Goal: Information Seeking & Learning: Learn about a topic

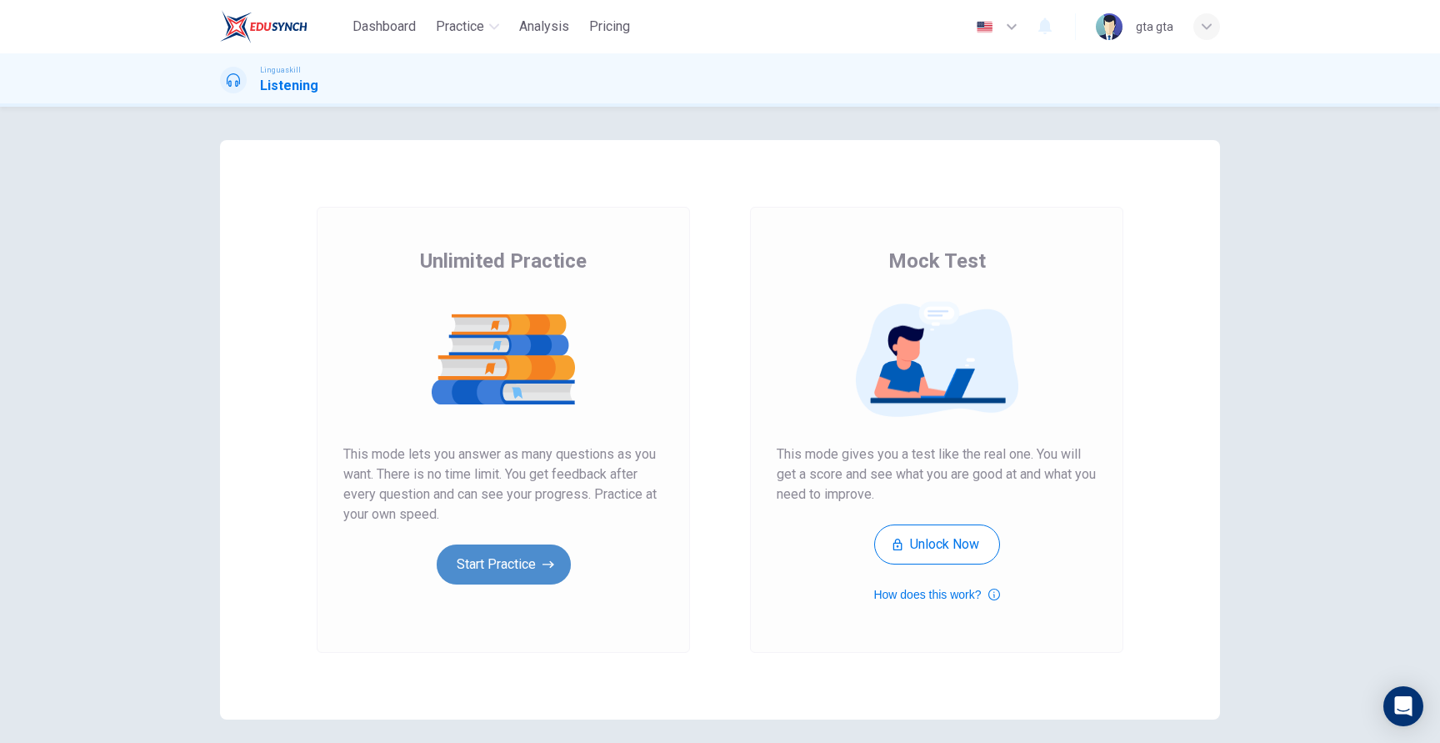
click at [553, 553] on button "Start Practice" at bounding box center [504, 564] width 134 height 40
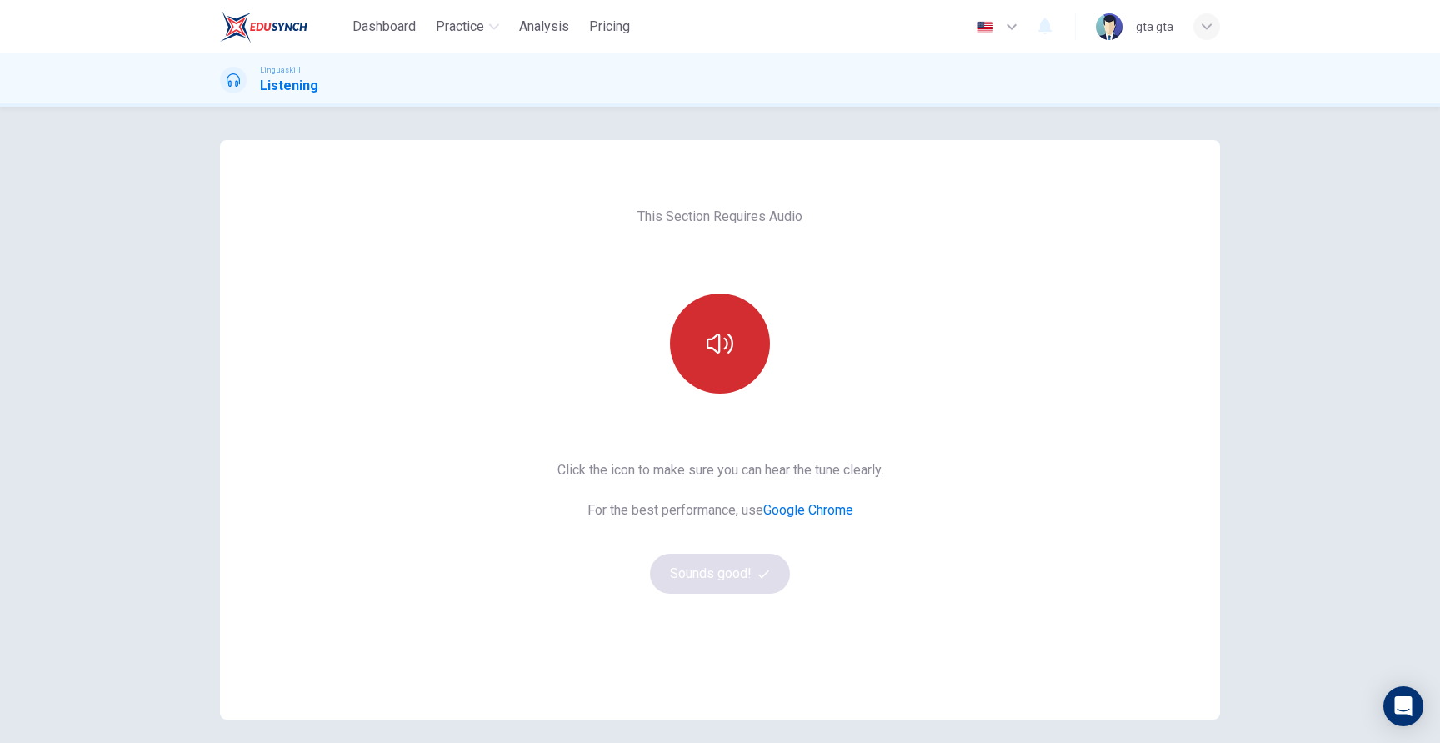
click at [711, 331] on icon "button" at bounding box center [720, 343] width 27 height 27
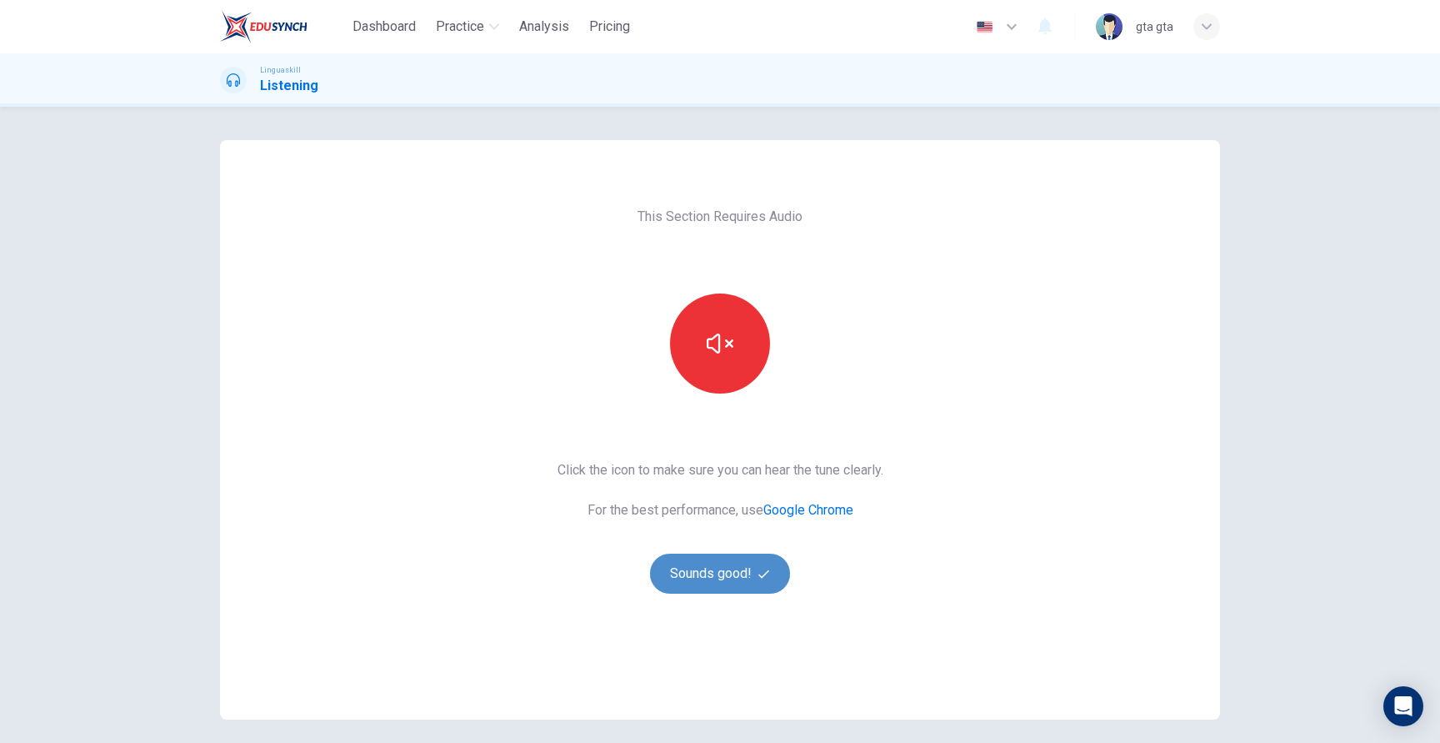
click at [723, 575] on button "Sounds good!" at bounding box center [720, 573] width 140 height 40
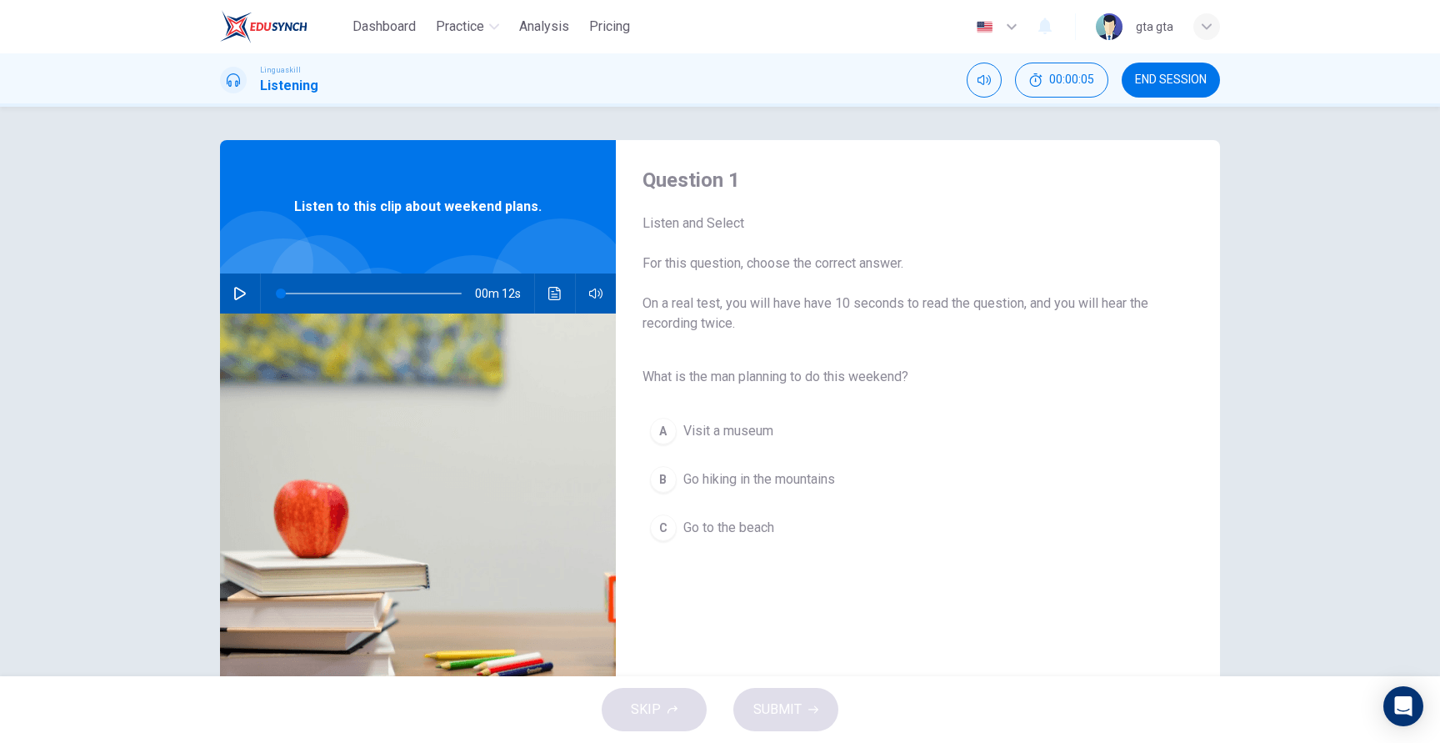
click at [223, 291] on div "00m 12s" at bounding box center [418, 293] width 396 height 40
click at [243, 292] on icon "button" at bounding box center [240, 293] width 12 height 13
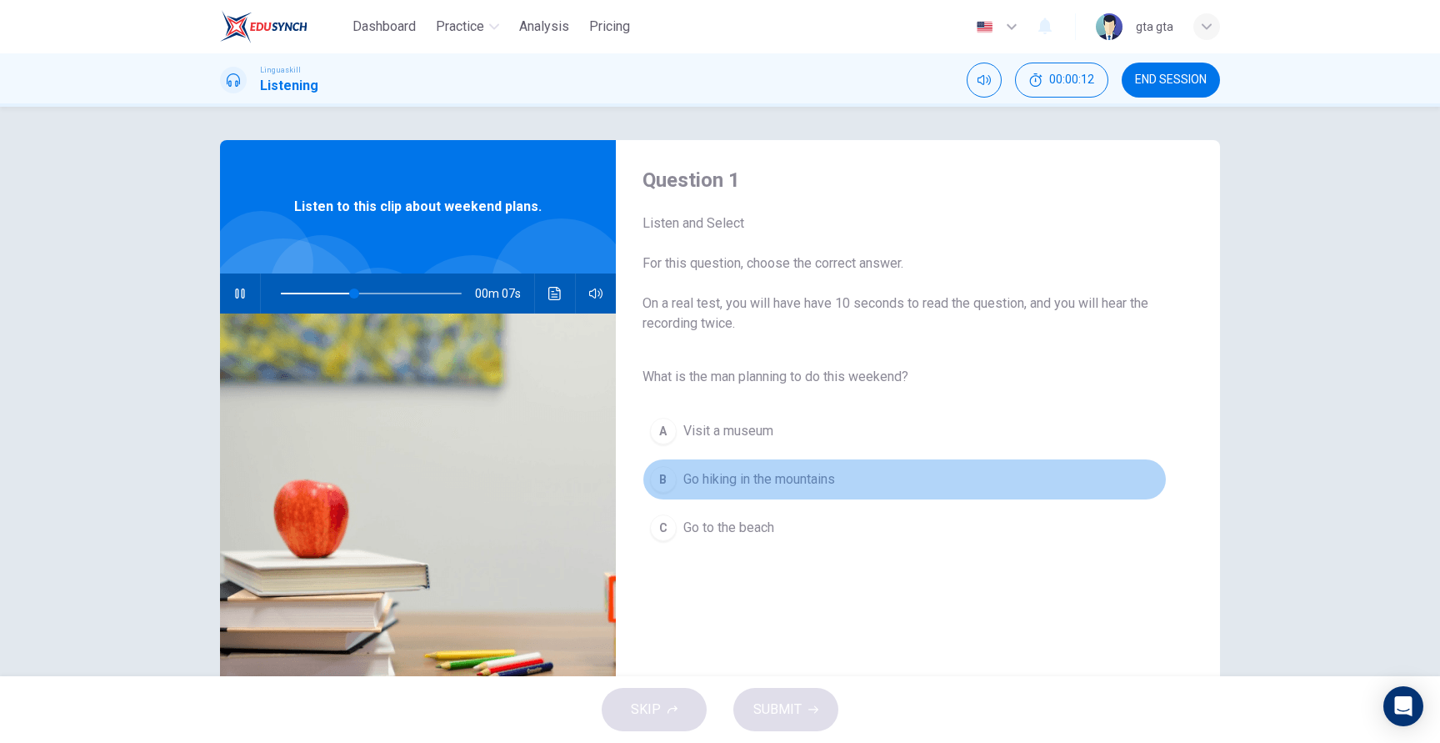
click at [683, 471] on span "Go hiking in the mountains" at bounding box center [759, 479] width 152 height 20
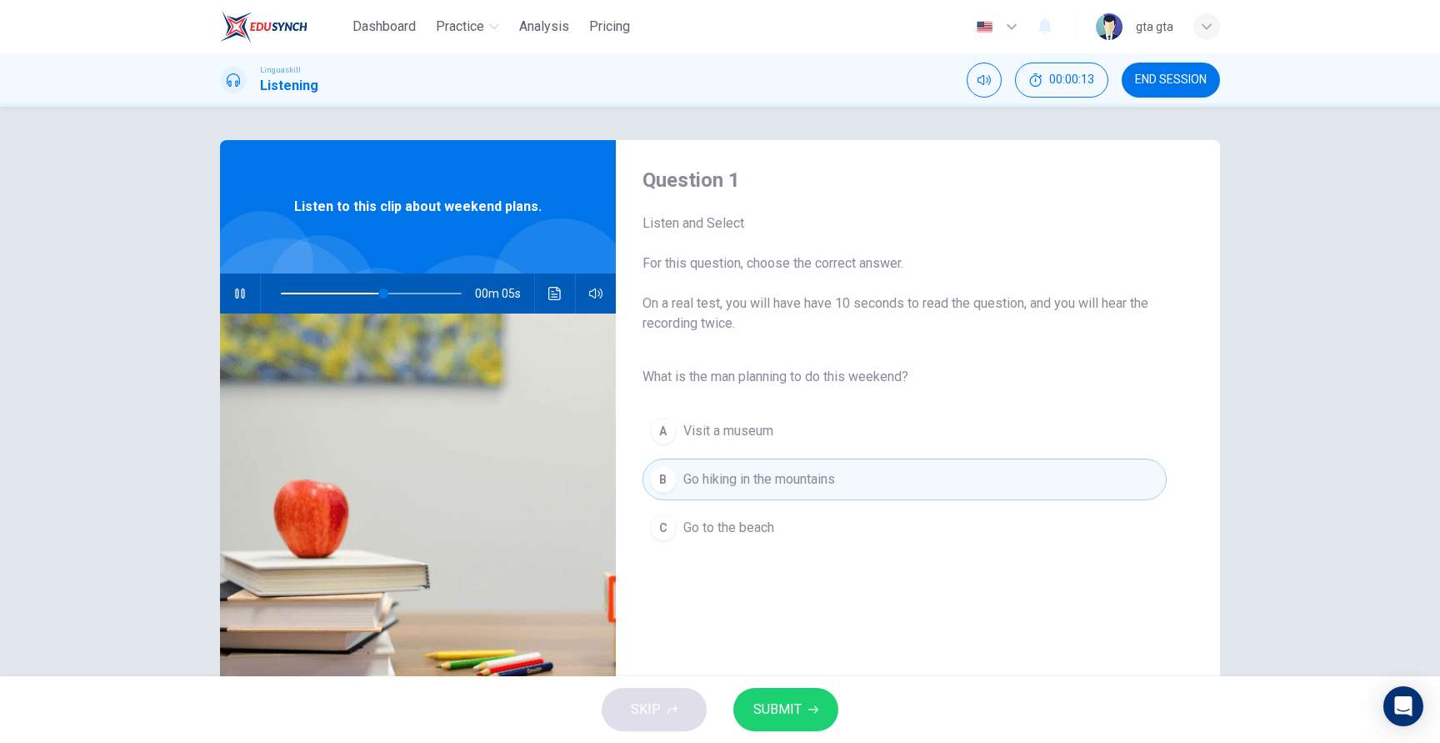
click at [795, 721] on button "SUBMIT" at bounding box center [785, 709] width 105 height 43
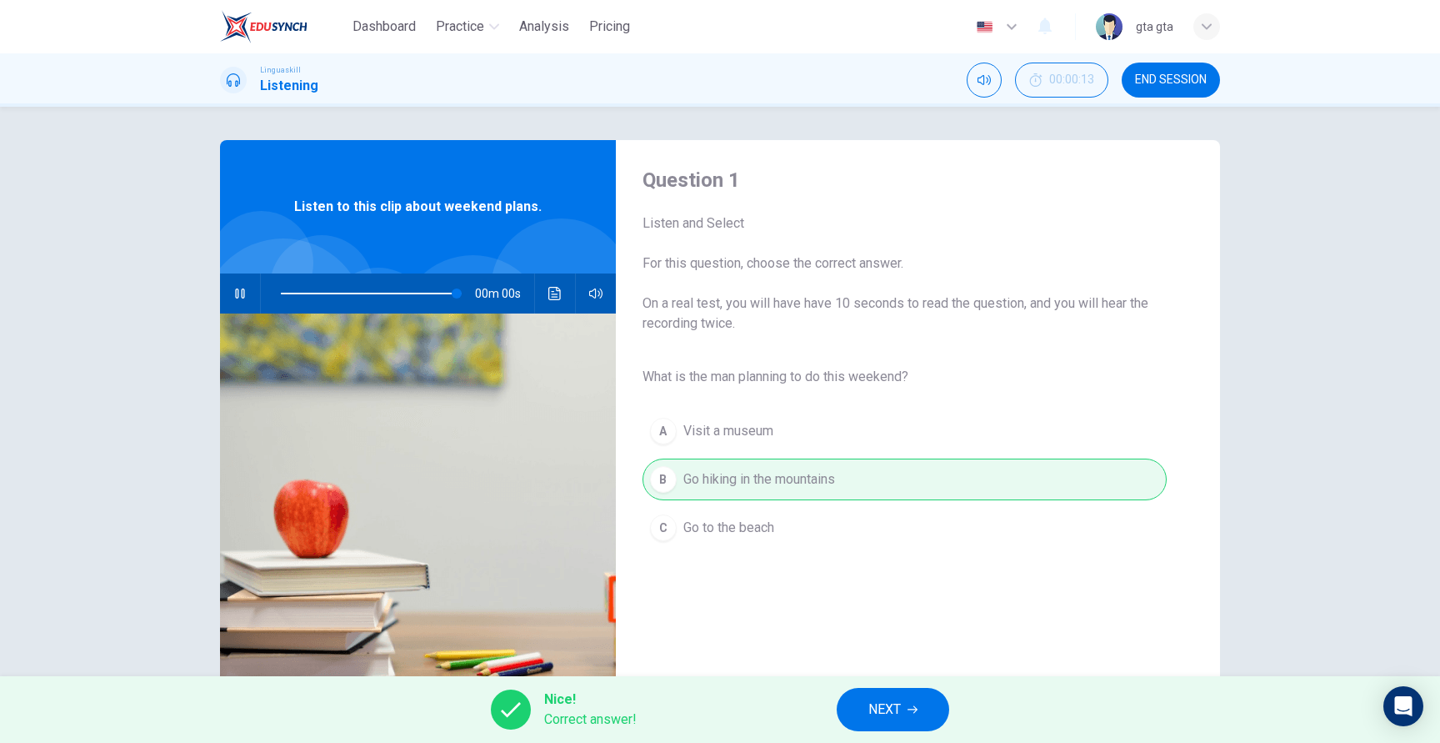
type input "0"
drag, startPoint x: 653, startPoint y: 365, endPoint x: 885, endPoint y: 375, distance: 231.9
click at [886, 375] on div "What is the man planning to do this weekend? A Visit a museum B Go hiking in th…" at bounding box center [905, 456] width 524 height 192
drag, startPoint x: 885, startPoint y: 375, endPoint x: 687, endPoint y: 393, distance: 199.2
click at [686, 393] on div "What is the man planning to do this weekend? A Visit a museum B Go hiking in th…" at bounding box center [905, 456] width 524 height 192
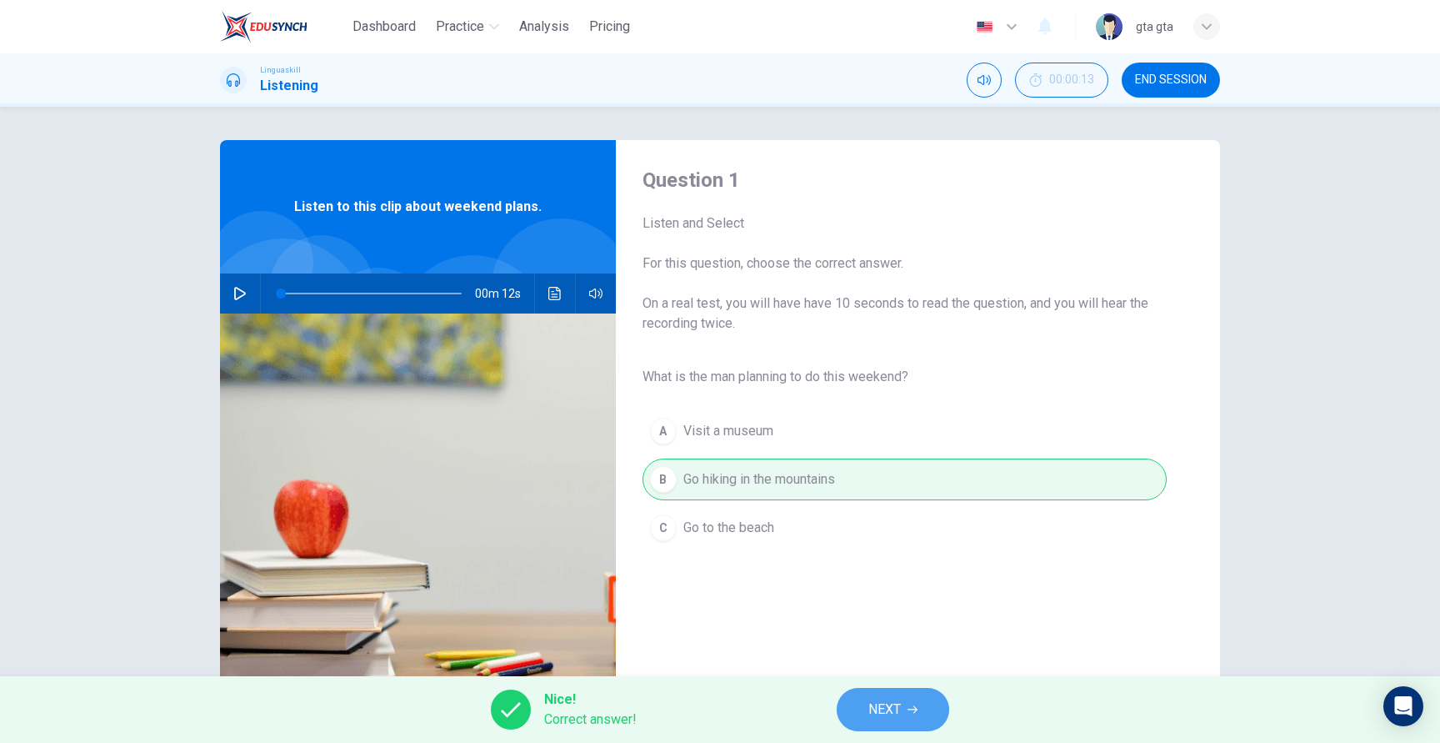
click at [928, 723] on button "NEXT" at bounding box center [893, 709] width 113 height 43
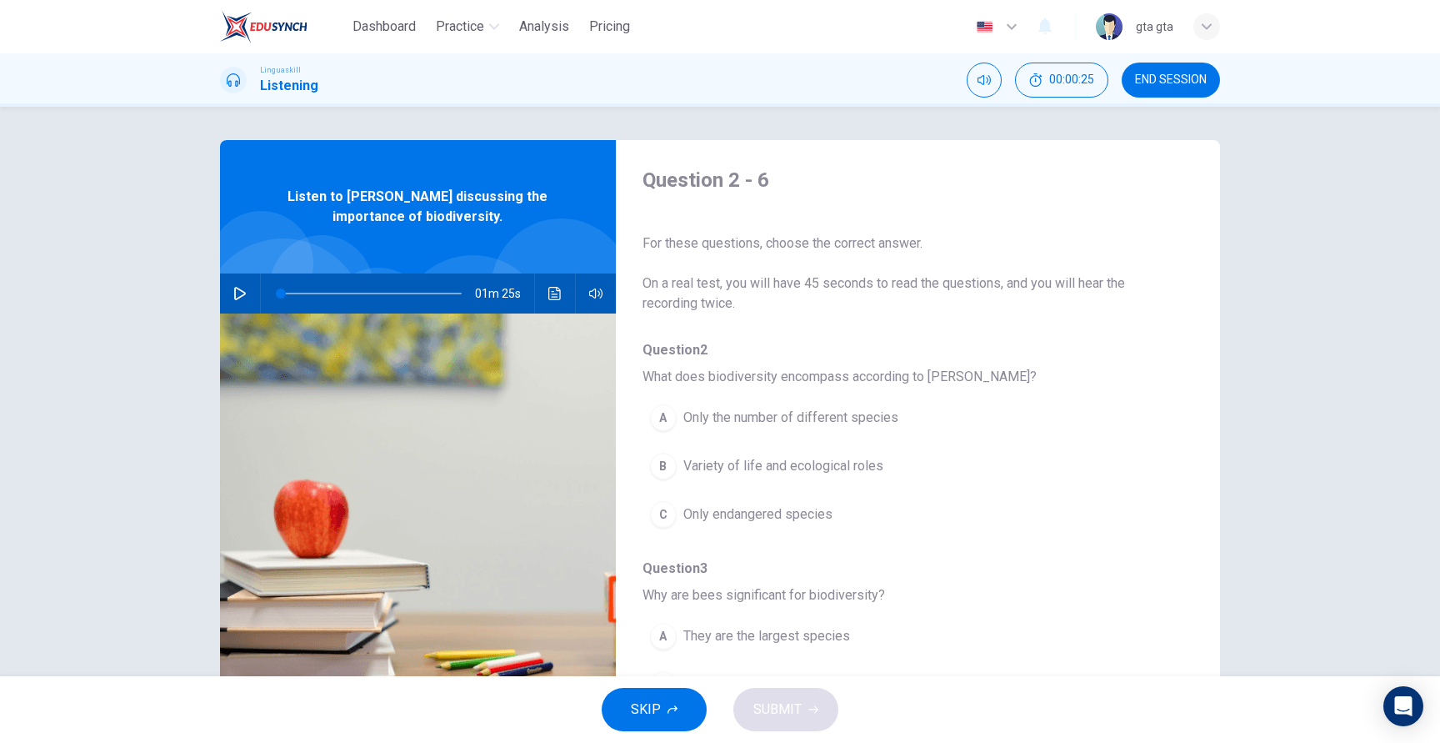
click at [768, 113] on div "Question 2 - 6 For these questions, choose the correct answer. On a real test, …" at bounding box center [720, 391] width 1440 height 569
click at [1135, 82] on span "END SESSION" at bounding box center [1171, 79] width 72 height 13
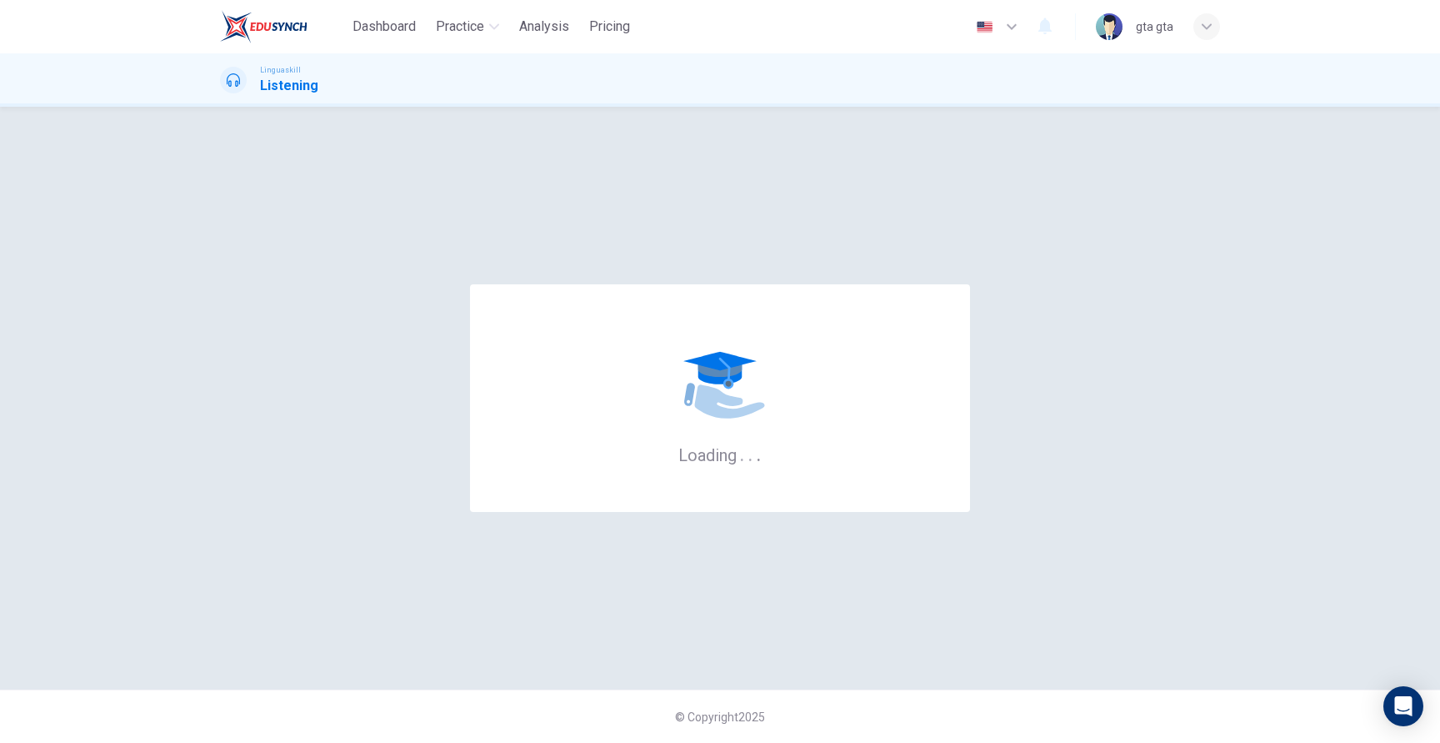
click at [279, 38] on img at bounding box center [264, 26] width 88 height 33
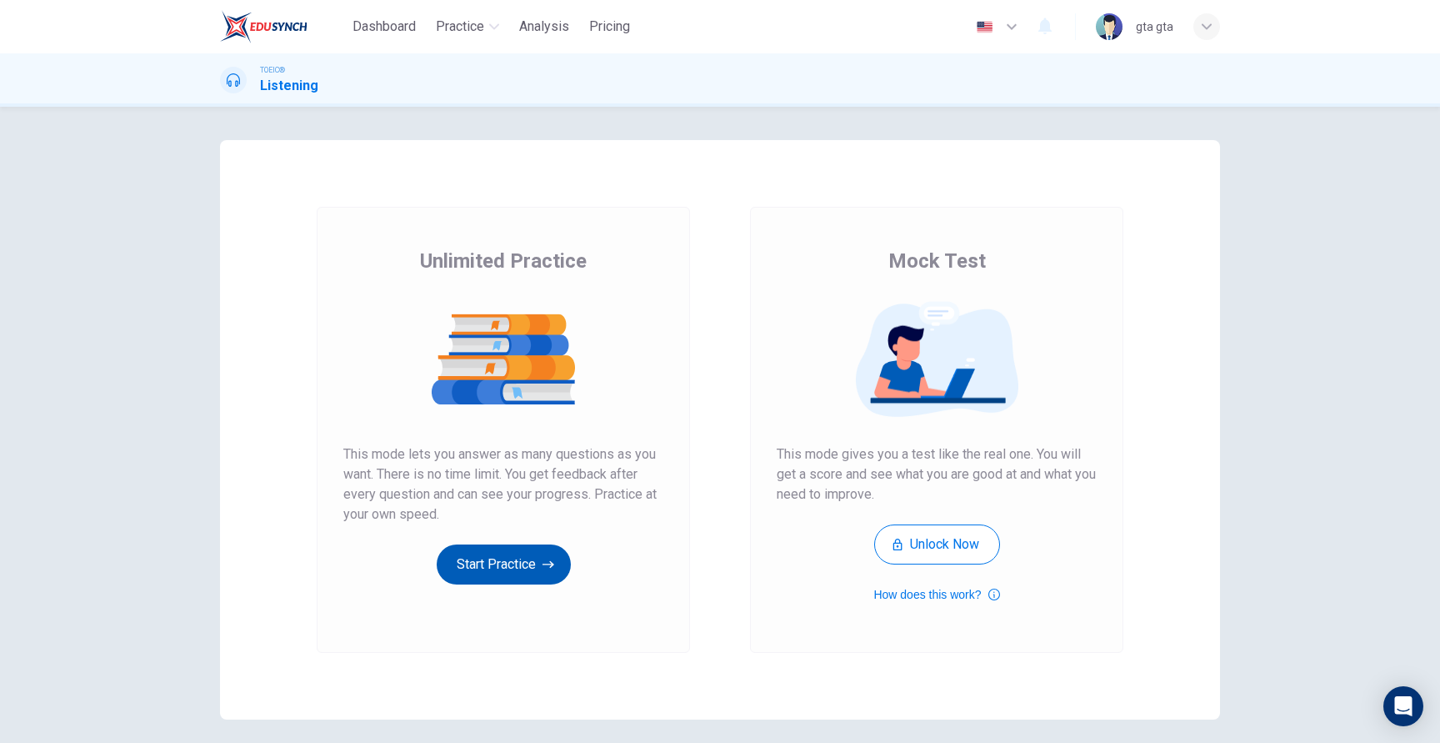
click at [503, 546] on button "Start Practice" at bounding box center [504, 564] width 134 height 40
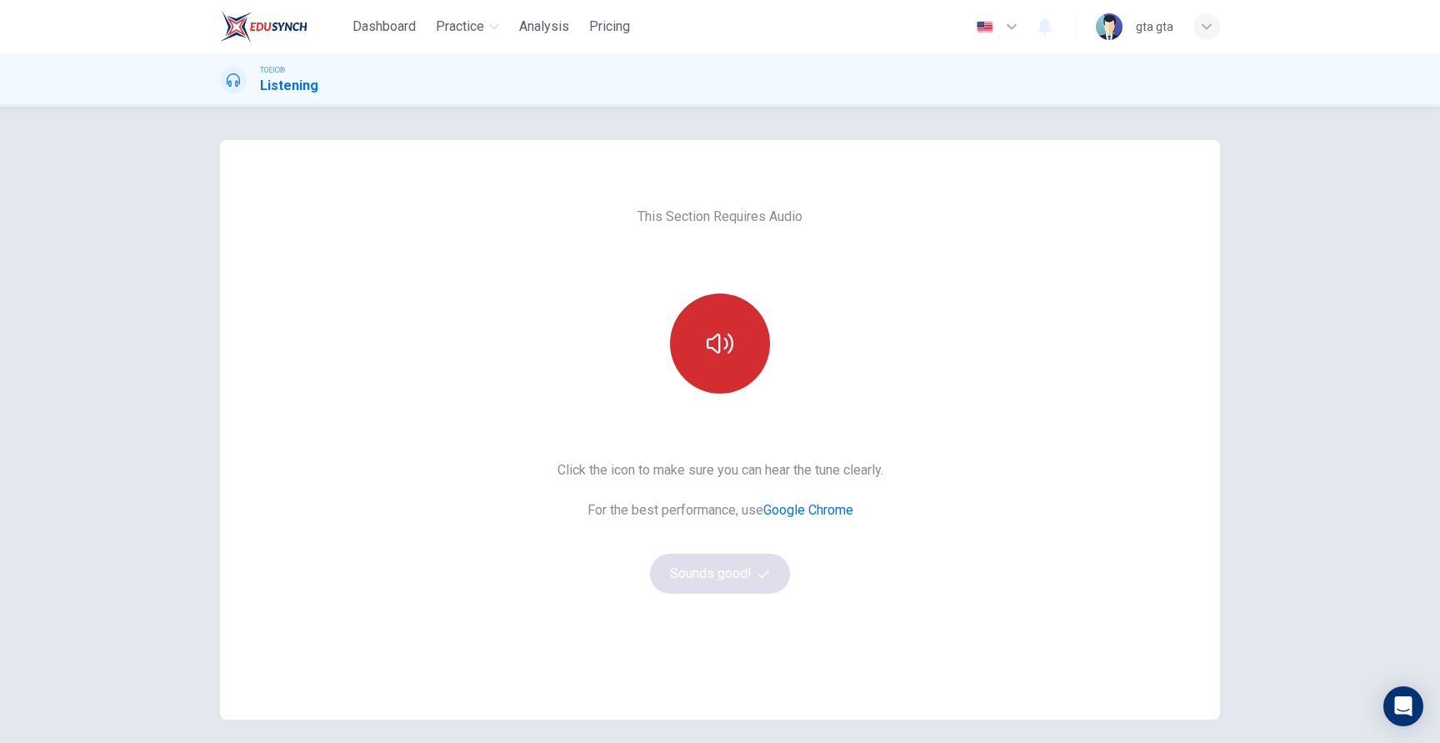
click at [713, 333] on icon "button" at bounding box center [720, 343] width 27 height 27
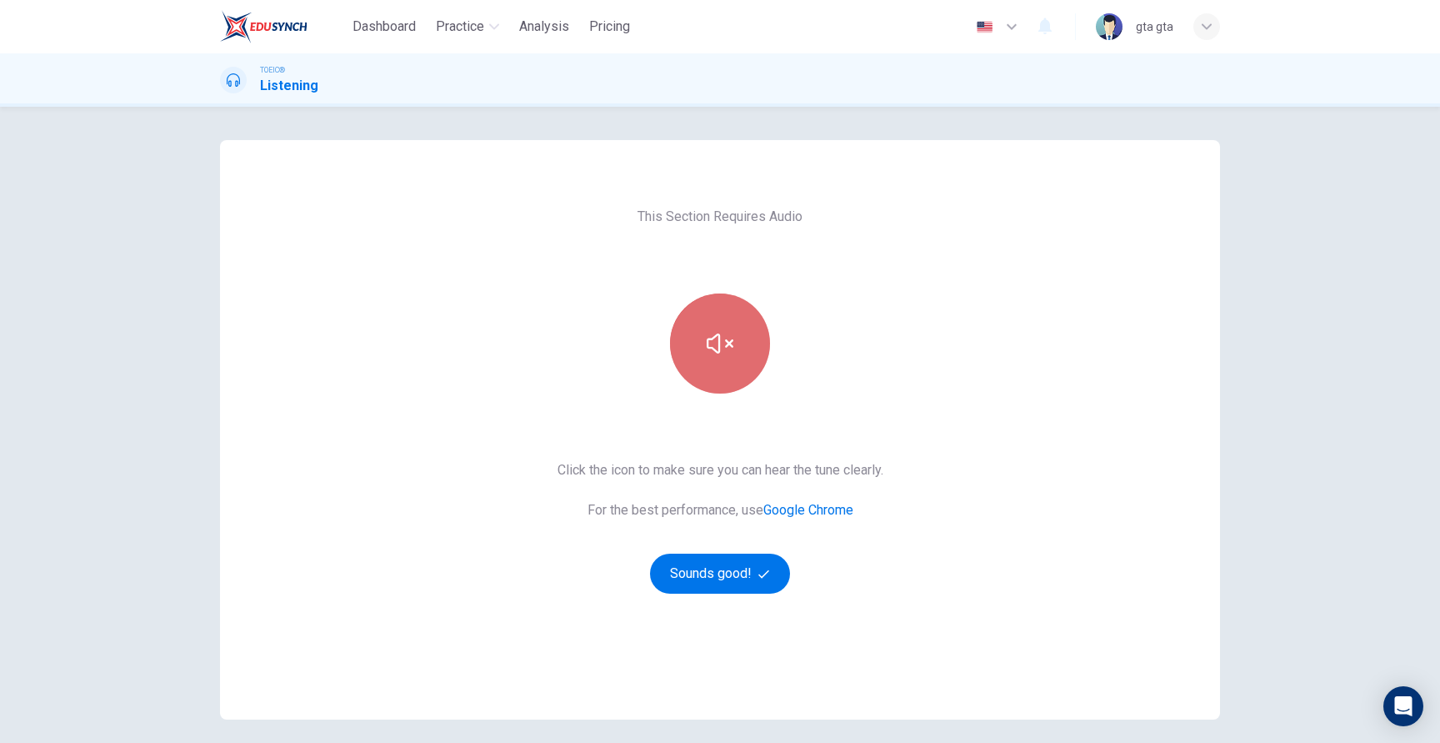
click at [715, 338] on icon "button" at bounding box center [720, 343] width 27 height 27
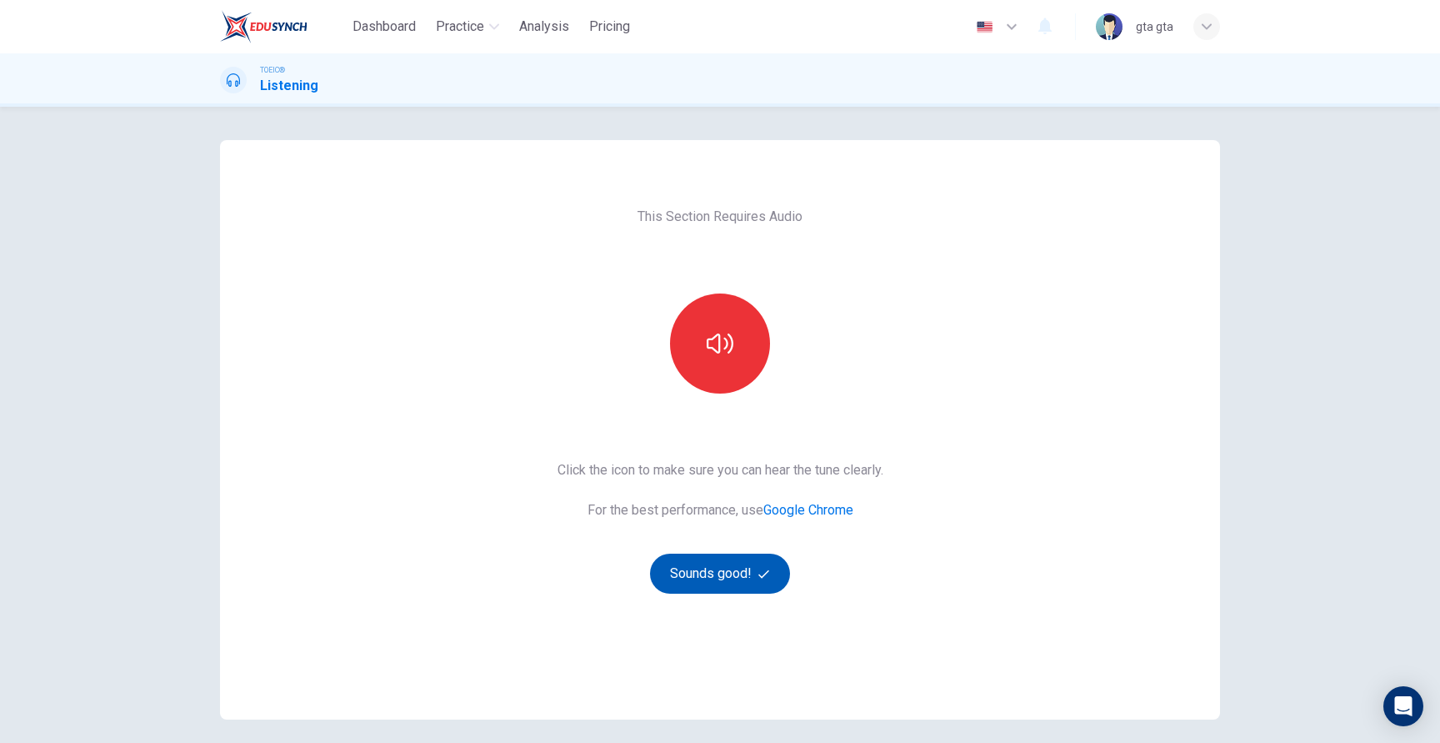
click at [726, 573] on button "Sounds good!" at bounding box center [720, 573] width 140 height 40
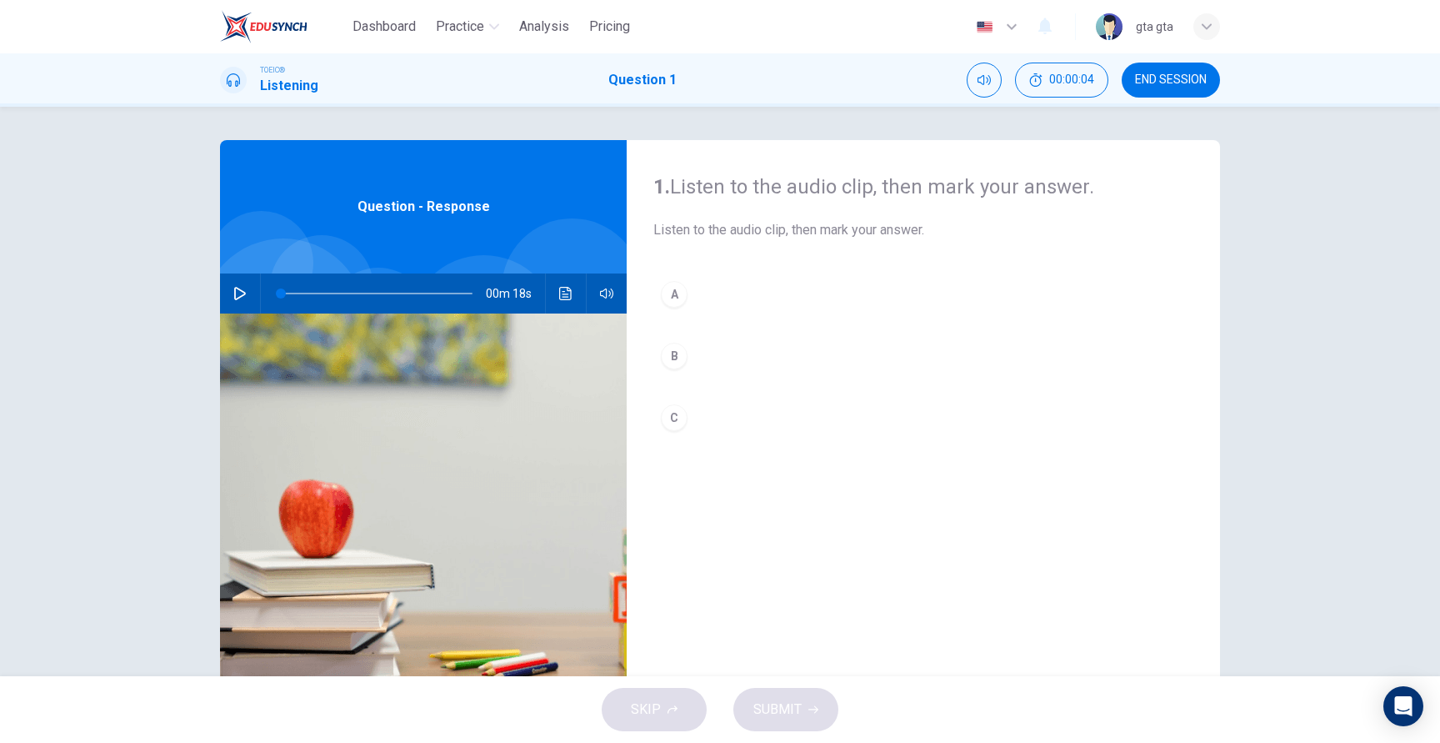
drag, startPoint x: 748, startPoint y: 283, endPoint x: 763, endPoint y: 318, distance: 37.0
click at [763, 318] on div "A B C" at bounding box center [923, 372] width 540 height 198
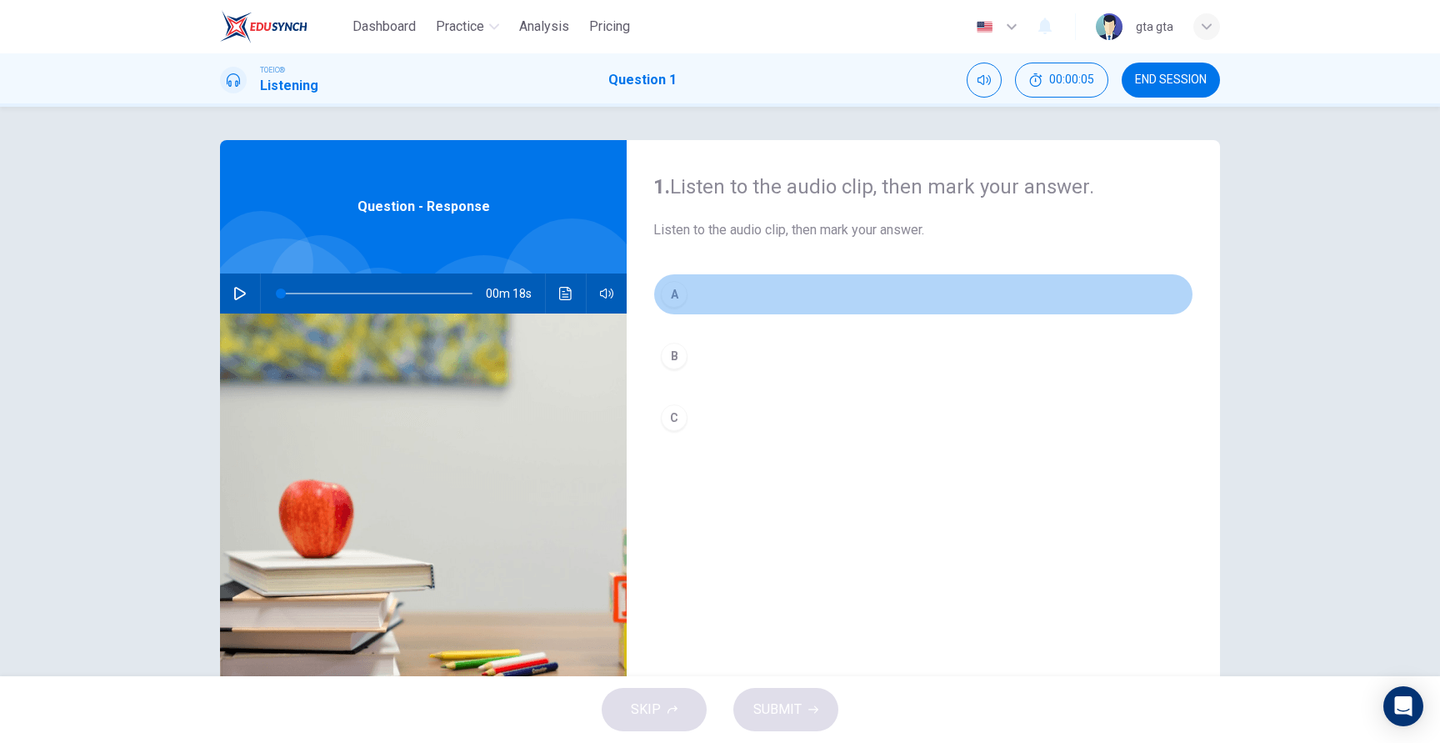
click at [759, 306] on button "A" at bounding box center [923, 294] width 540 height 42
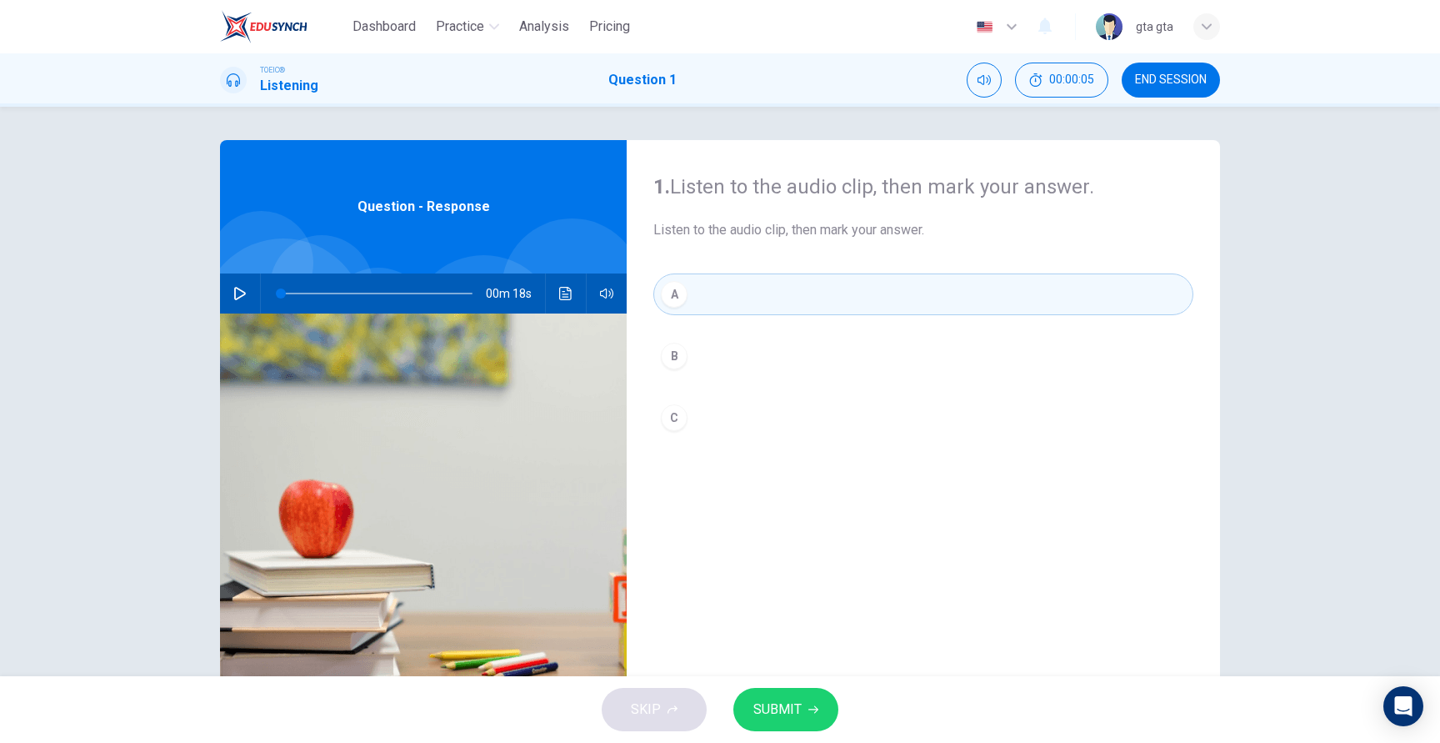
click at [744, 335] on button "B" at bounding box center [923, 356] width 540 height 42
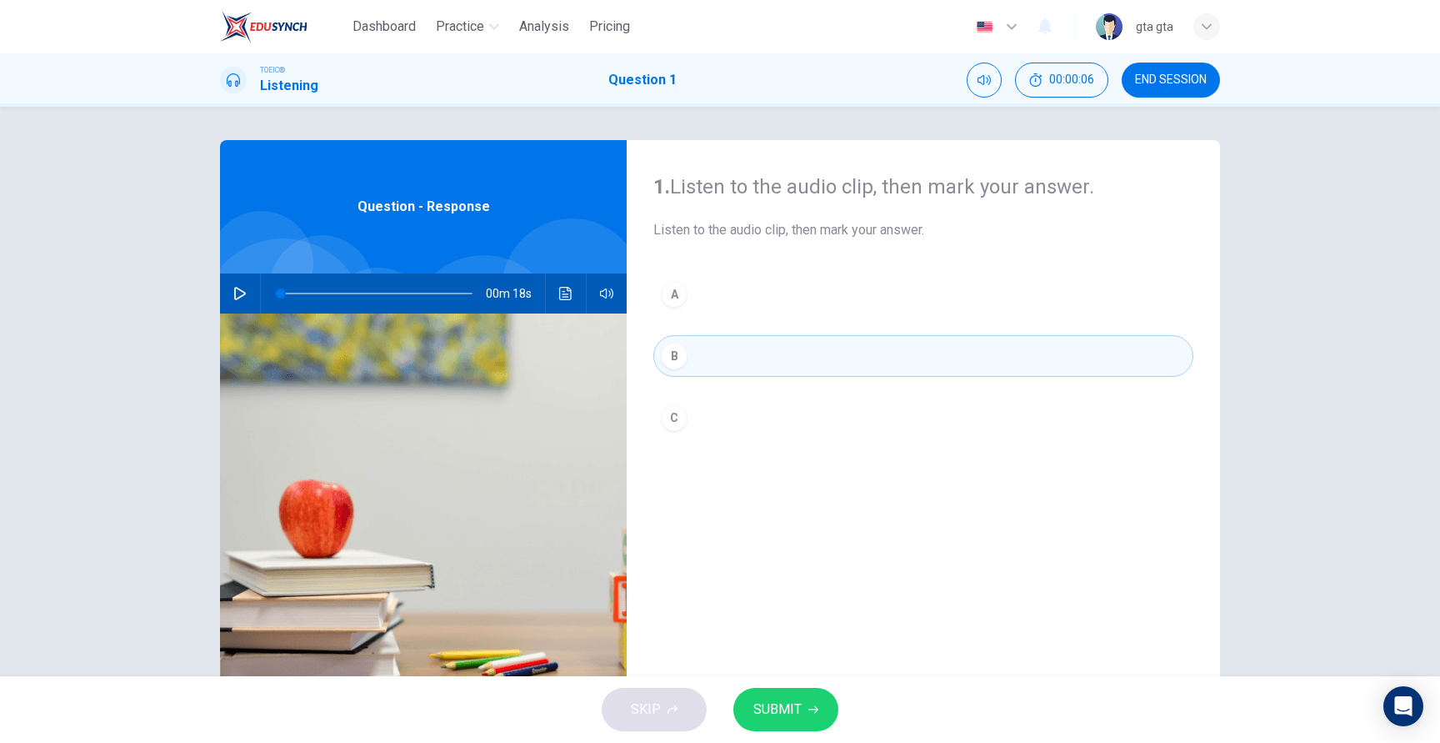
click at [744, 358] on button "B" at bounding box center [923, 356] width 540 height 42
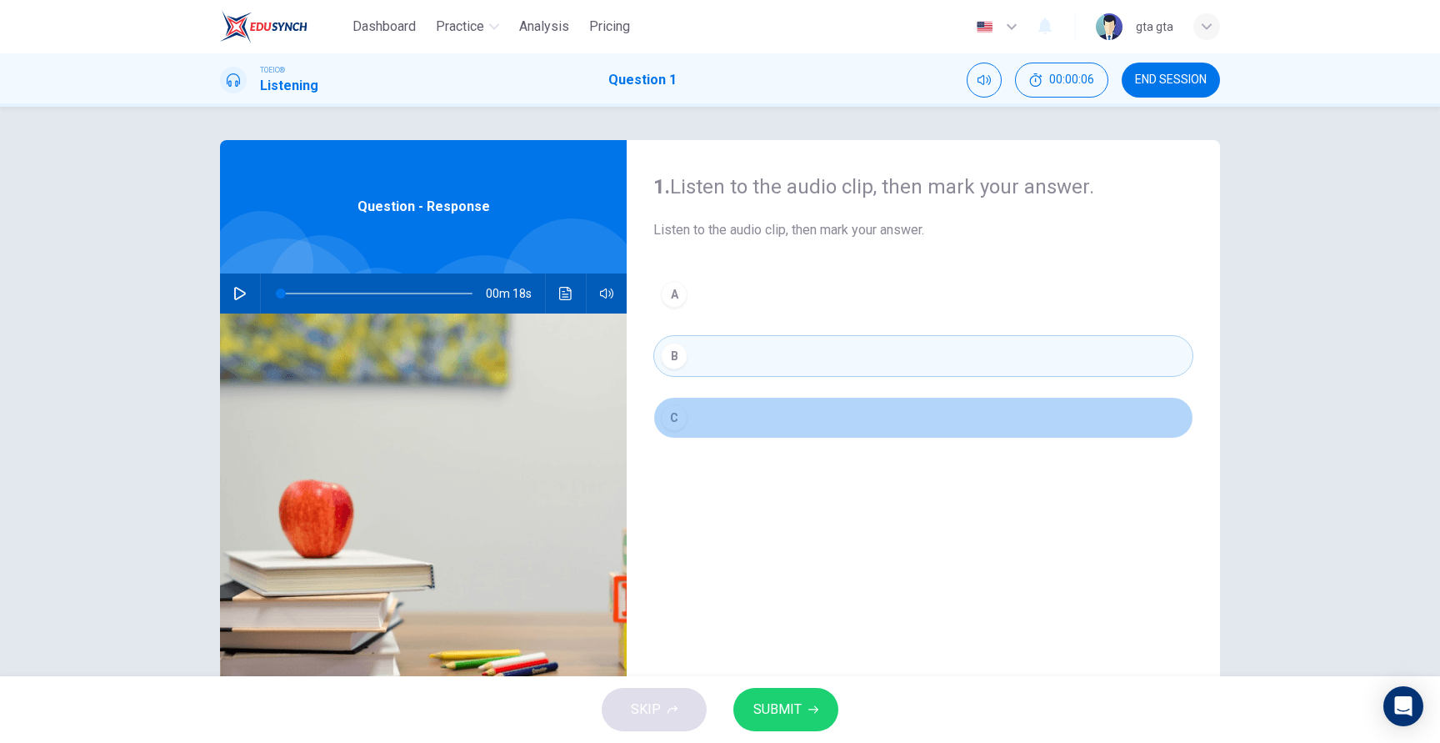
click at [744, 428] on button "C" at bounding box center [923, 418] width 540 height 42
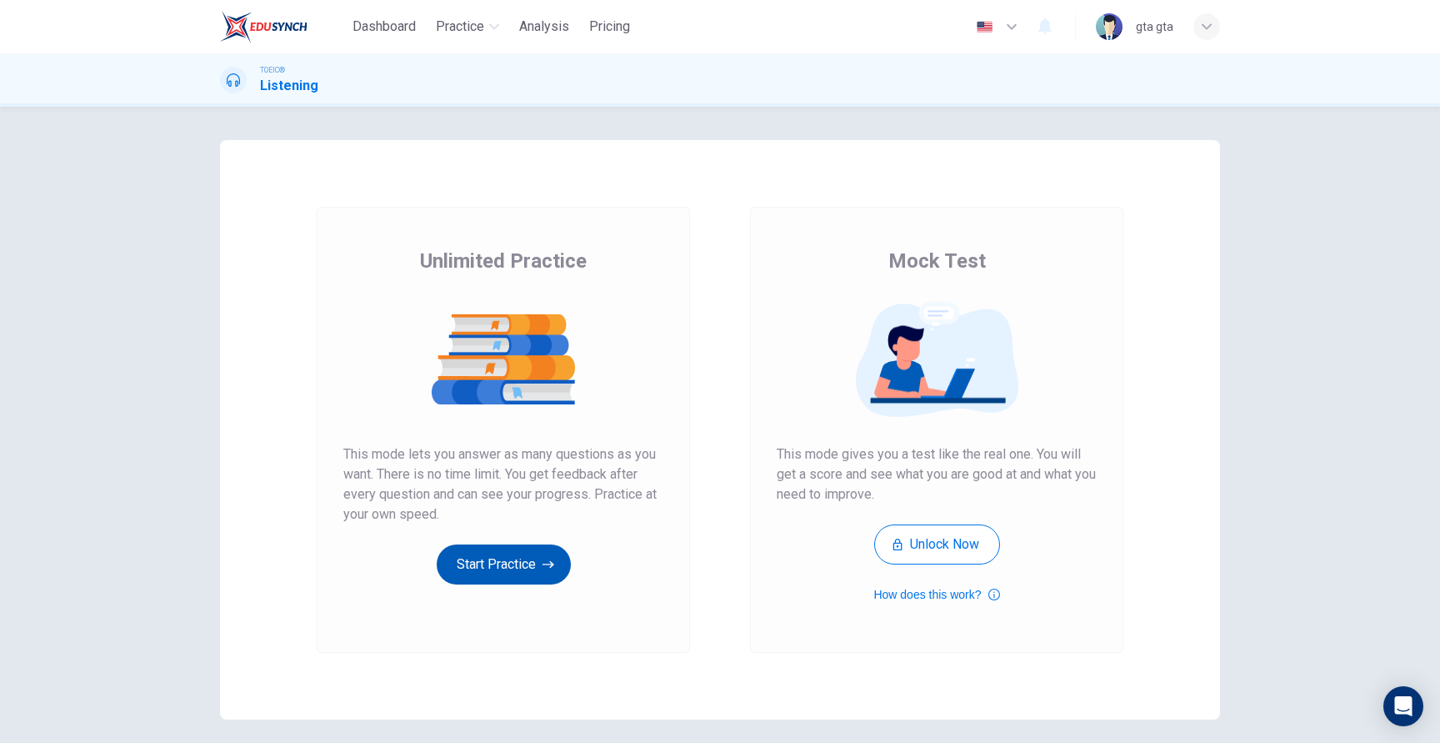
click at [504, 563] on button "Start Practice" at bounding box center [504, 564] width 134 height 40
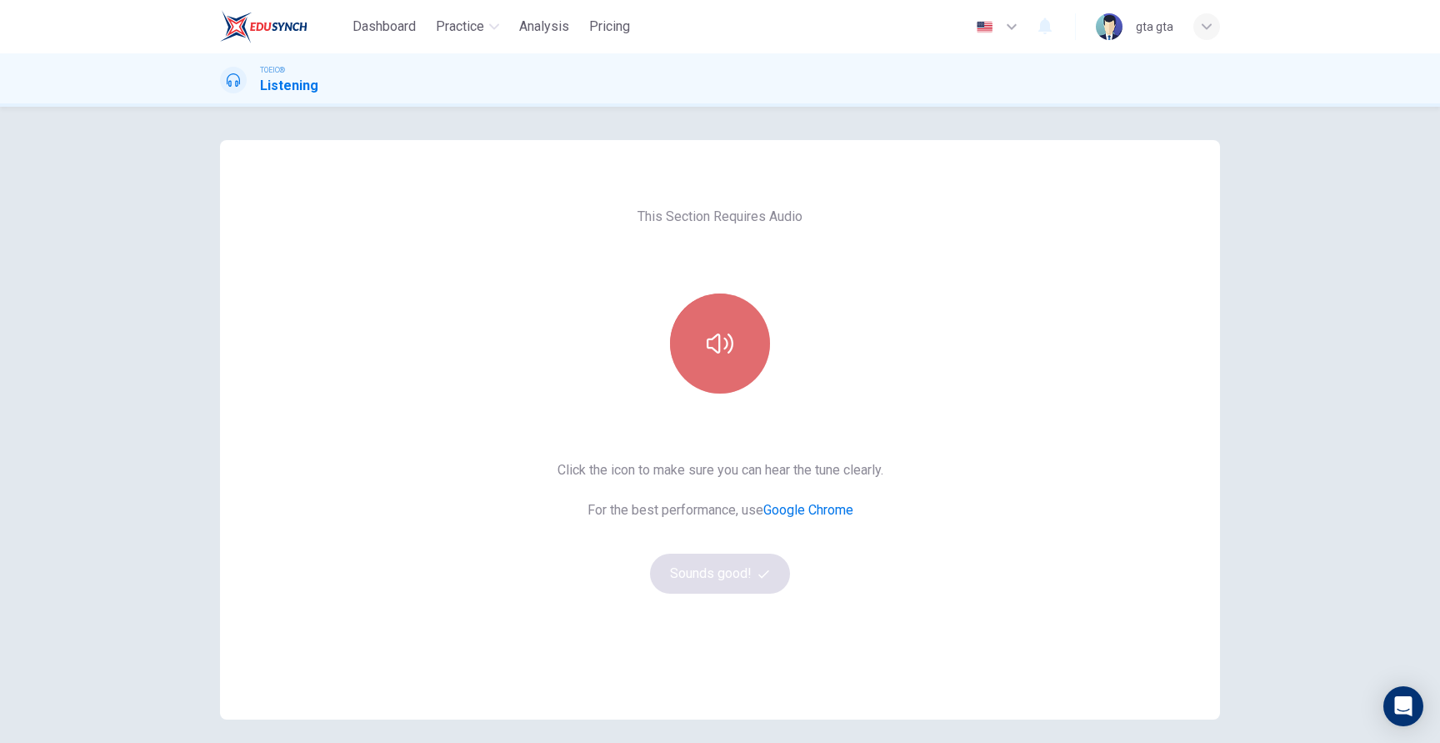
click at [725, 390] on button "button" at bounding box center [720, 343] width 100 height 100
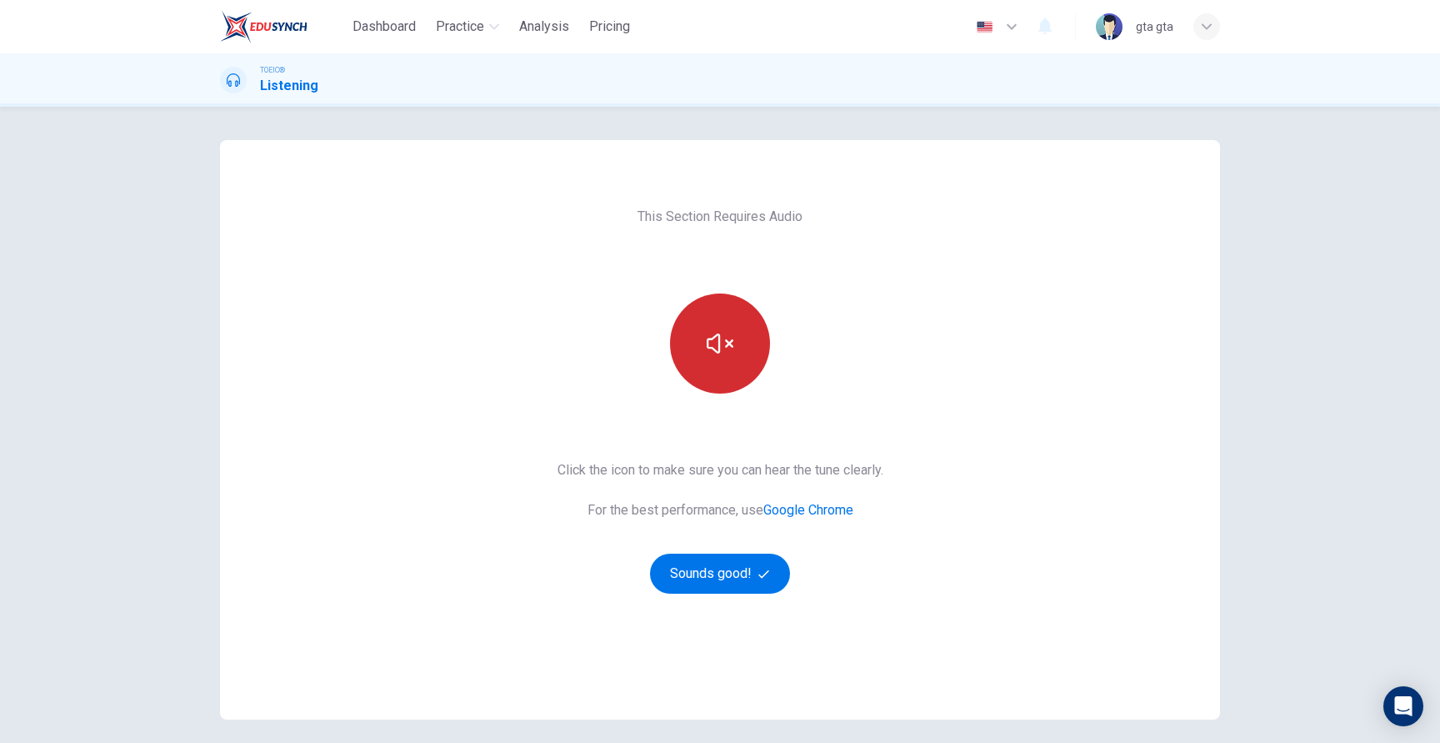
click at [723, 354] on icon "button" at bounding box center [720, 343] width 27 height 27
click at [728, 573] on button "Sounds good!" at bounding box center [720, 573] width 140 height 40
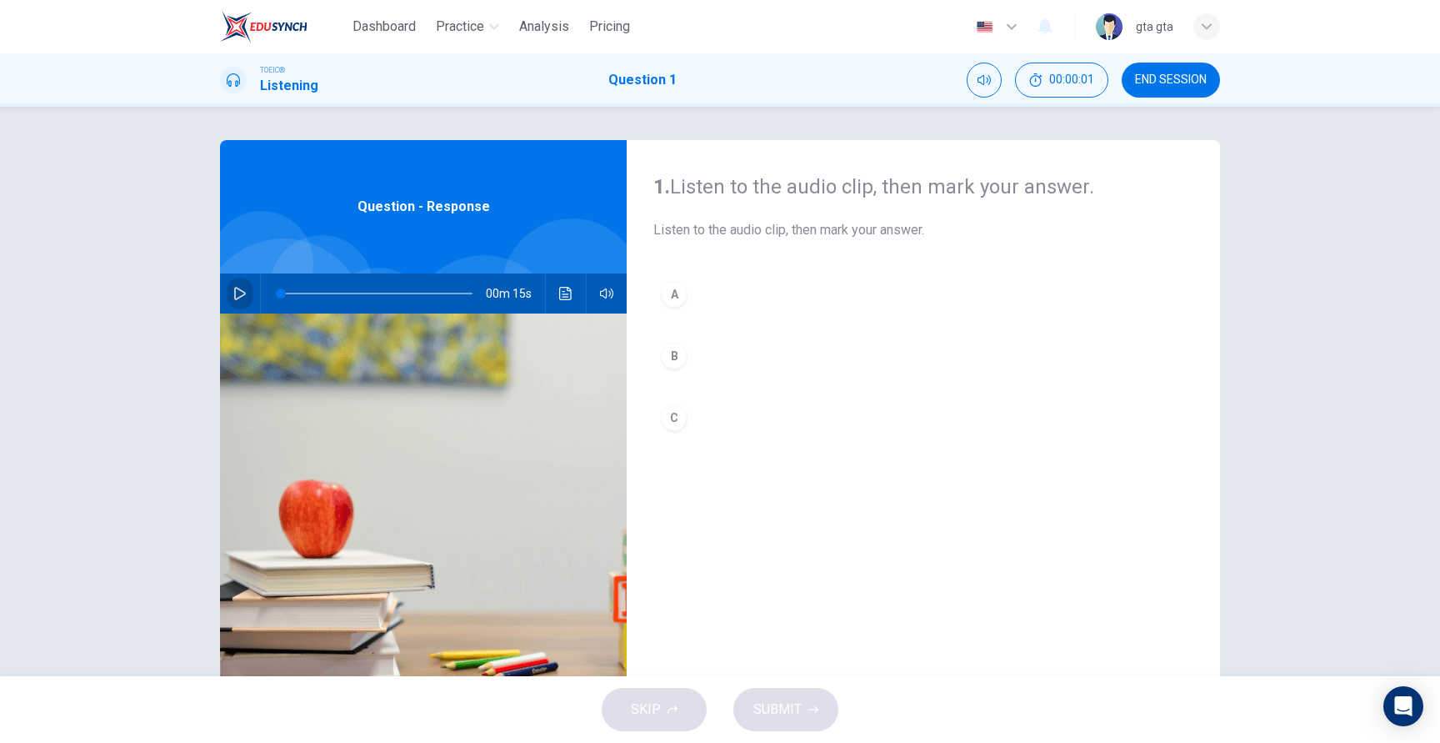
click at [234, 292] on icon "button" at bounding box center [240, 293] width 12 height 13
click at [793, 419] on button "C" at bounding box center [923, 418] width 540 height 42
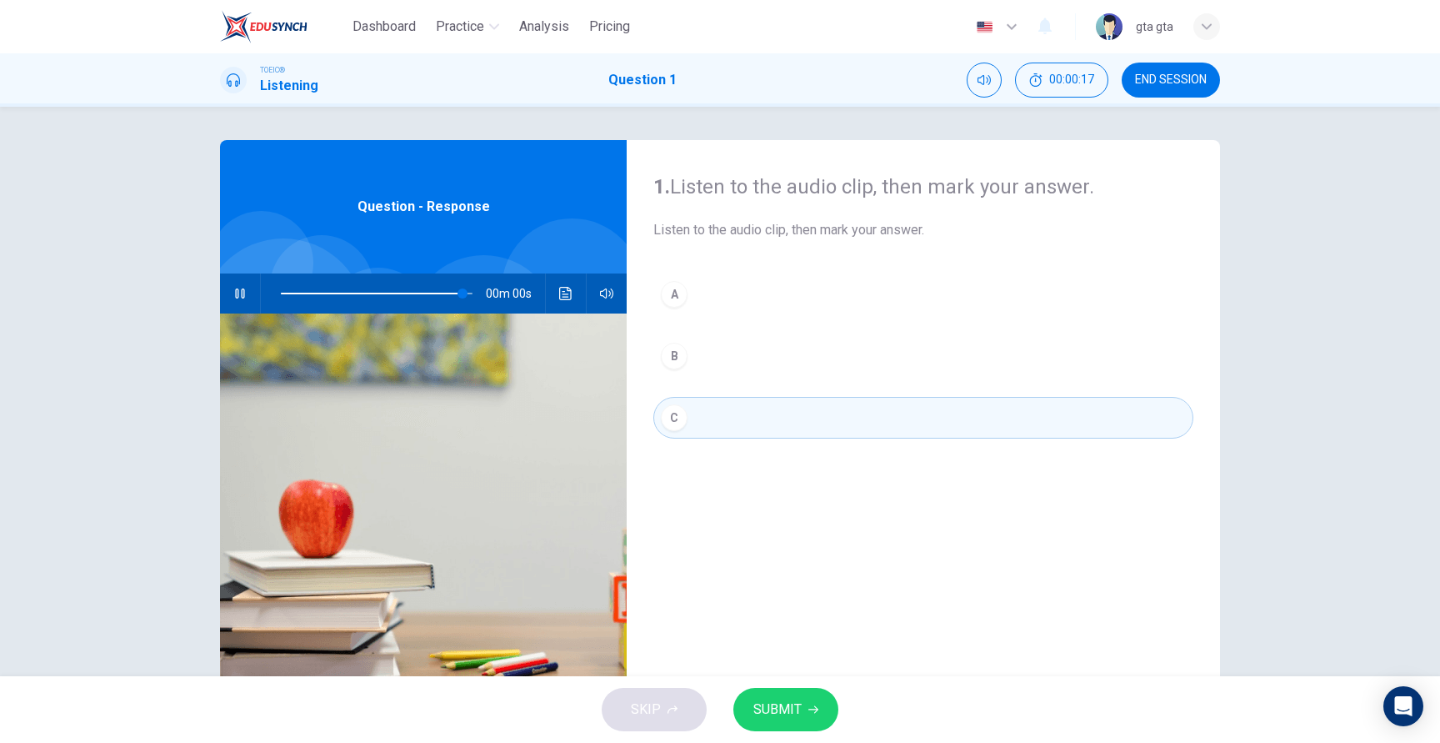
type input "0"
click at [771, 703] on span "SUBMIT" at bounding box center [777, 709] width 48 height 23
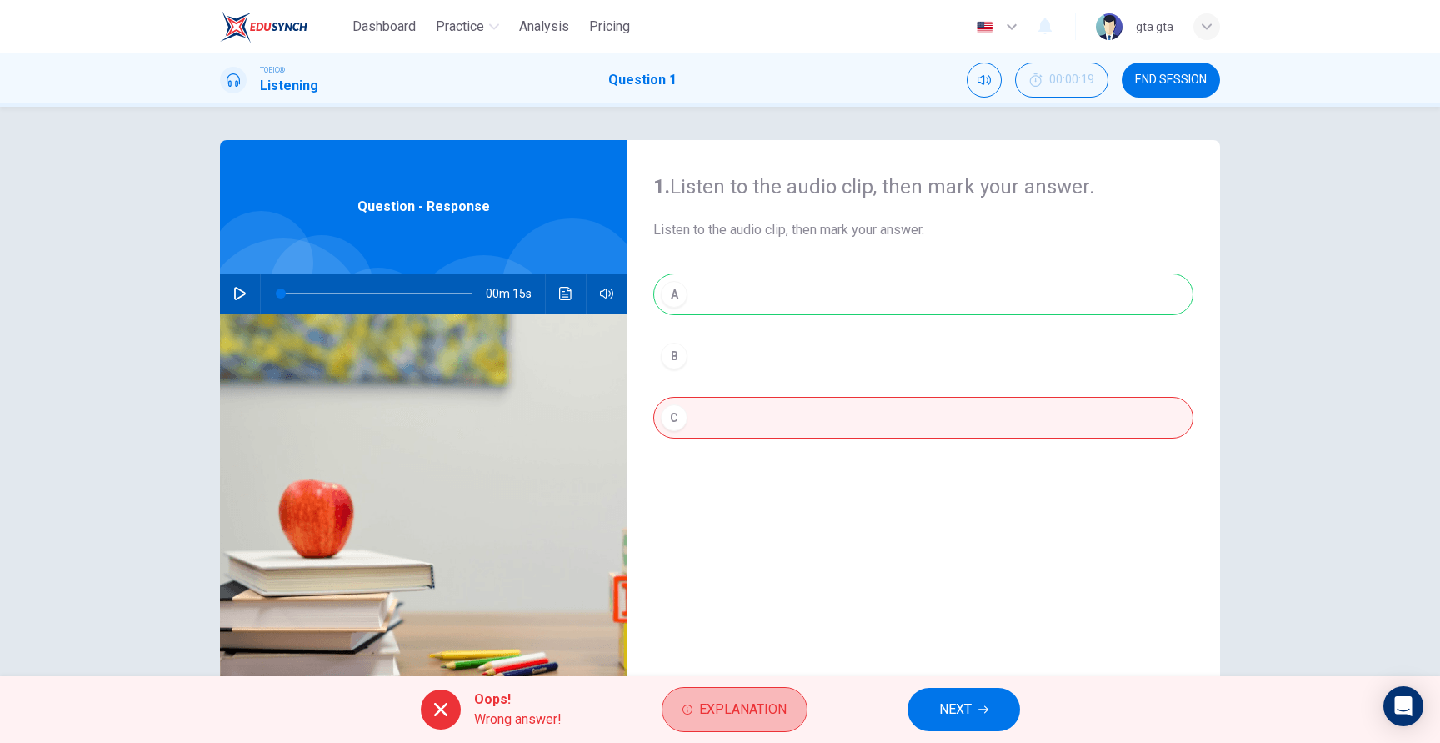
drag, startPoint x: 731, startPoint y: 700, endPoint x: 909, endPoint y: 638, distance: 189.0
click at [906, 638] on div "Dashboard Practice Analysis Pricing English en ​ gta gta TOEIC® Listening Quest…" at bounding box center [720, 371] width 1440 height 743
drag, startPoint x: 768, startPoint y: 708, endPoint x: 906, endPoint y: 586, distance: 183.6
click at [906, 587] on div "Dashboard Practice Analysis Pricing English en ​ gta gta TOEIC® Listening Quest…" at bounding box center [720, 371] width 1440 height 743
click at [942, 693] on button "NEXT" at bounding box center [964, 709] width 113 height 43
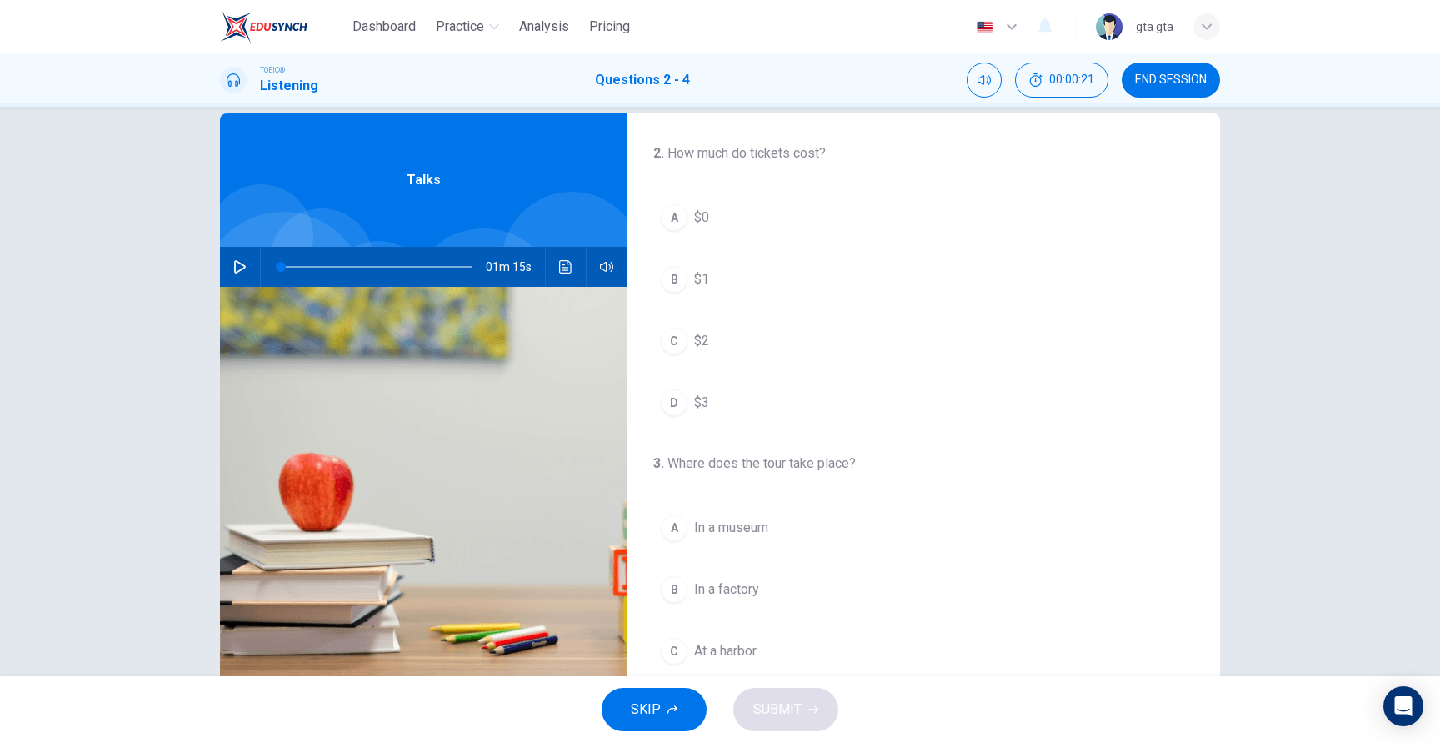
scroll to position [19, 0]
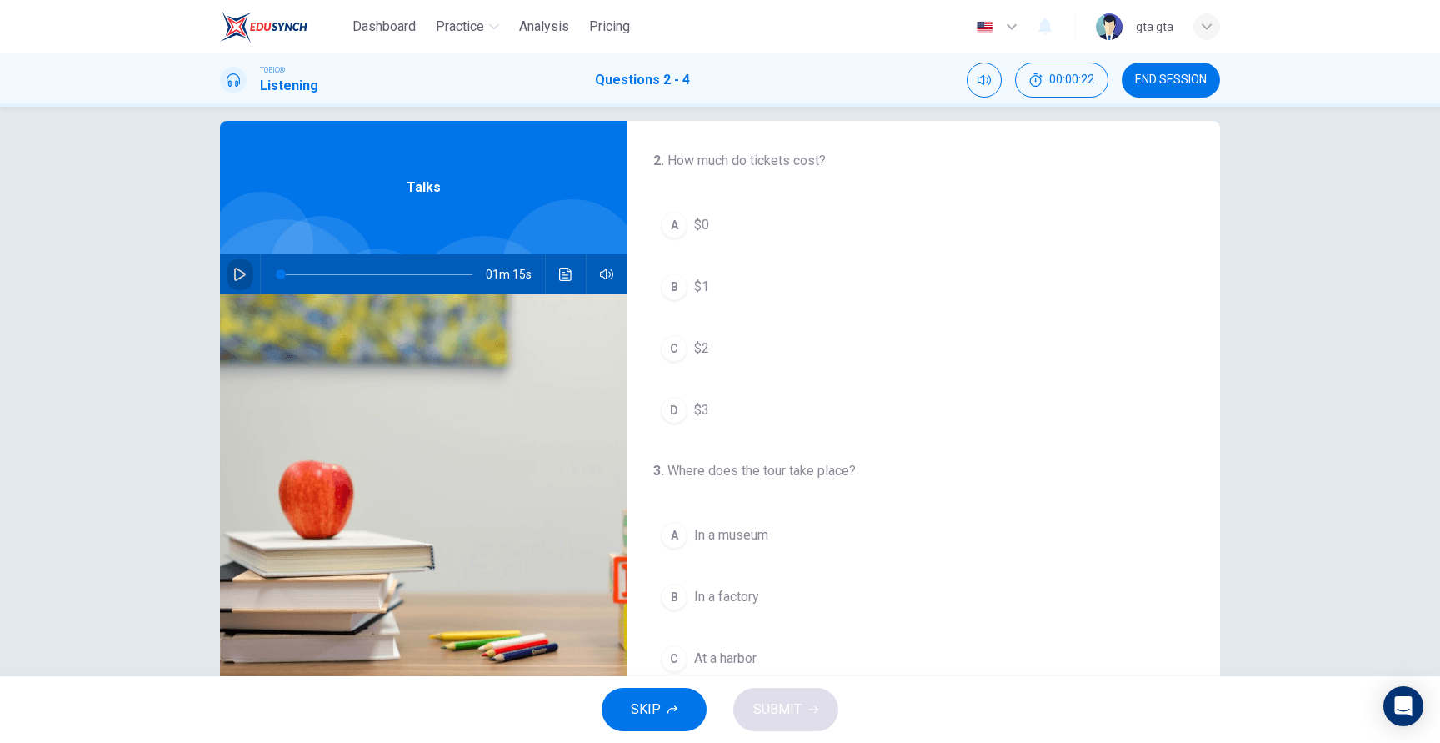
click at [247, 264] on button "button" at bounding box center [240, 274] width 27 height 40
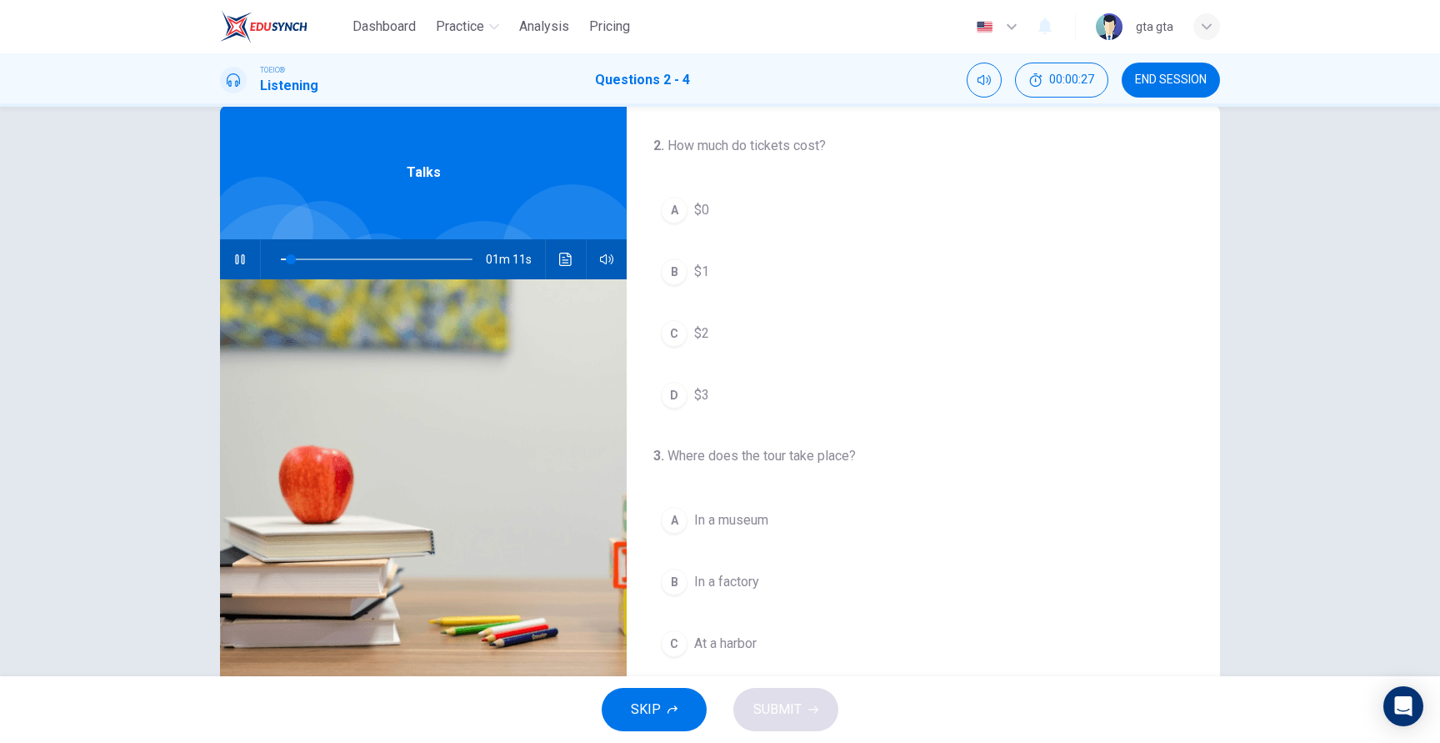
scroll to position [38, 0]
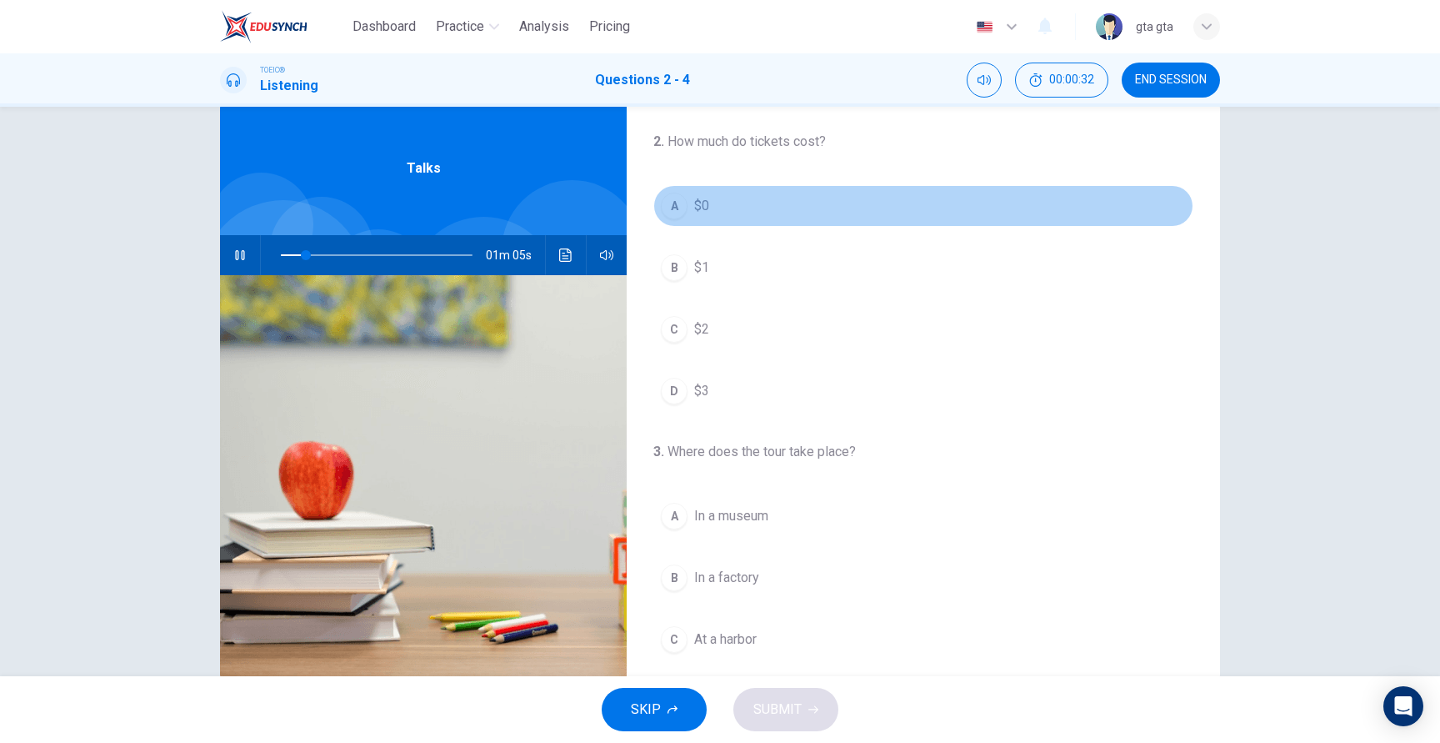
click at [717, 204] on button "A $0" at bounding box center [923, 206] width 540 height 42
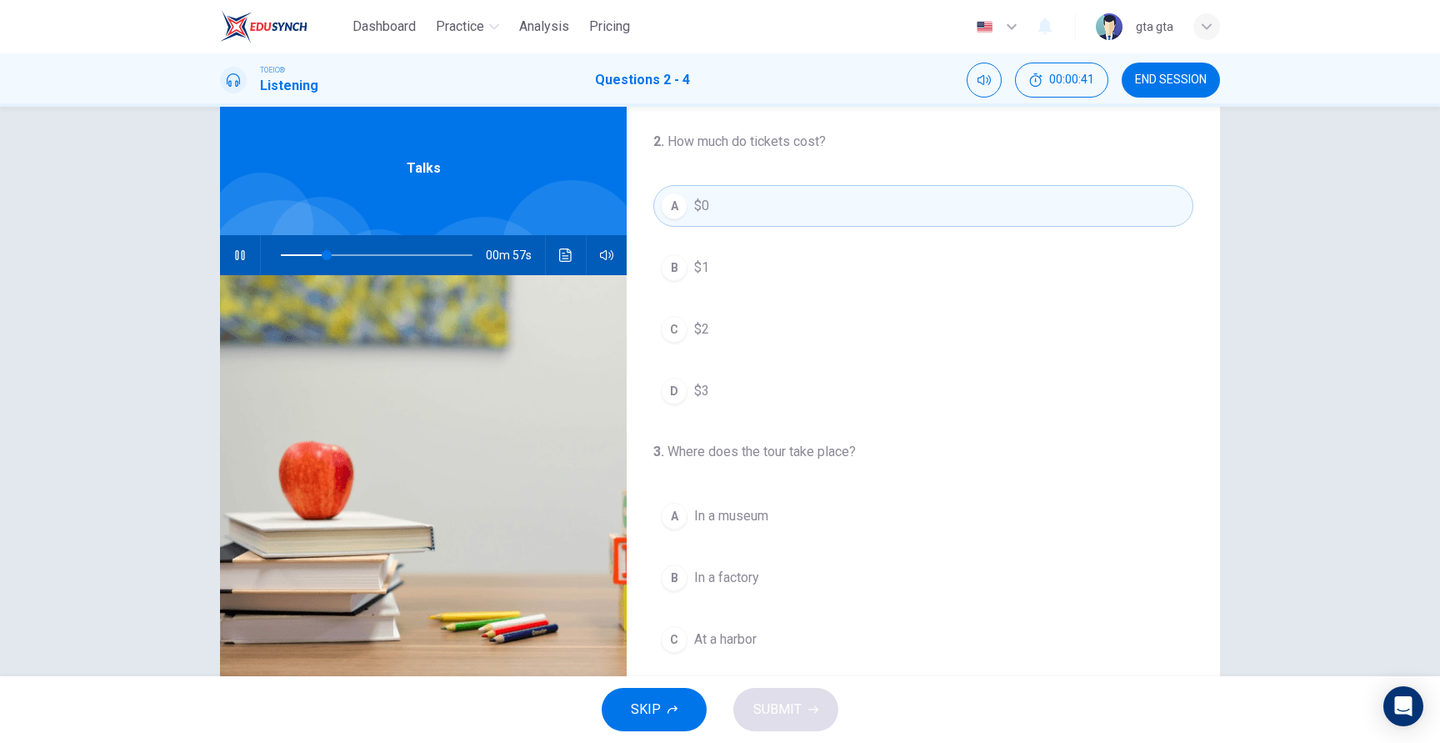
click at [767, 523] on span "In a museum" at bounding box center [731, 516] width 74 height 20
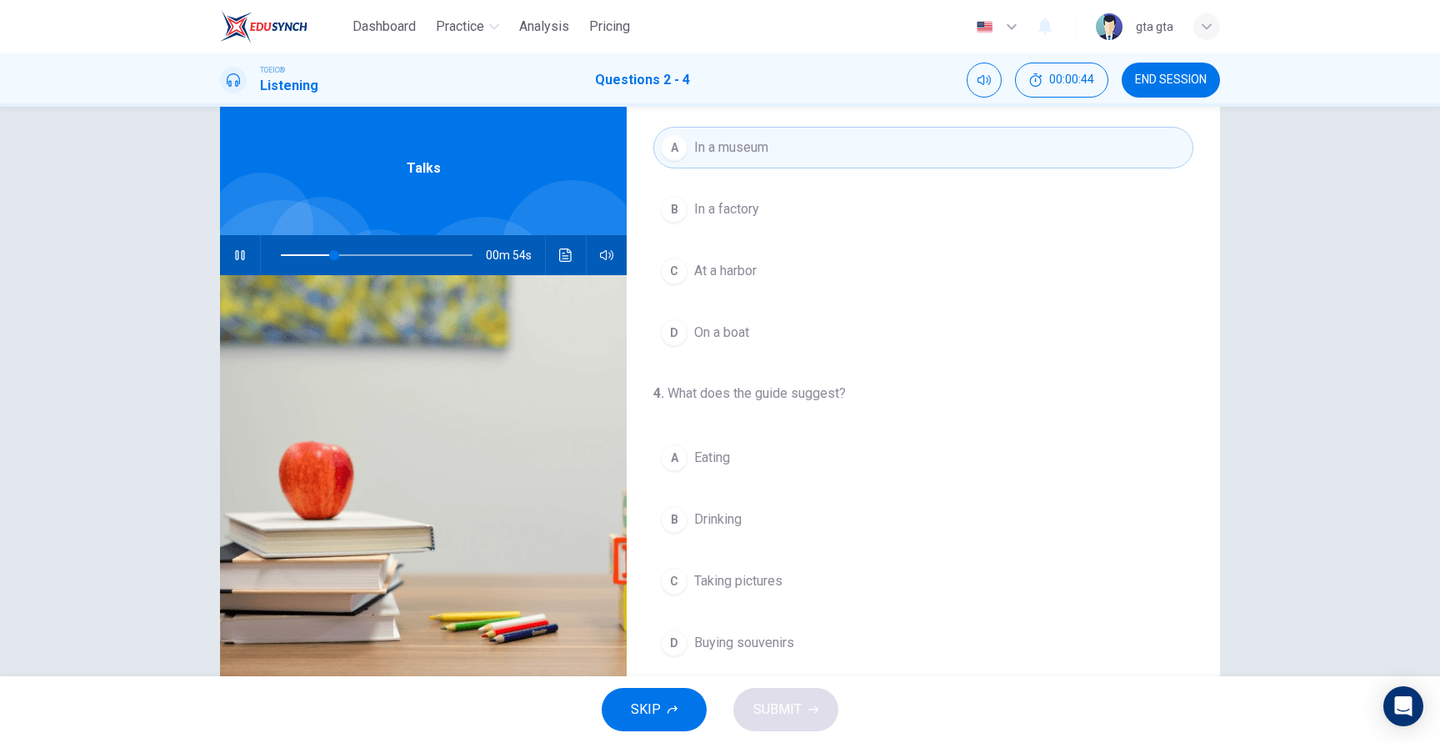
scroll to position [381, 0]
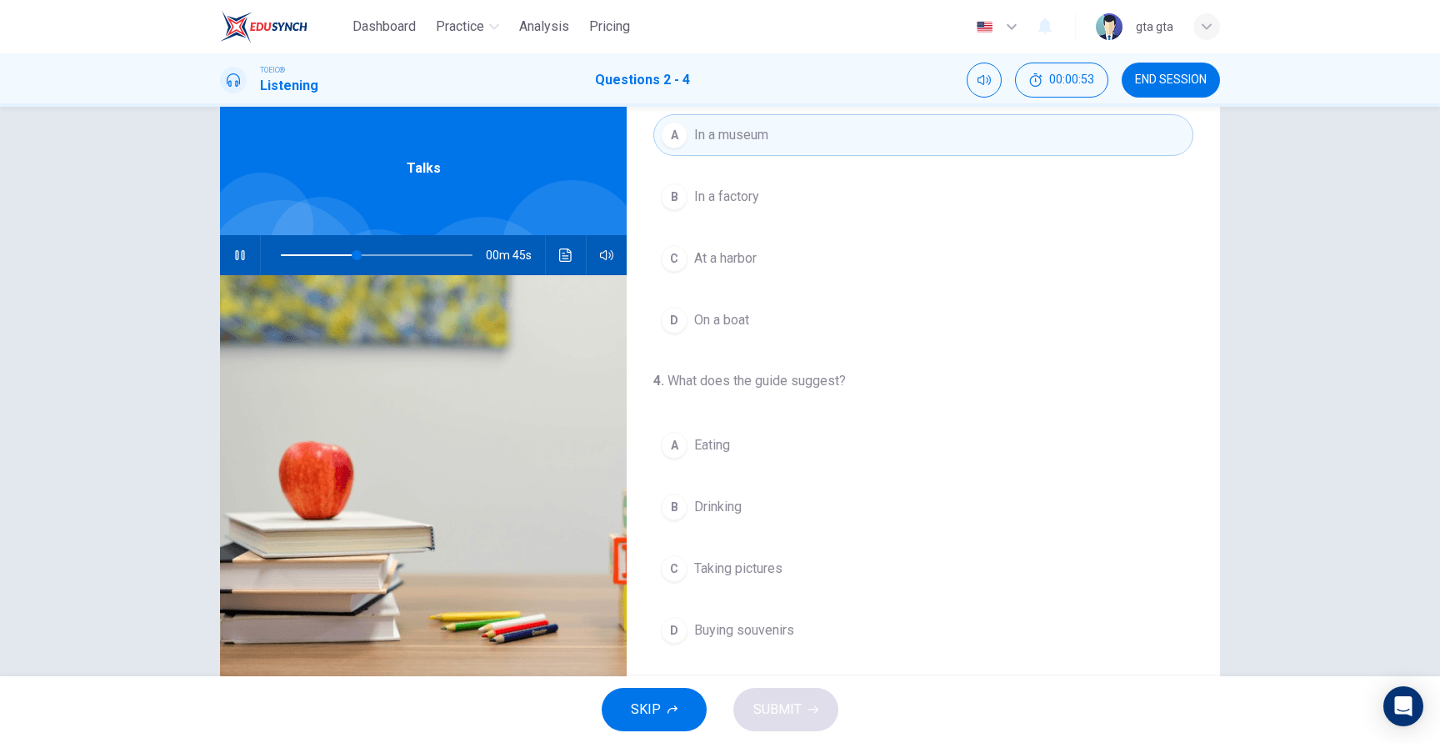
click at [784, 263] on button "C At a harbor" at bounding box center [923, 259] width 540 height 42
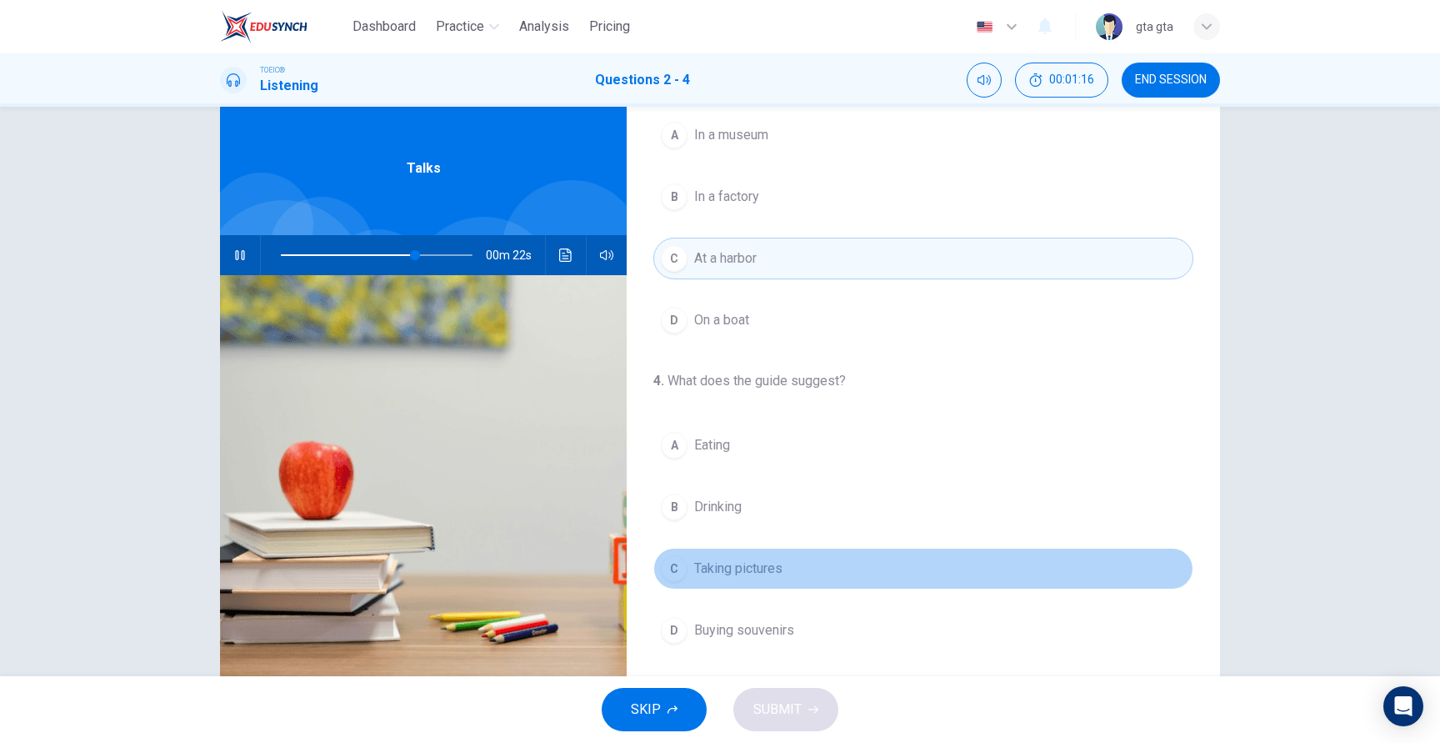
click at [691, 576] on button "C Taking pictures" at bounding box center [923, 569] width 540 height 42
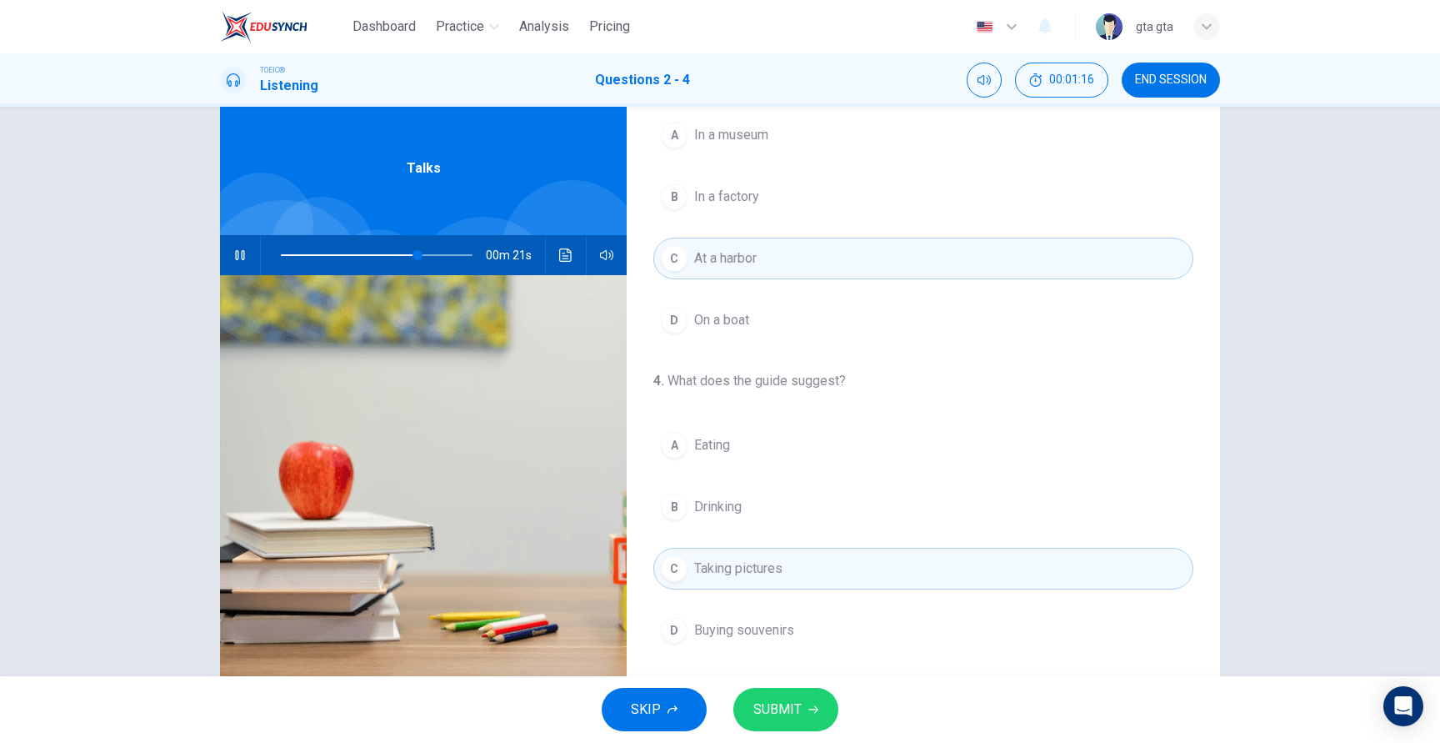
click at [694, 612] on button "D Buying souvenirs" at bounding box center [923, 630] width 540 height 42
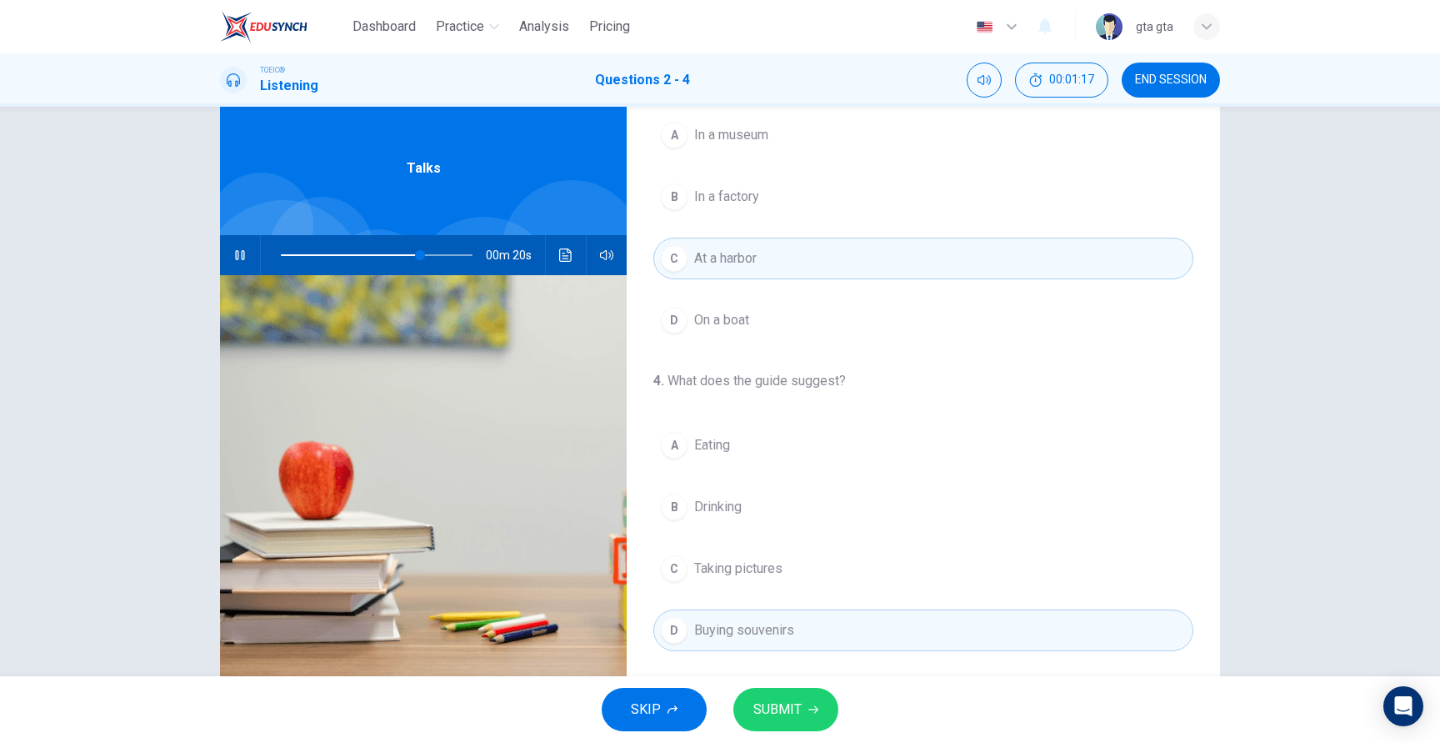
click at [698, 581] on button "C Taking pictures" at bounding box center [923, 569] width 540 height 42
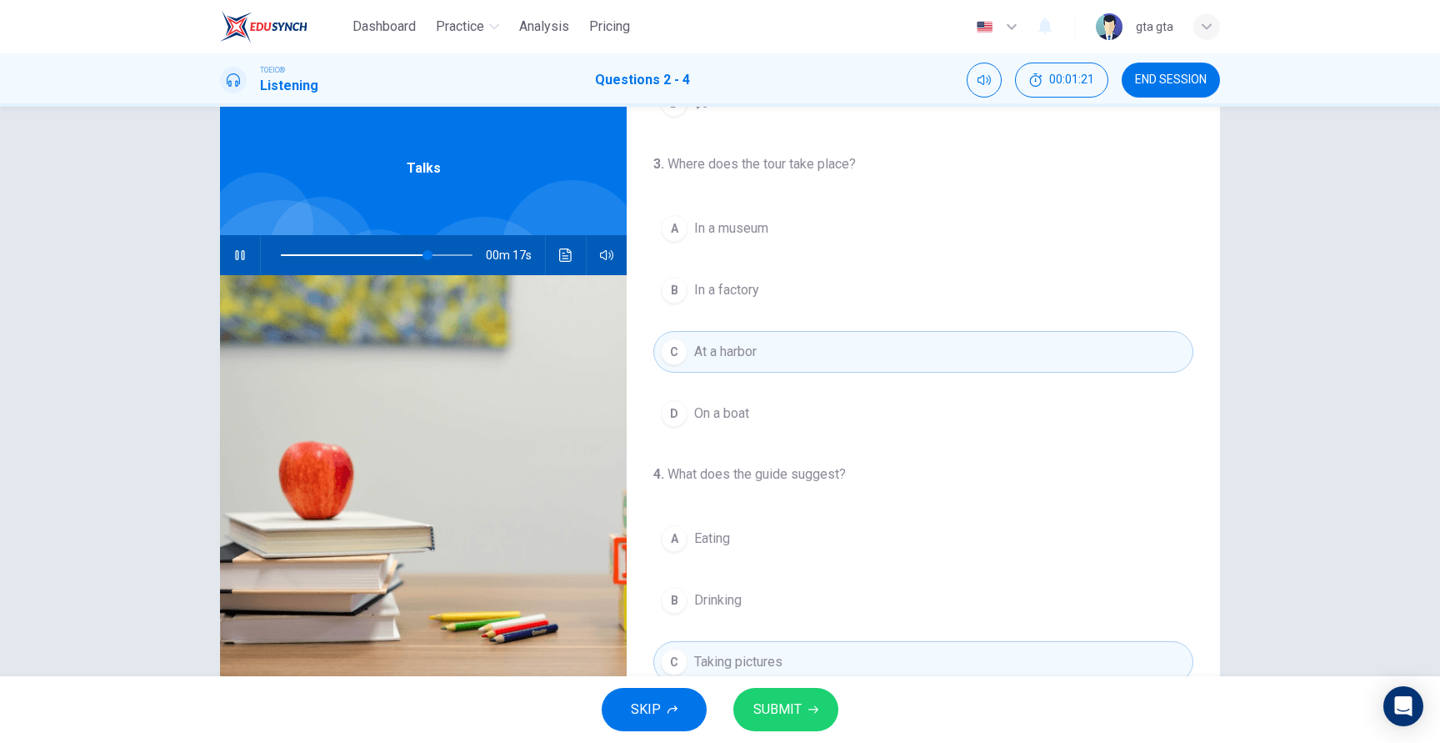
scroll to position [287, 0]
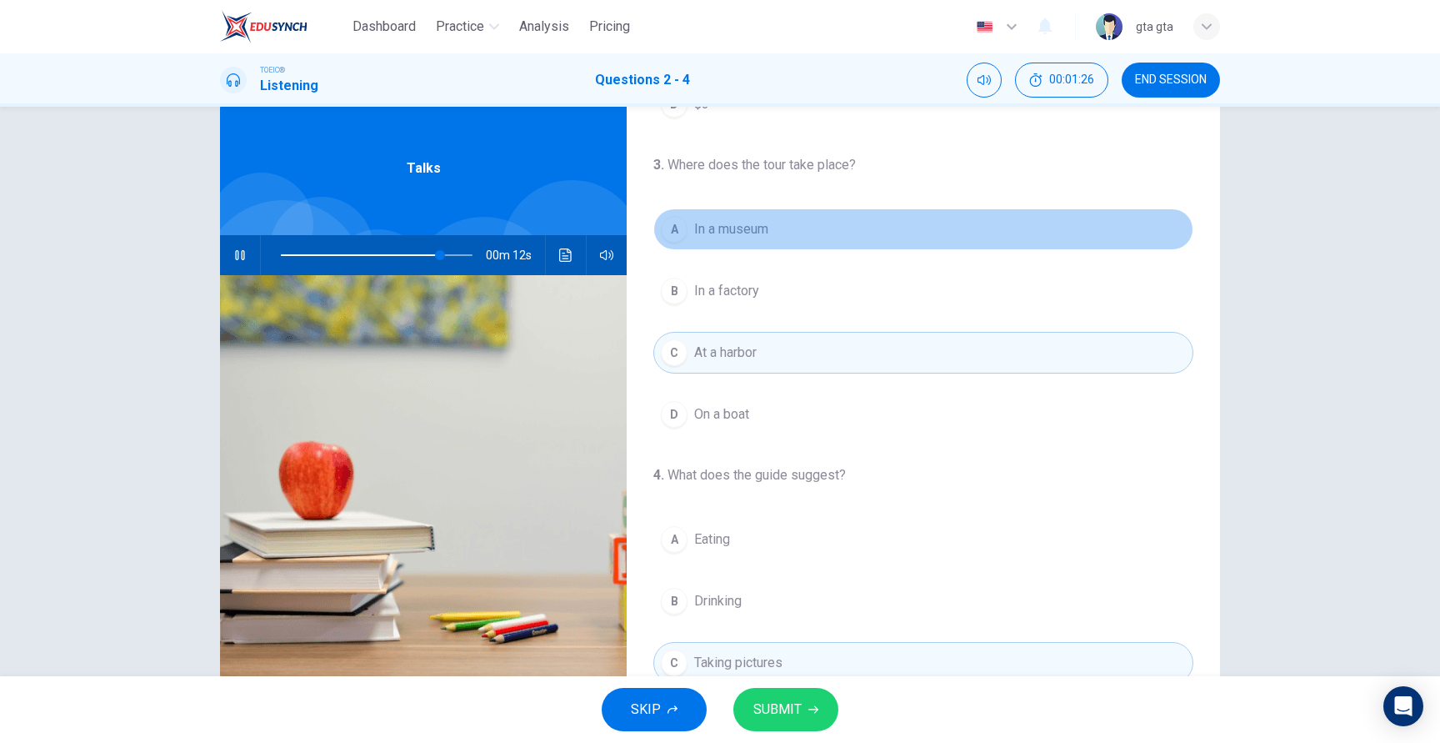
click at [761, 233] on span "In a museum" at bounding box center [731, 229] width 74 height 20
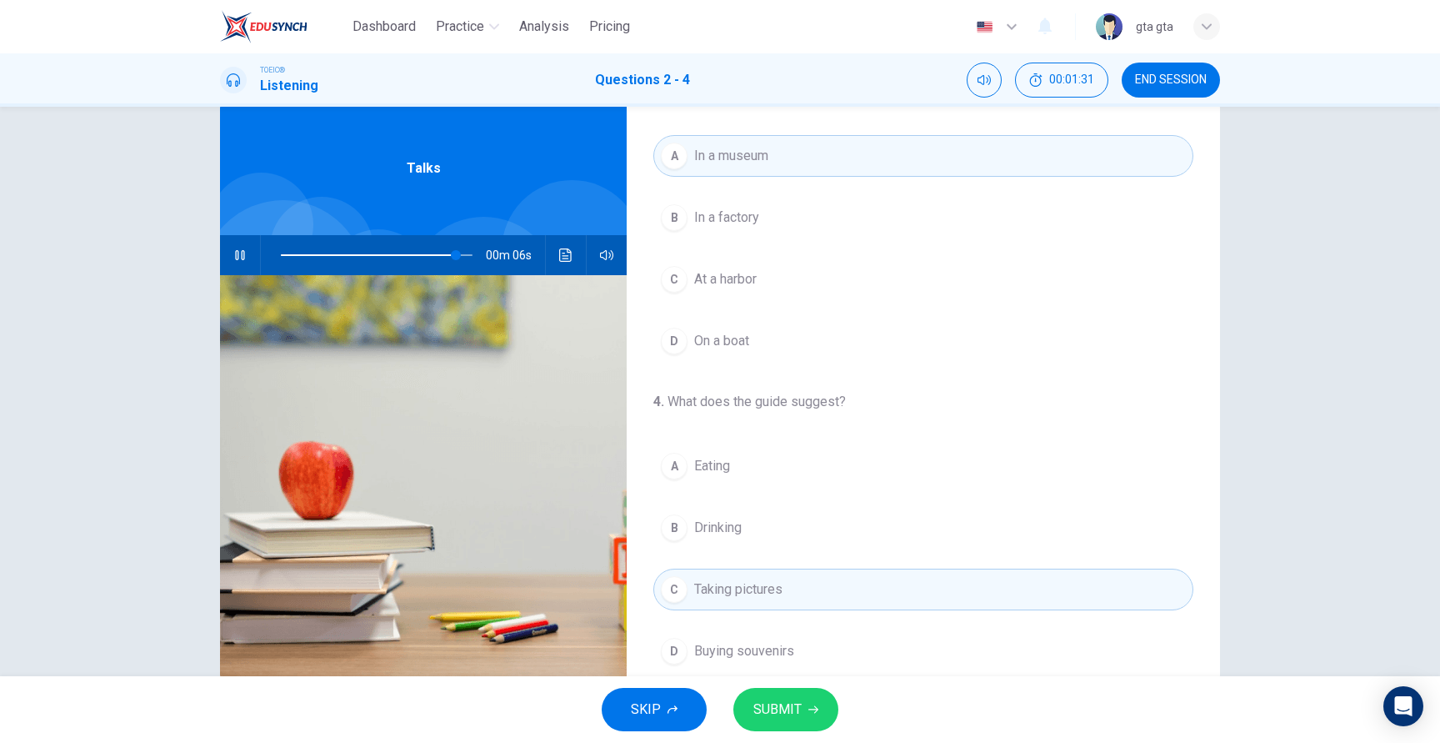
scroll to position [381, 0]
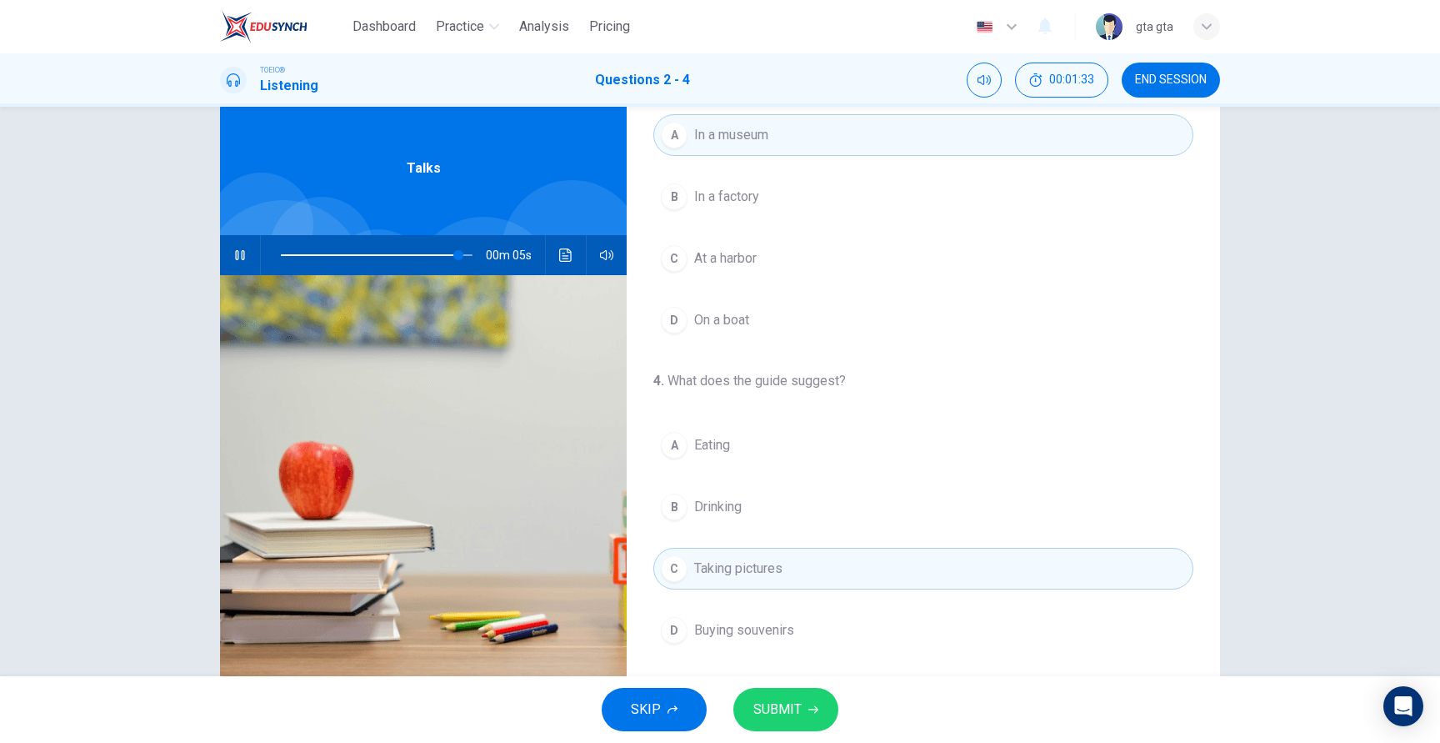
click at [717, 642] on button "D Buying souvenirs" at bounding box center [923, 630] width 540 height 42
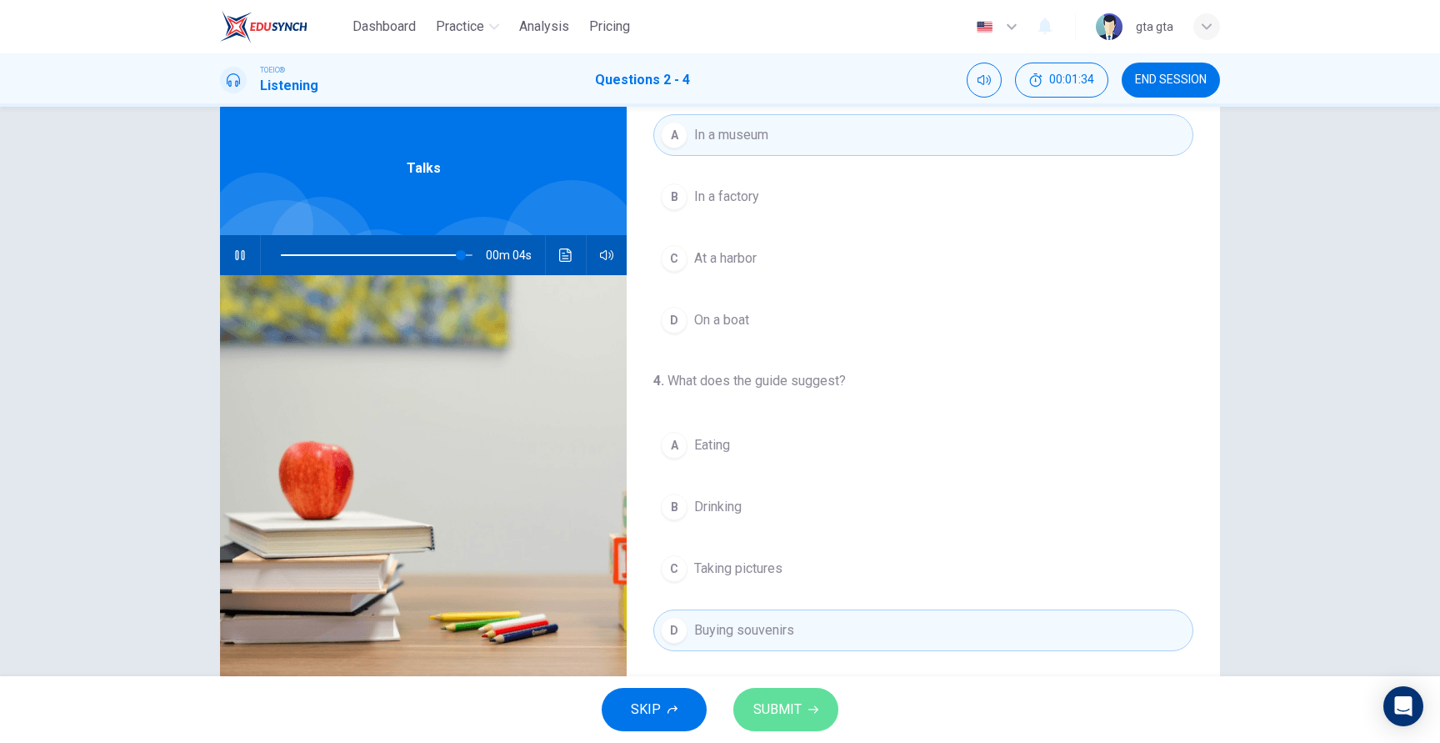
click at [781, 703] on span "SUBMIT" at bounding box center [777, 709] width 48 height 23
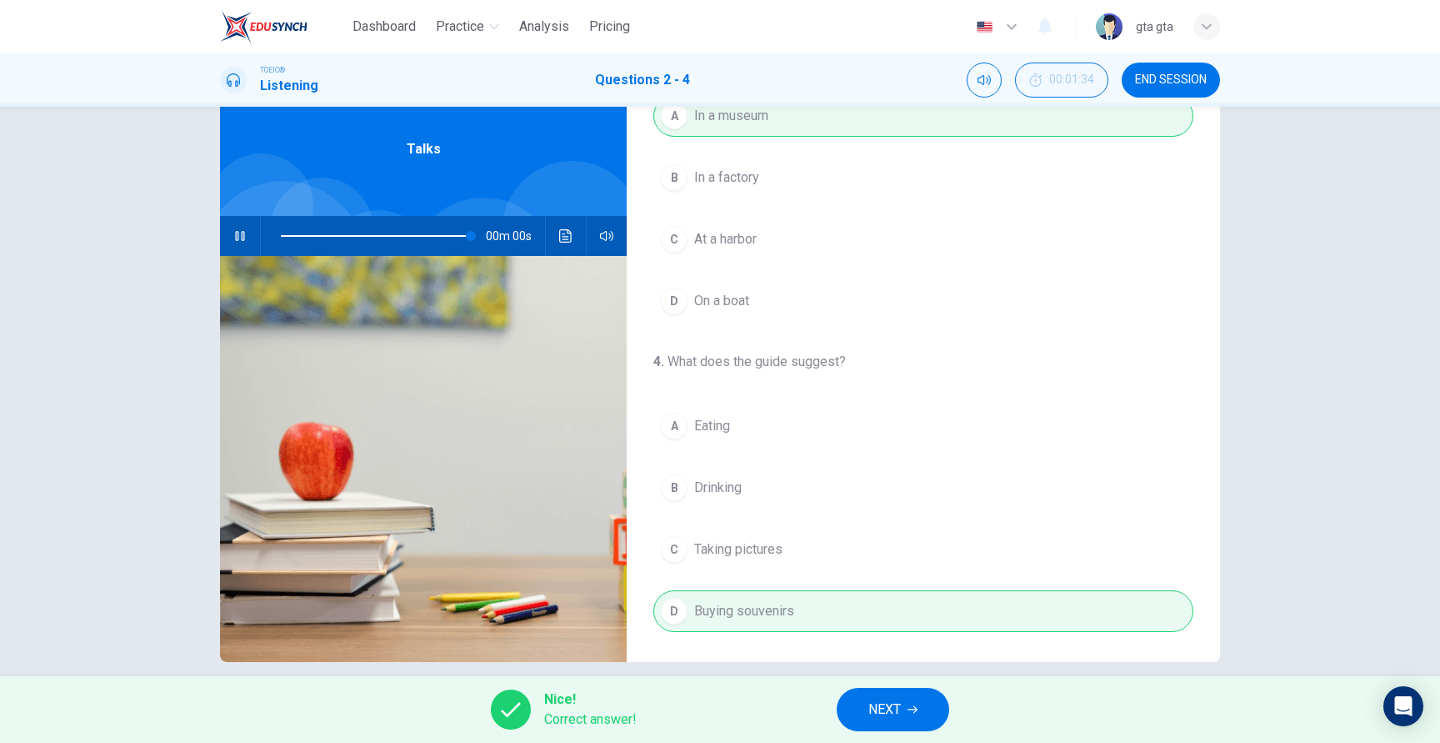
scroll to position [53, 0]
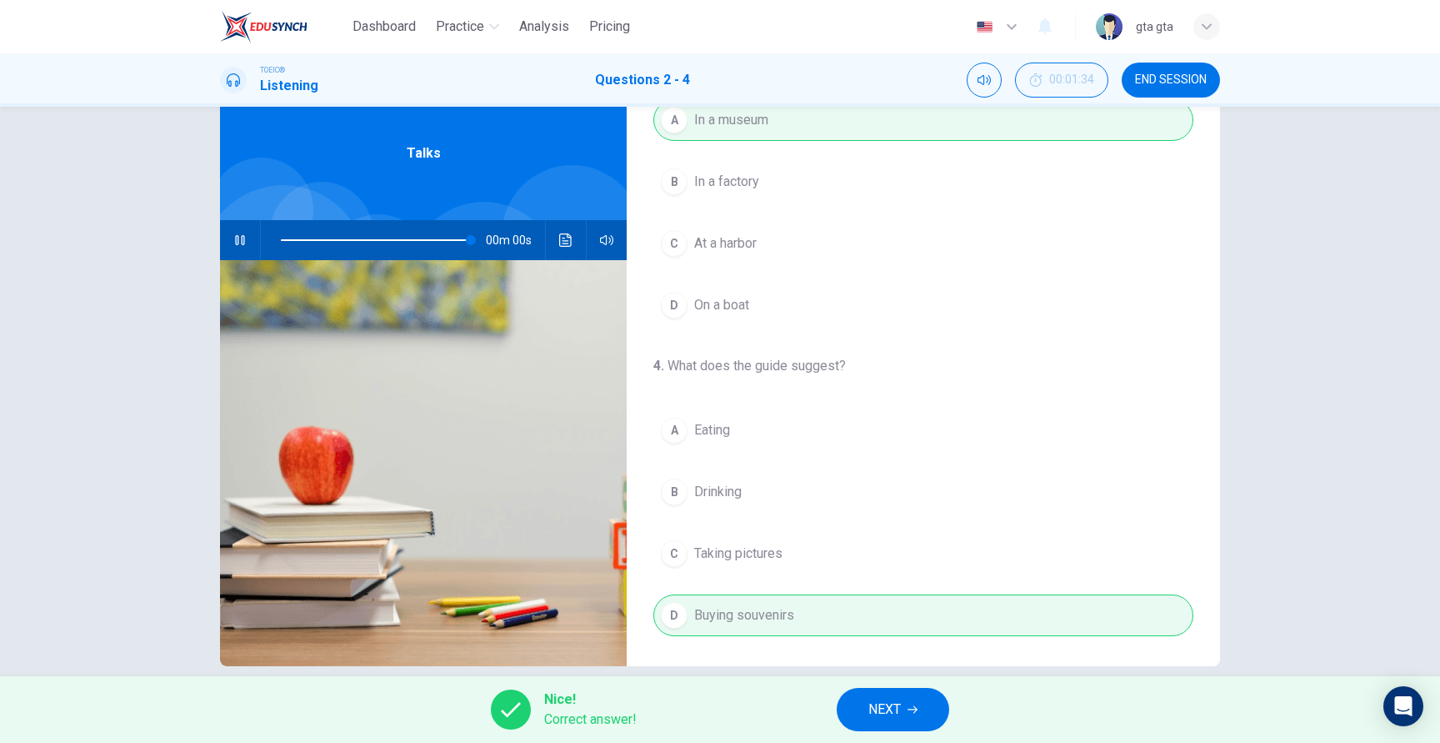
type input "0"
click at [781, 553] on div "A Eating B Drinking C Taking pictures D Buying souvenirs" at bounding box center [923, 522] width 540 height 227
click at [905, 702] on button "NEXT" at bounding box center [893, 709] width 113 height 43
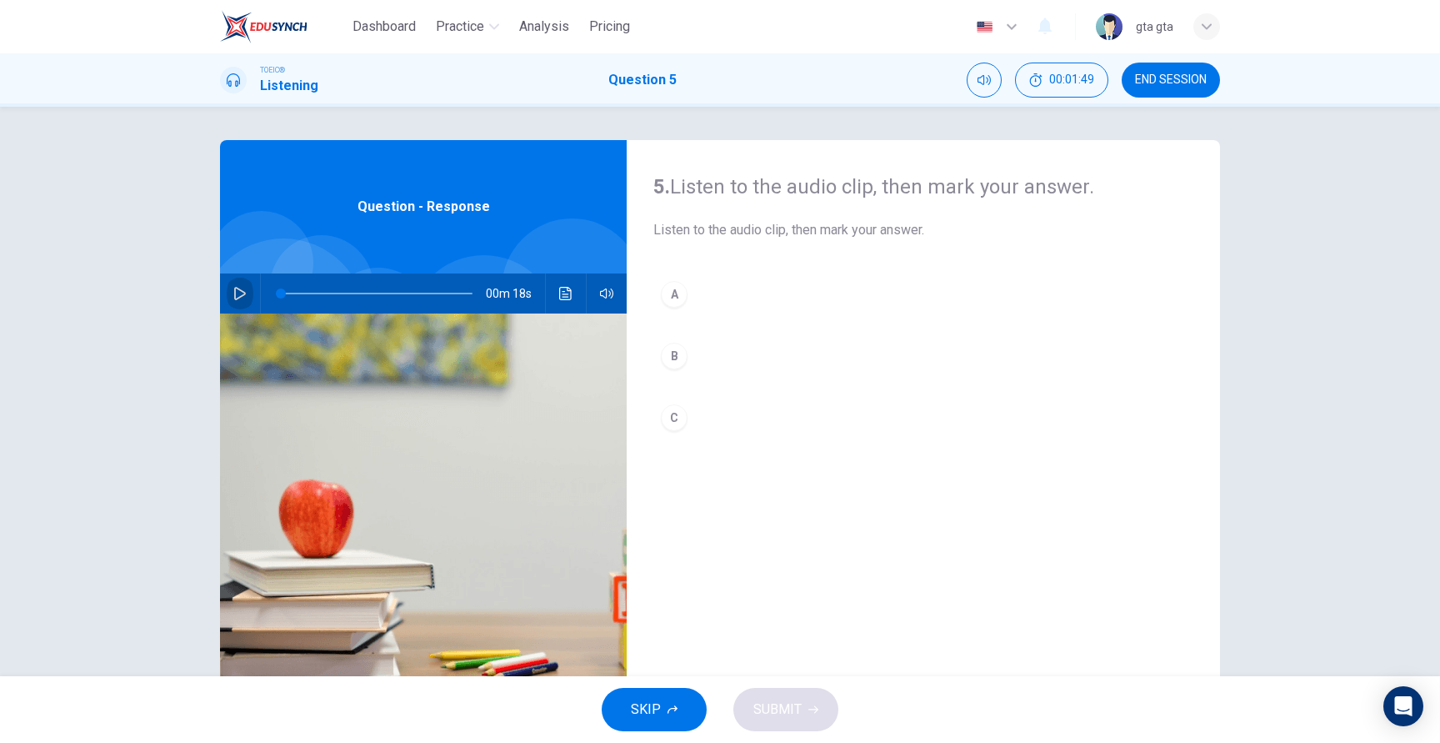
click at [237, 298] on icon "button" at bounding box center [240, 293] width 12 height 13
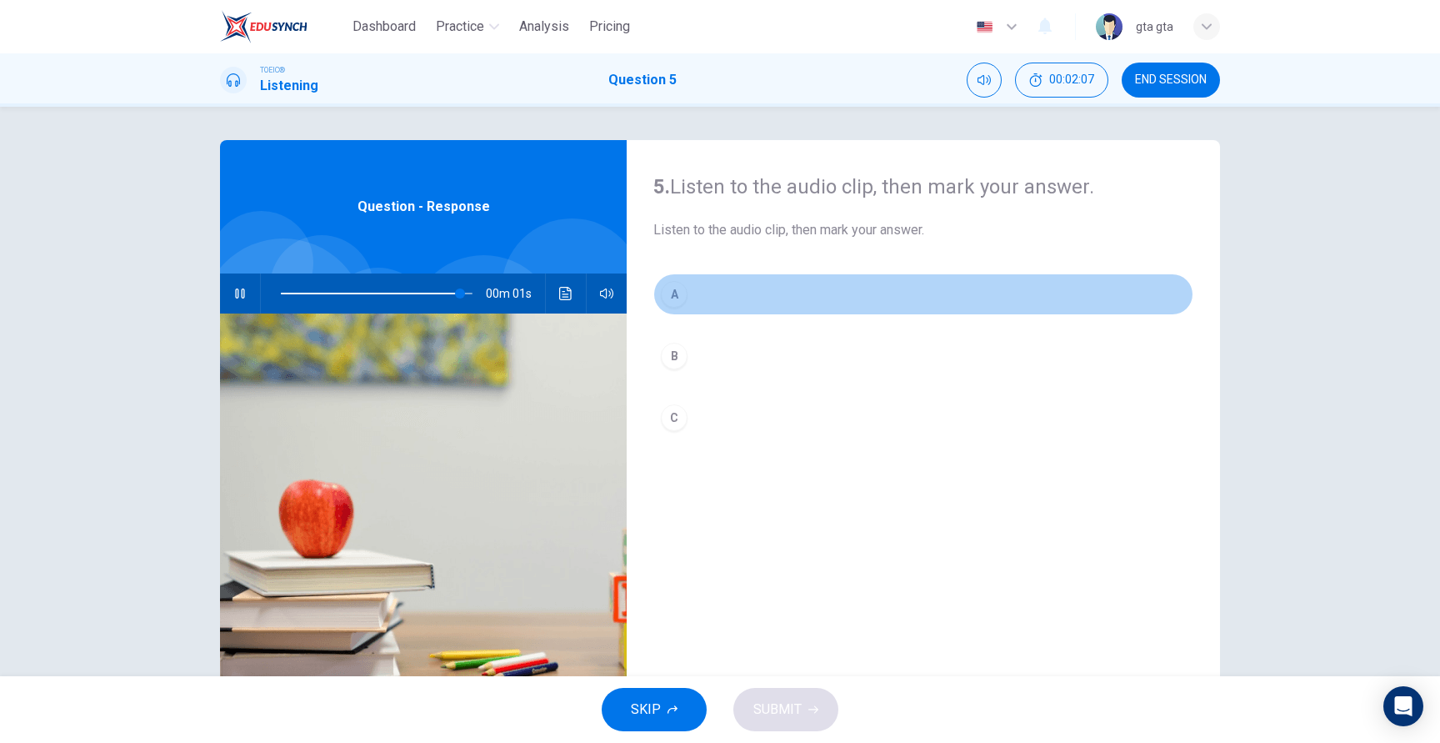
click at [687, 288] on button "A" at bounding box center [923, 294] width 540 height 42
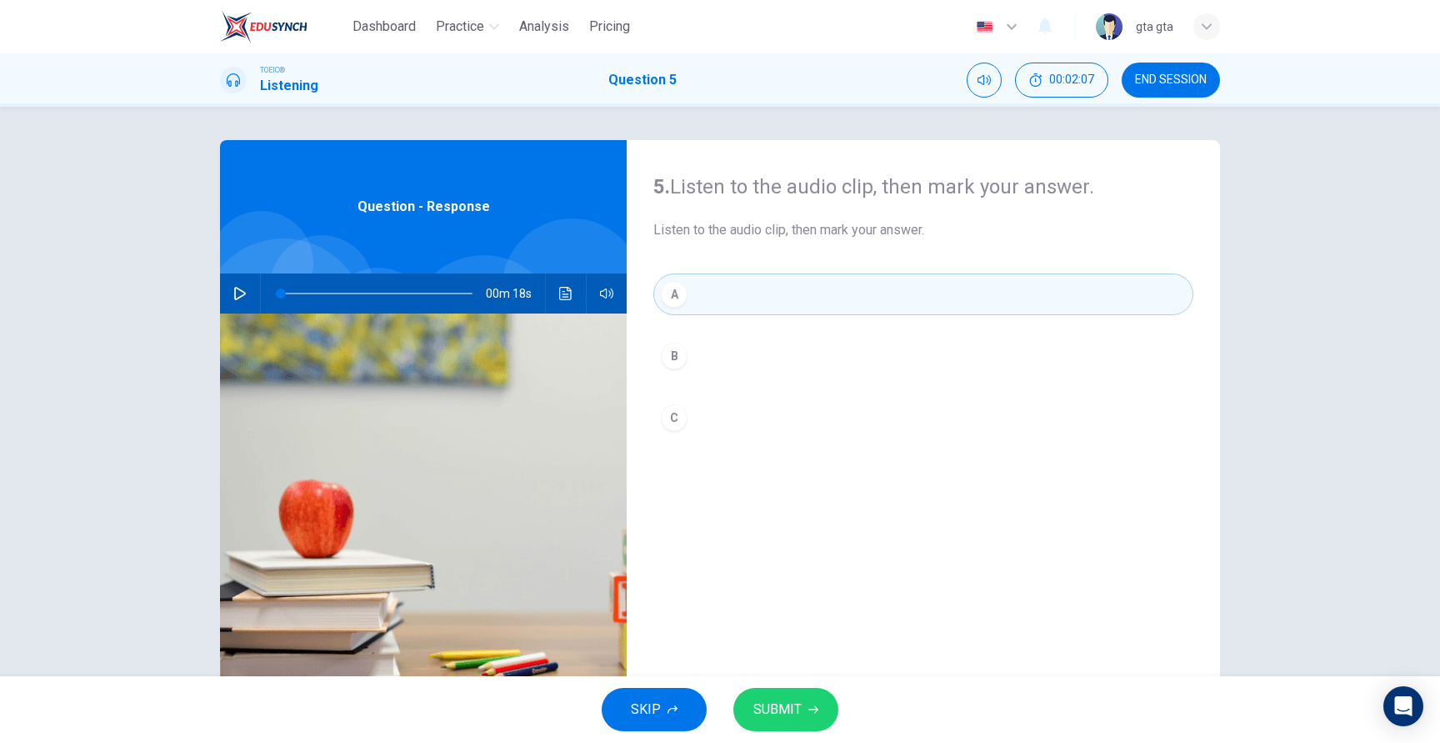
type input "0"
click at [781, 710] on span "SUBMIT" at bounding box center [777, 709] width 48 height 23
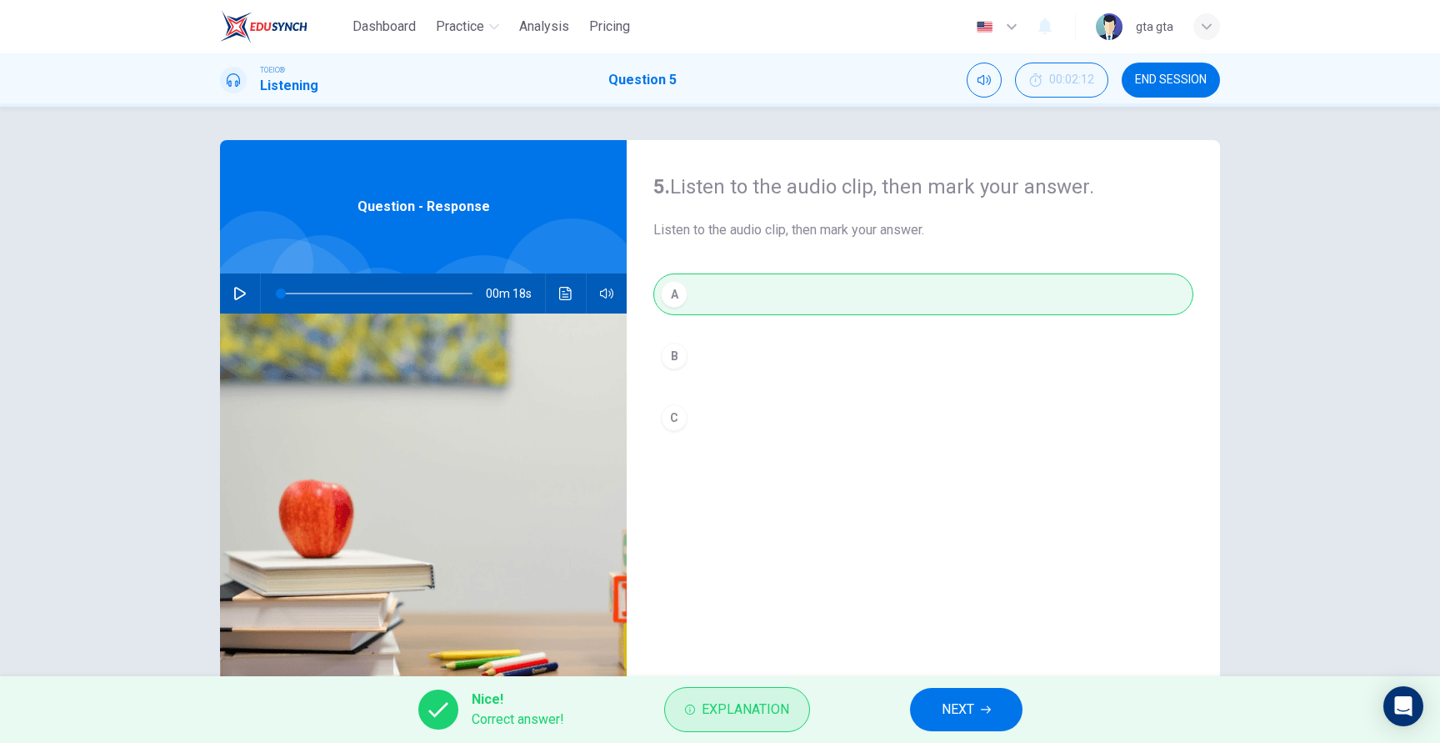
click at [770, 719] on span "Explanation" at bounding box center [746, 709] width 88 height 23
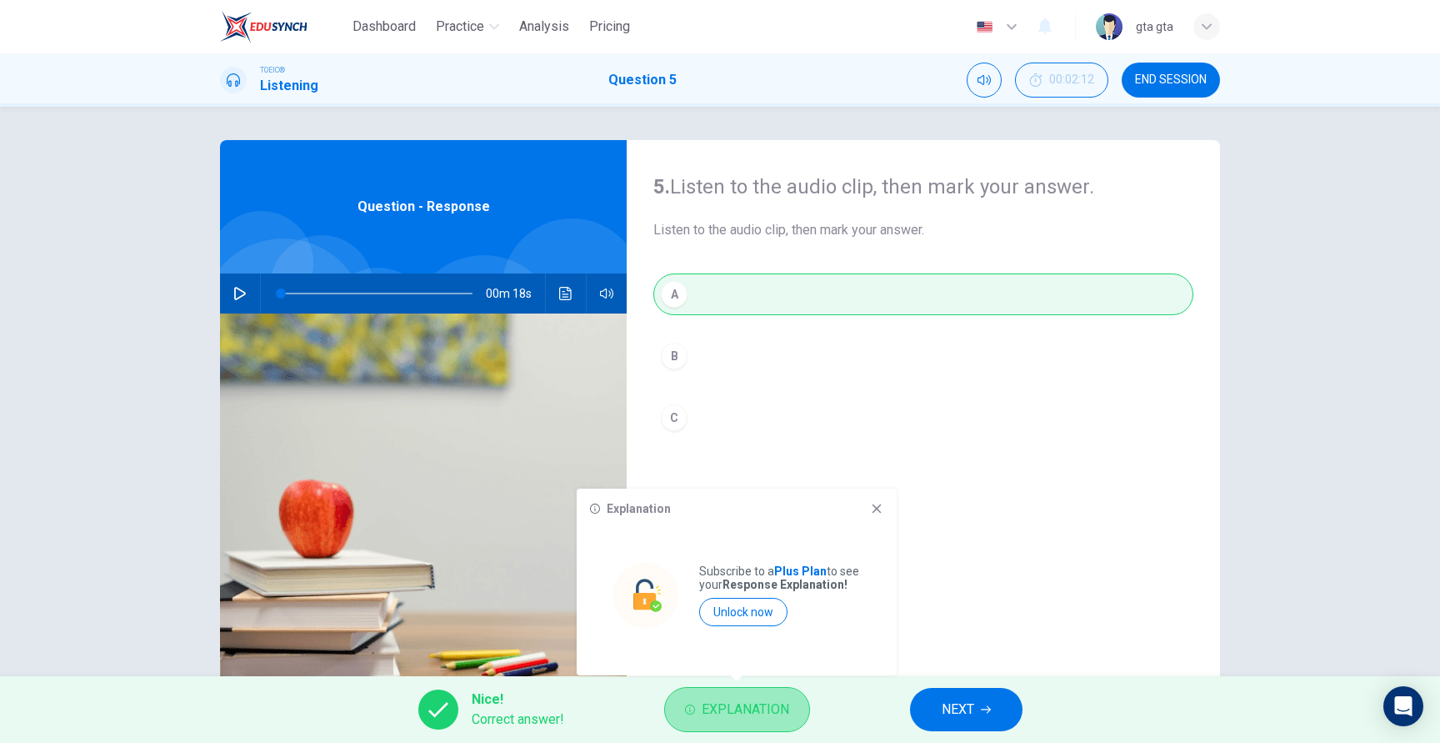
click at [770, 718] on span "Explanation" at bounding box center [746, 709] width 88 height 23
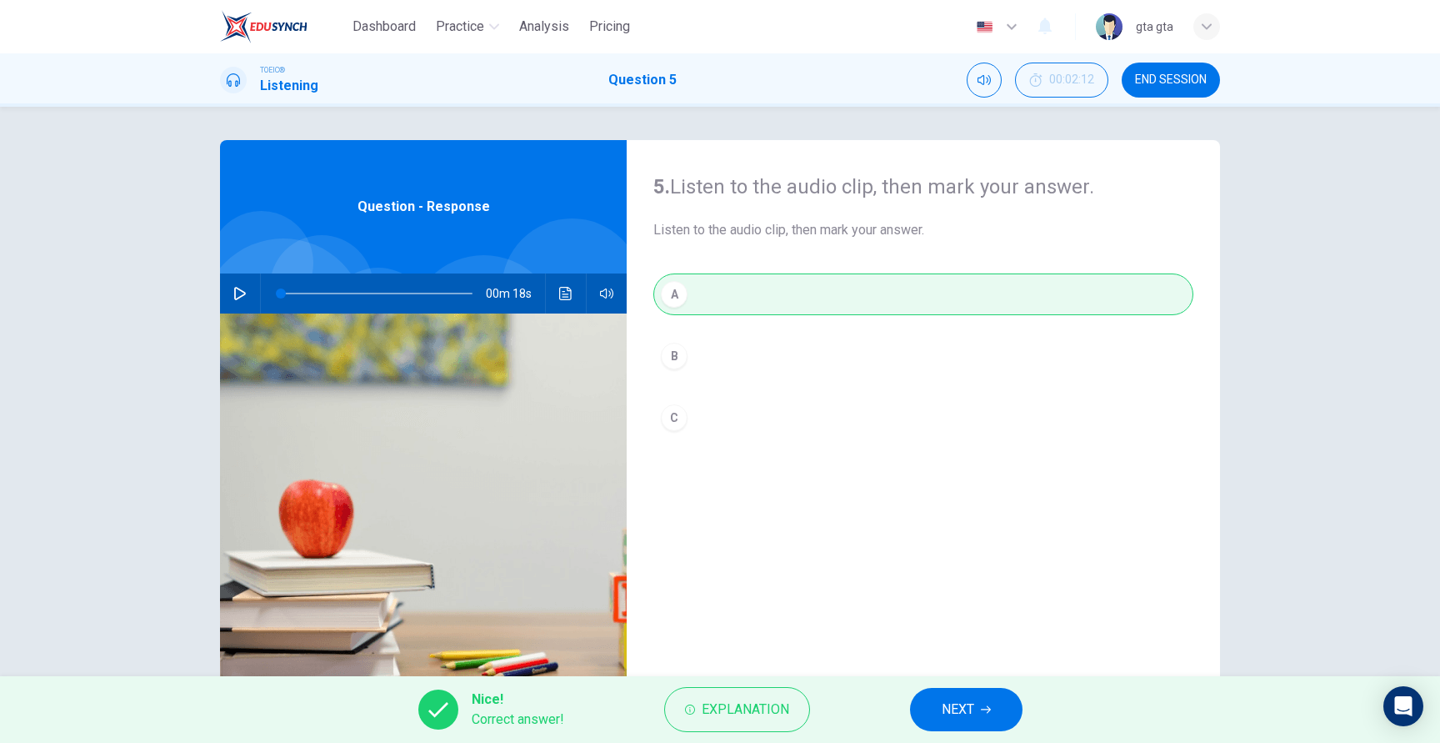
click at [944, 701] on span "NEXT" at bounding box center [958, 709] width 33 height 23
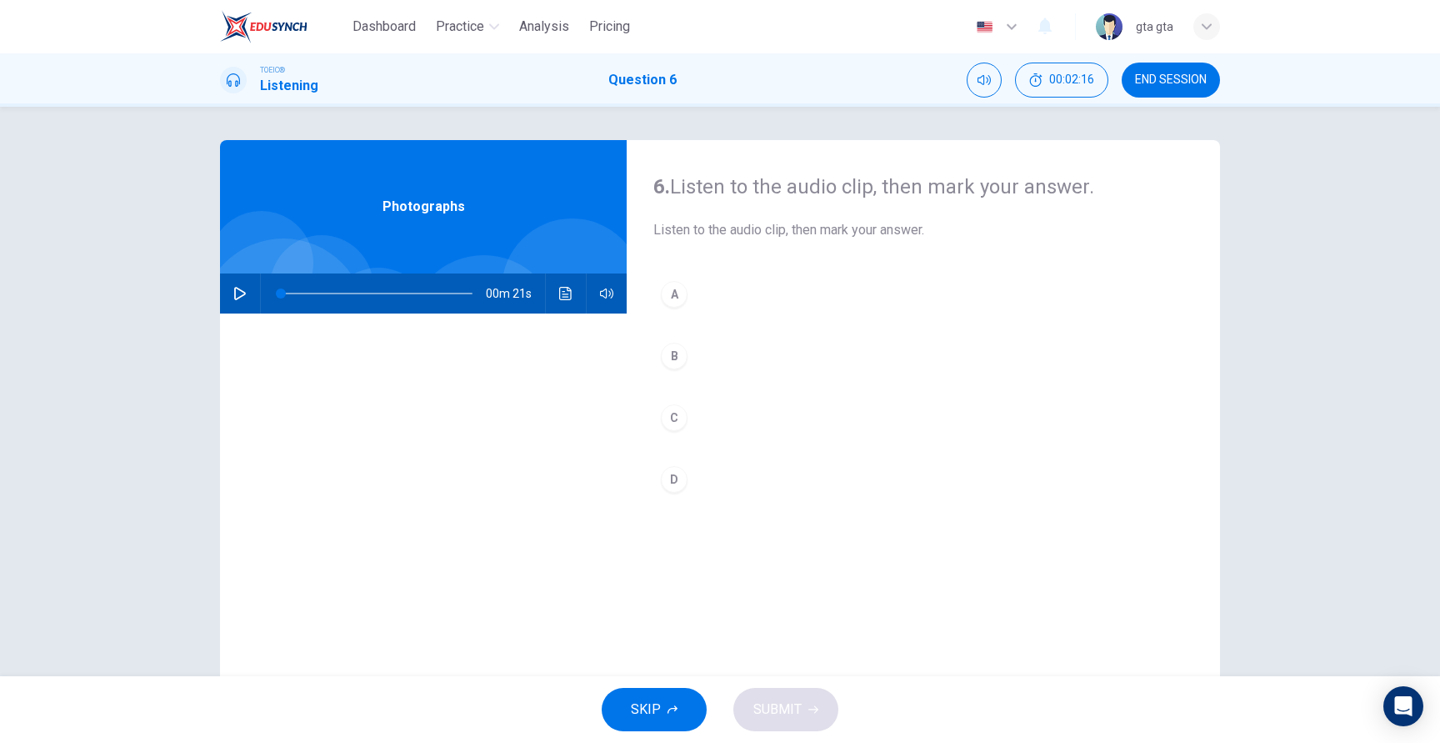
scroll to position [77, 0]
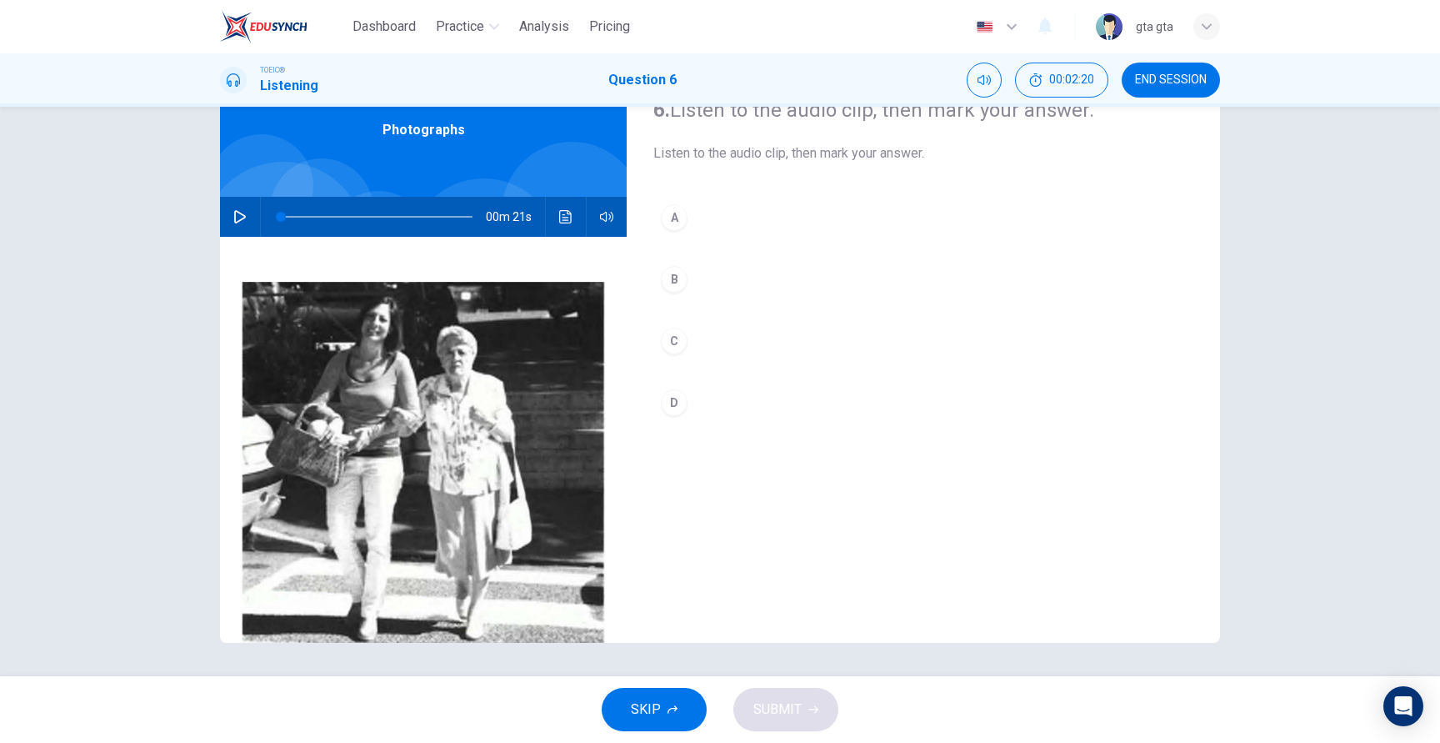
click at [236, 217] on icon "button" at bounding box center [239, 216] width 13 height 13
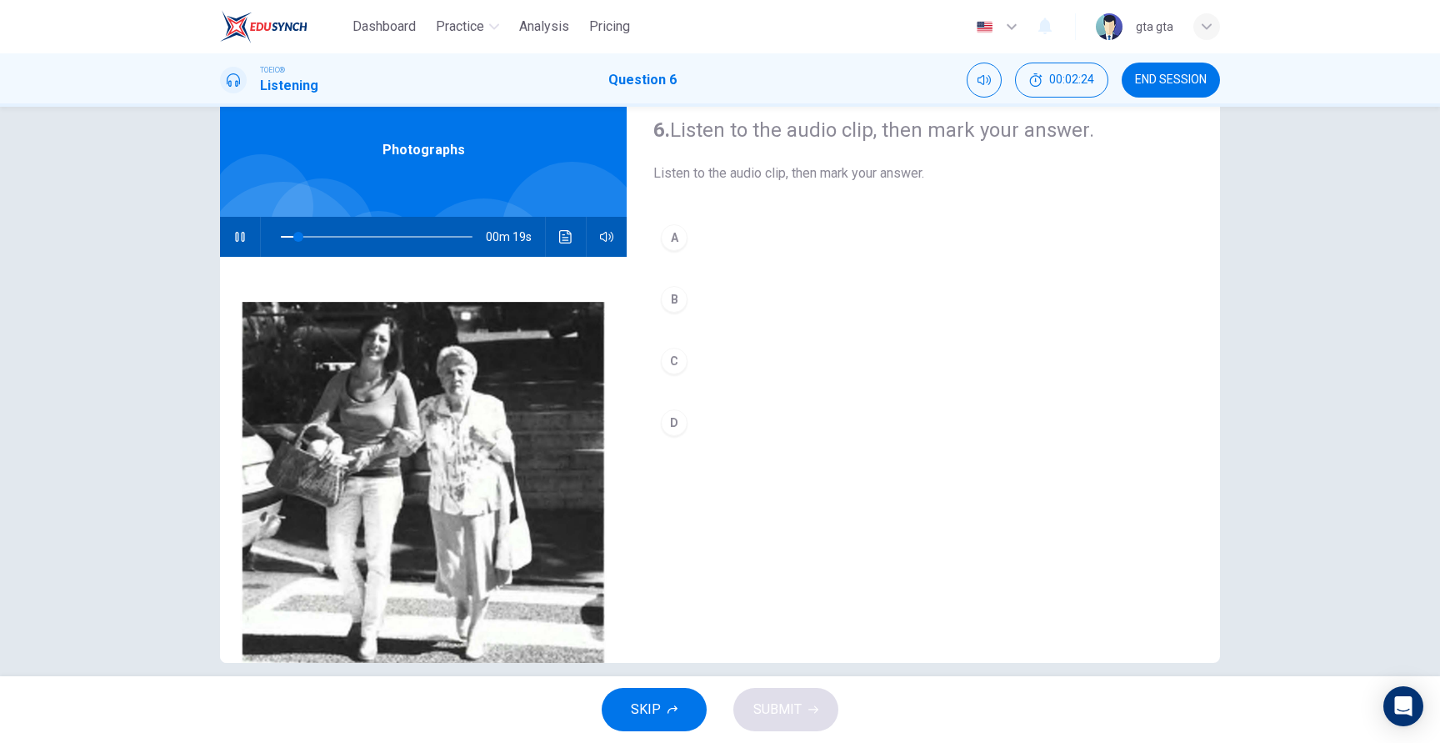
scroll to position [58, 0]
click at [684, 431] on button "D" at bounding box center [923, 422] width 540 height 42
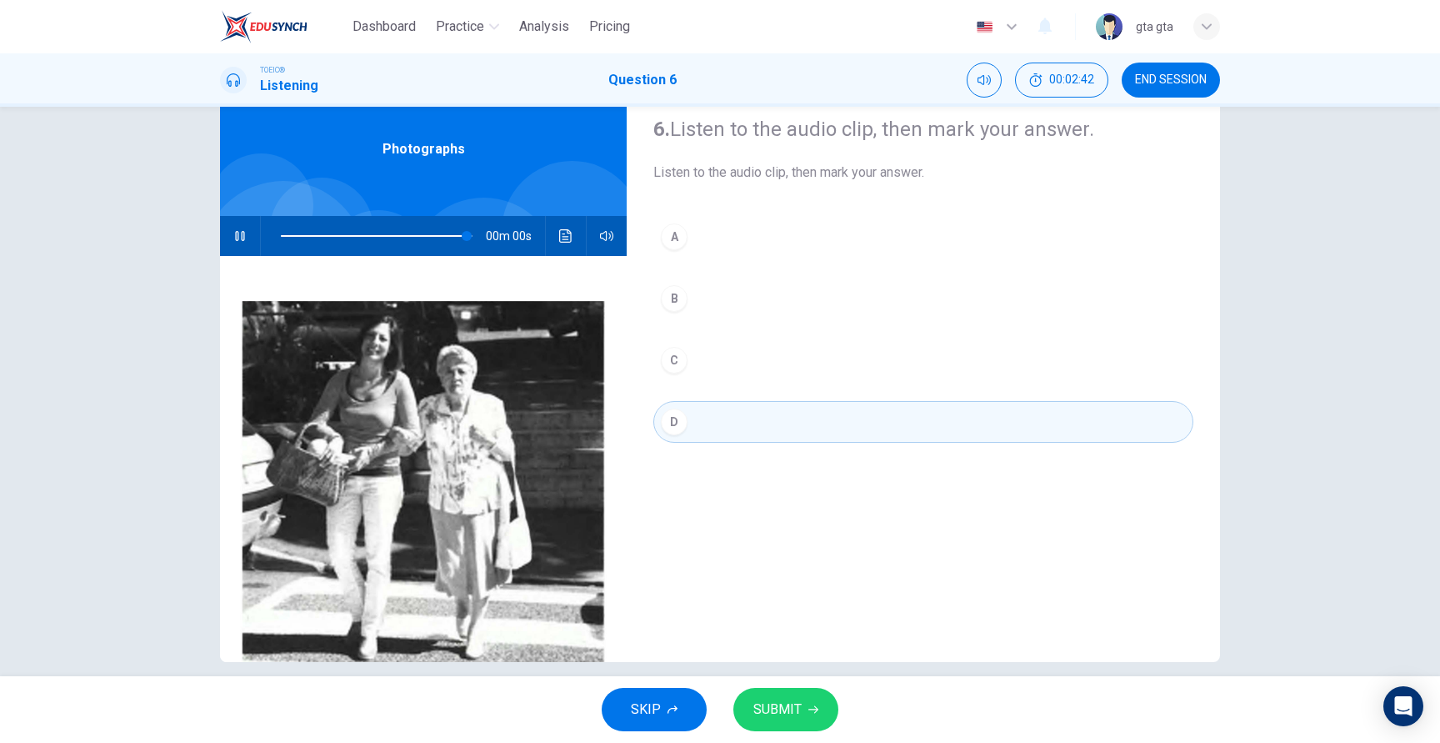
type input "0"
click at [821, 700] on button "SUBMIT" at bounding box center [785, 709] width 105 height 43
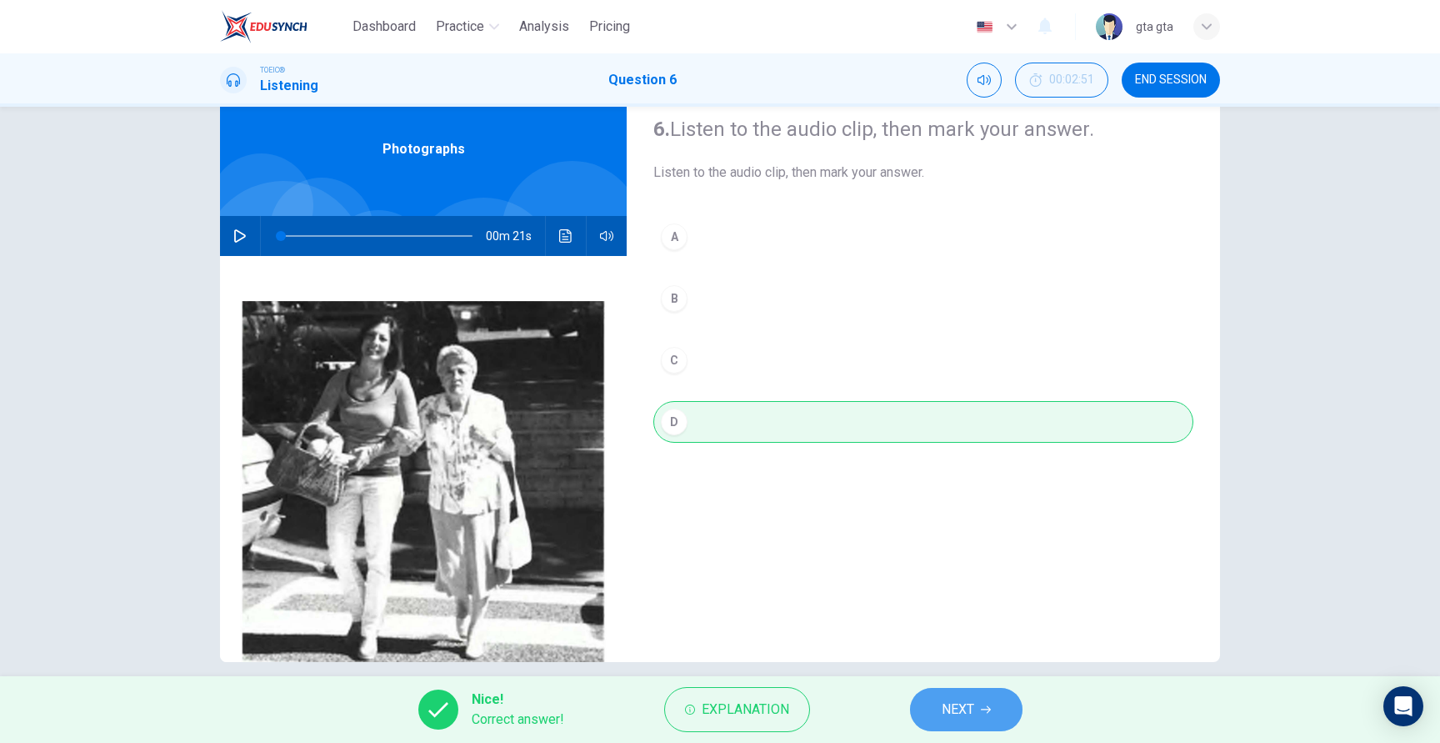
click at [957, 703] on span "NEXT" at bounding box center [958, 709] width 33 height 23
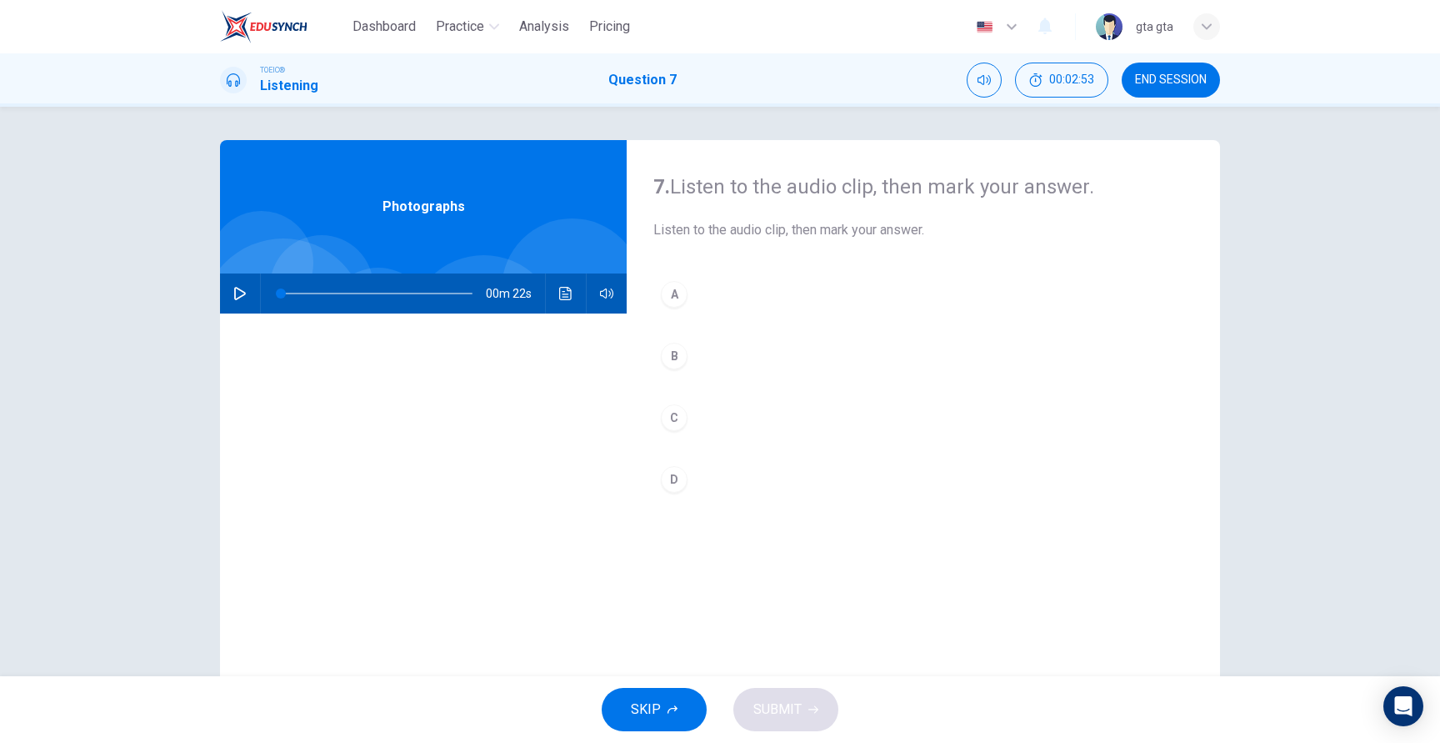
scroll to position [77, 0]
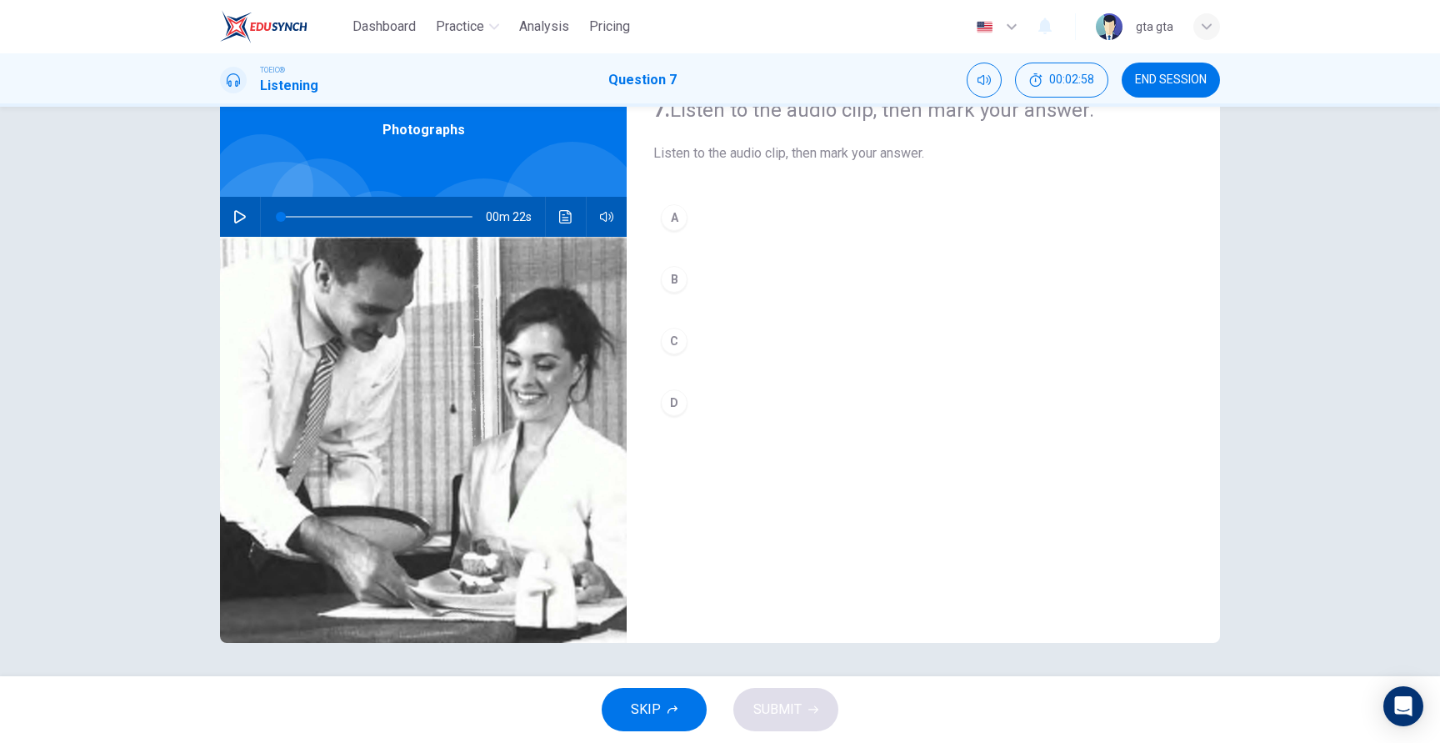
click at [247, 217] on button "button" at bounding box center [240, 217] width 27 height 40
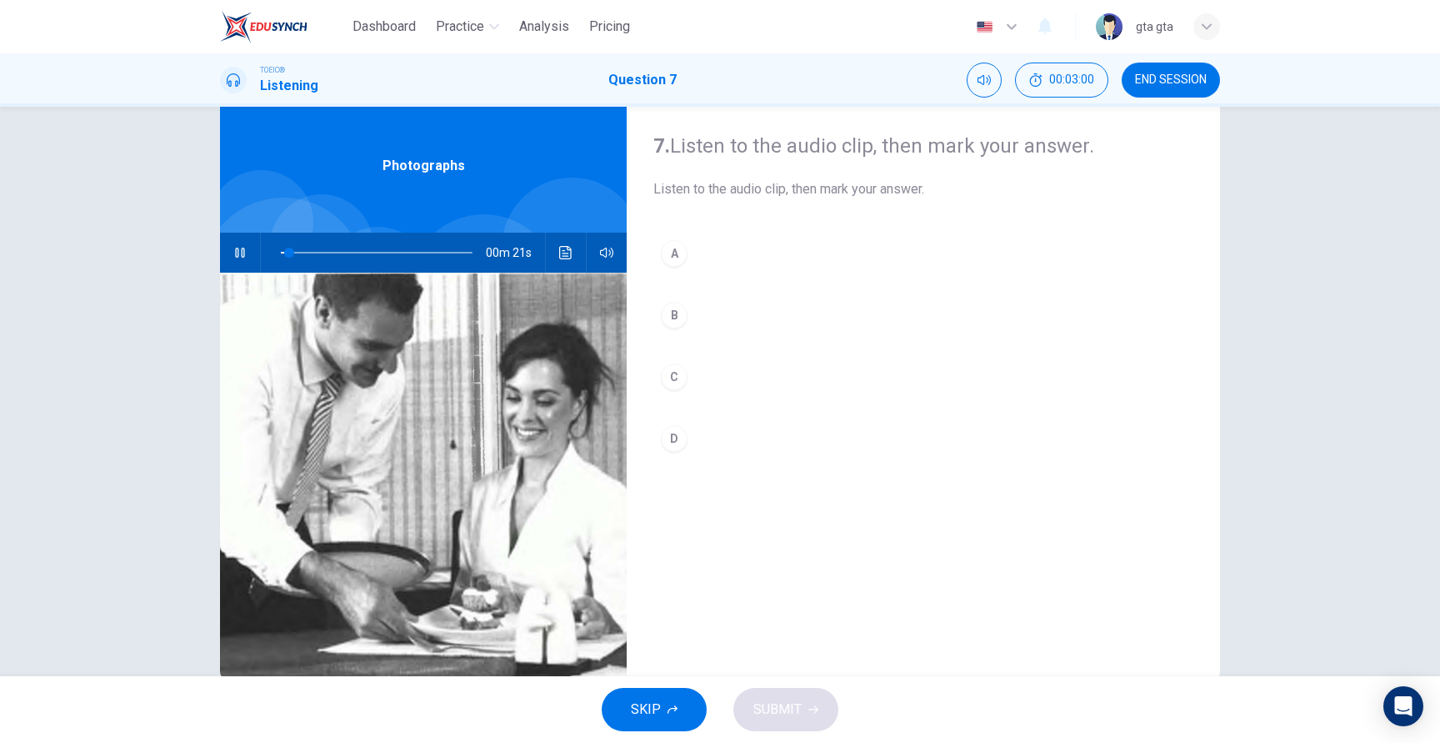
scroll to position [43, 0]
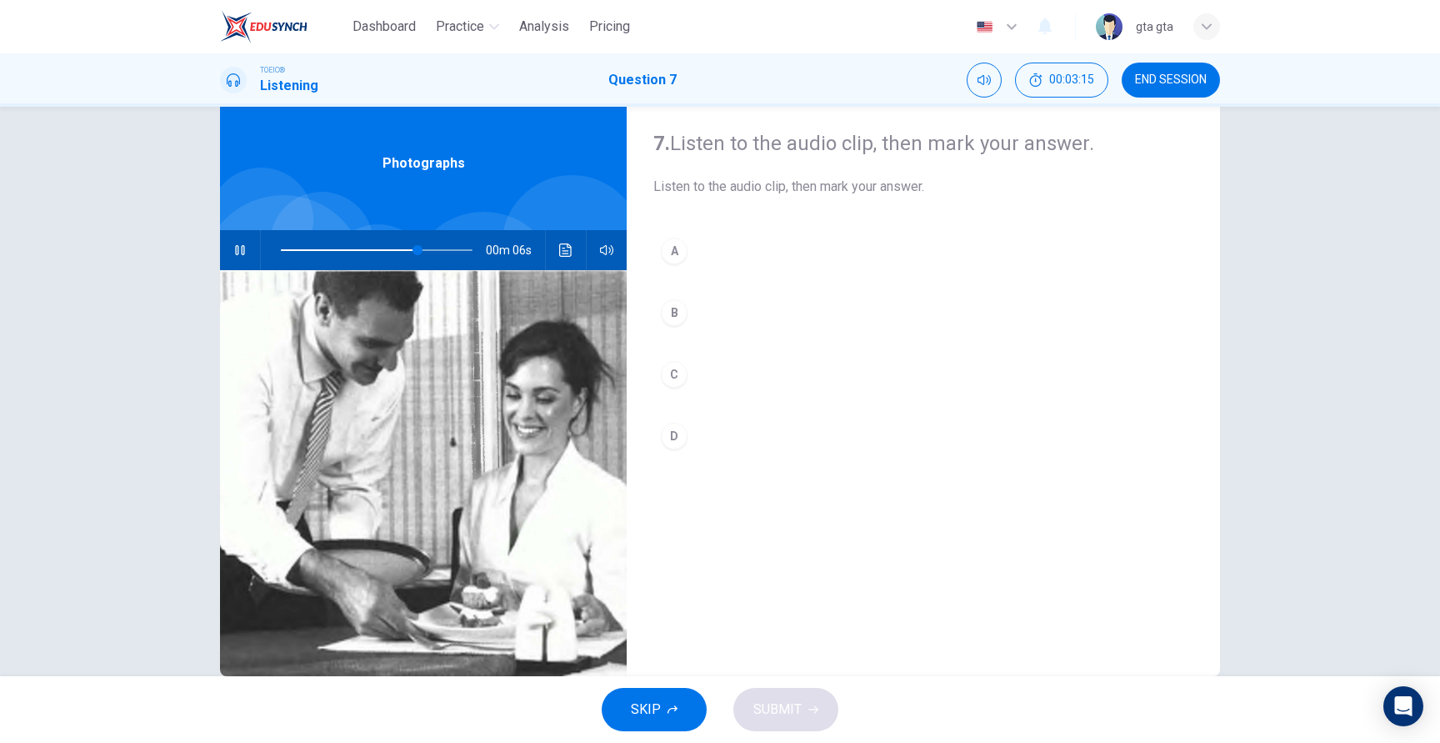
click at [728, 366] on button "C" at bounding box center [923, 374] width 540 height 42
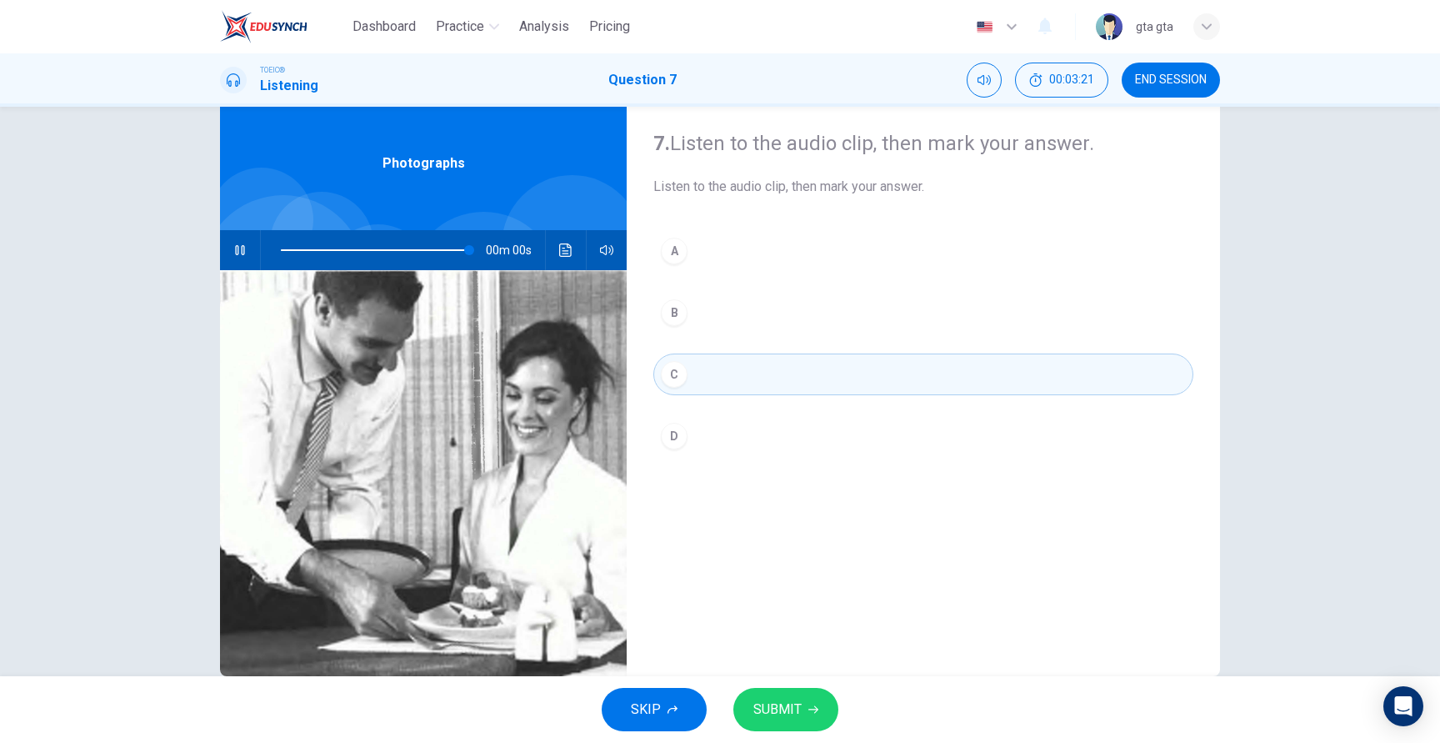
type input "0"
click at [781, 705] on span "SUBMIT" at bounding box center [777, 709] width 48 height 23
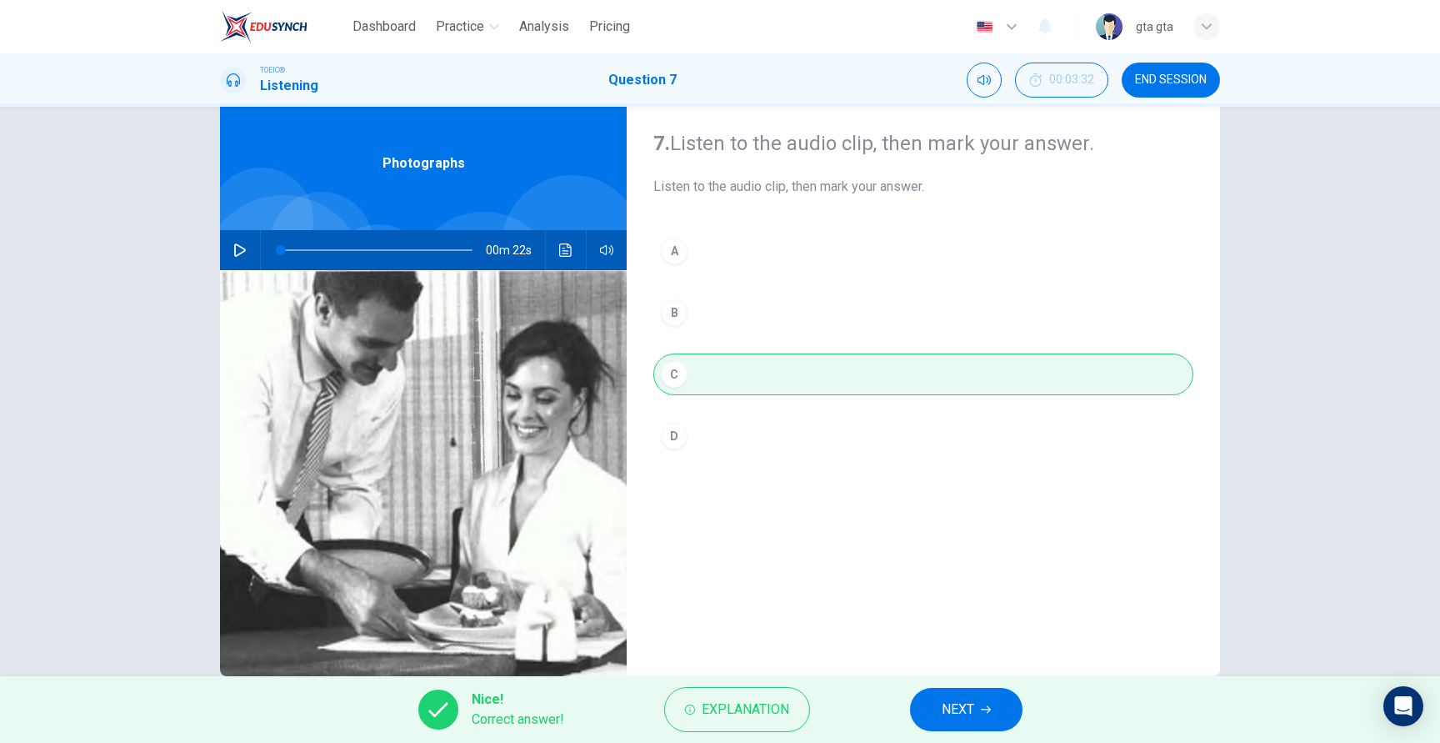
click at [963, 686] on div "Nice! Correct answer! Explanation NEXT" at bounding box center [720, 709] width 1440 height 67
click at [956, 706] on span "NEXT" at bounding box center [958, 709] width 33 height 23
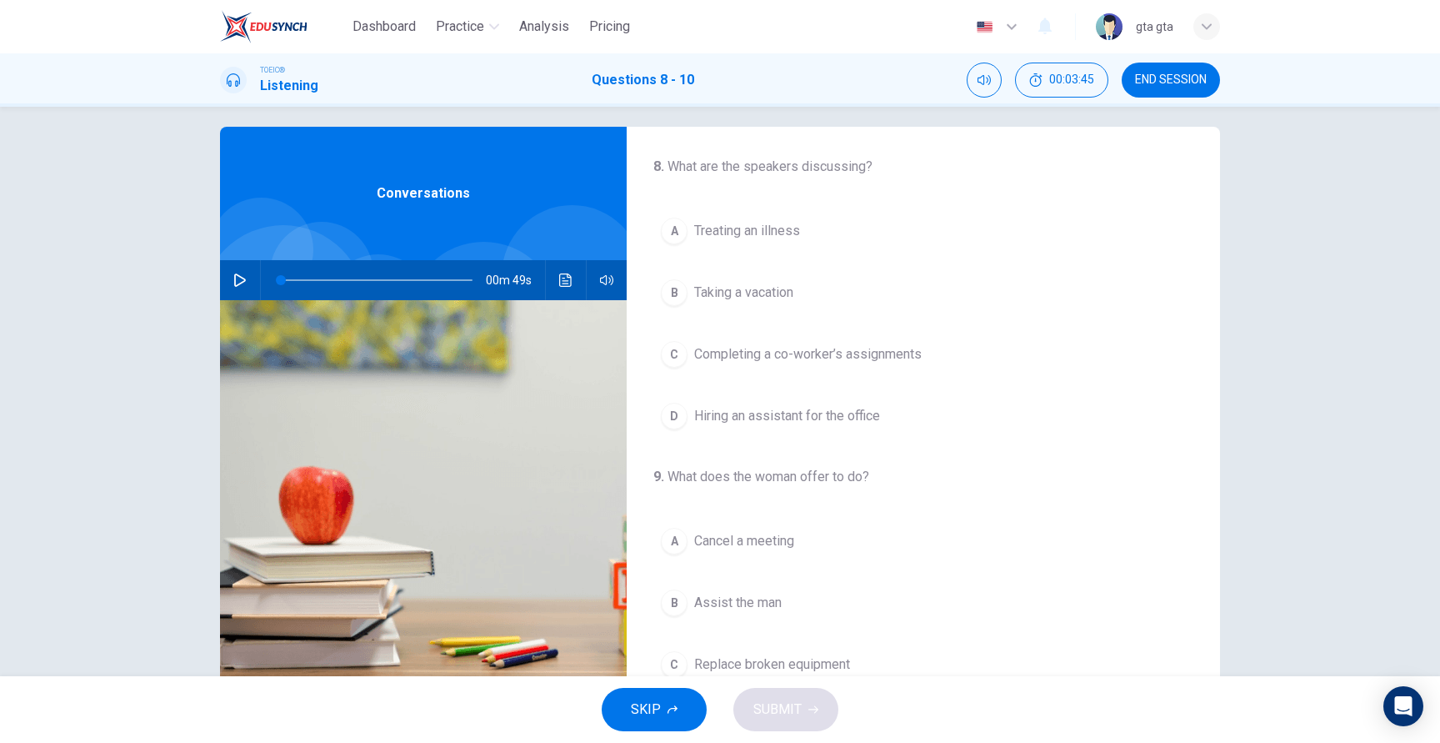
scroll to position [0, 0]
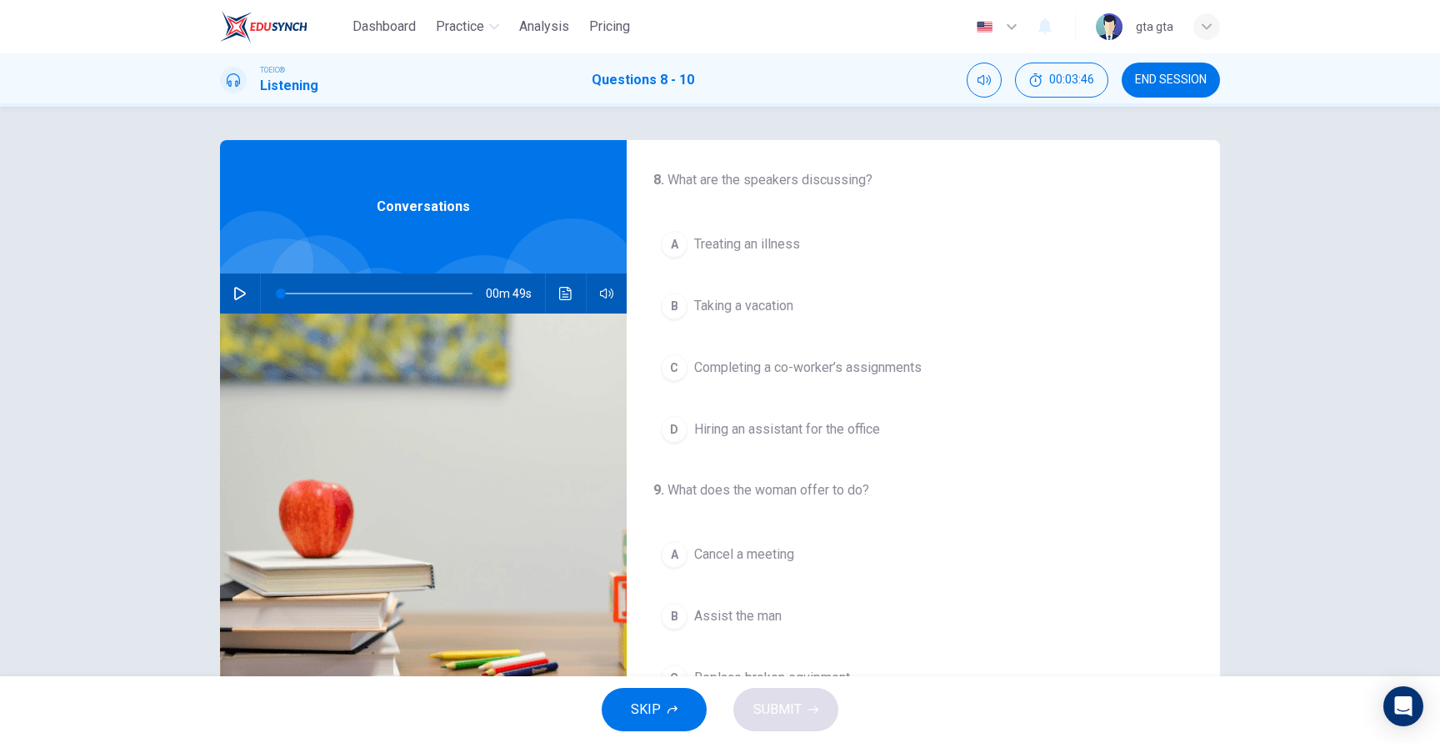
click at [239, 297] on icon "button" at bounding box center [240, 293] width 12 height 13
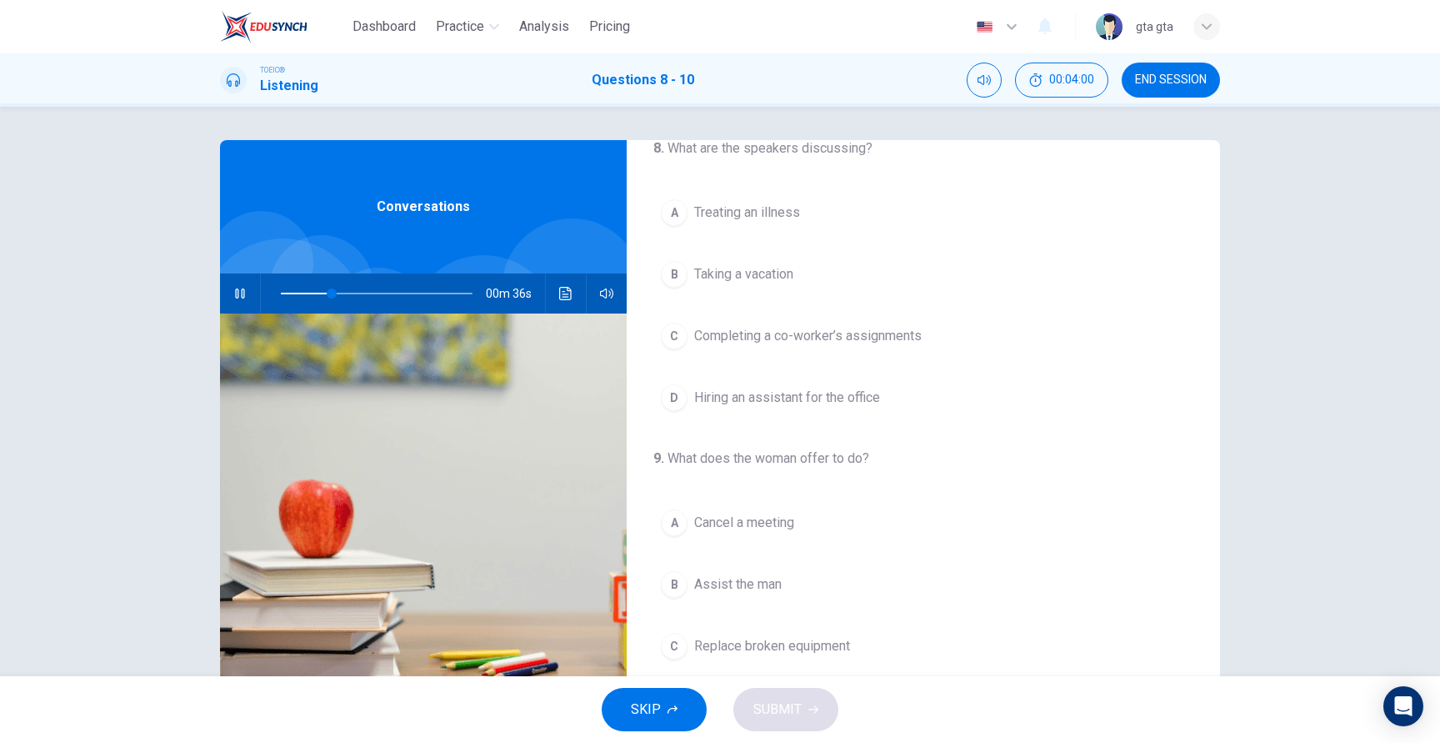
click at [850, 339] on span "Completing a co-worker’s assignments" at bounding box center [808, 336] width 228 height 20
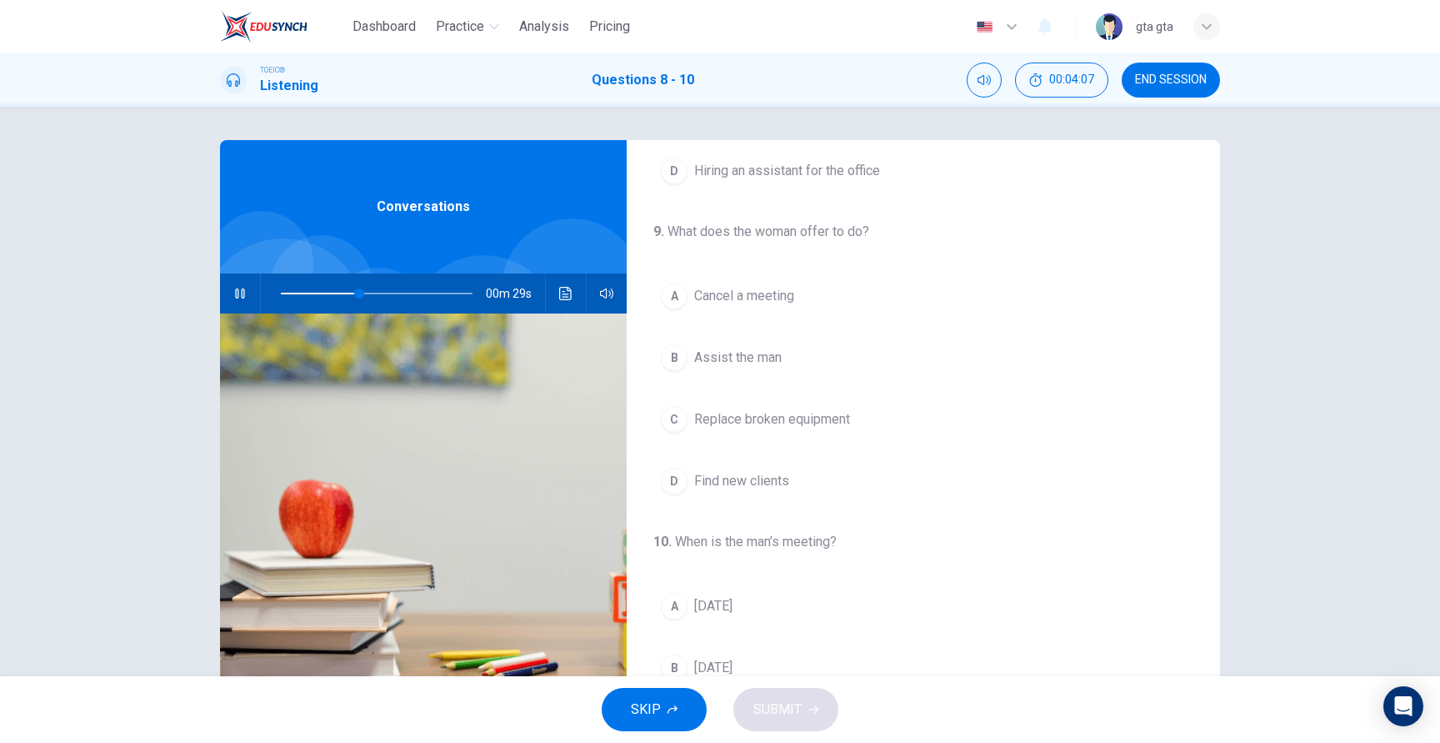
scroll to position [261, 0]
drag, startPoint x: 743, startPoint y: 356, endPoint x: 1125, endPoint y: 281, distance: 389.8
click at [1124, 278] on div "A Cancel a meeting B Assist the man C Replace broken equipment D Find new clien…" at bounding box center [923, 386] width 540 height 227
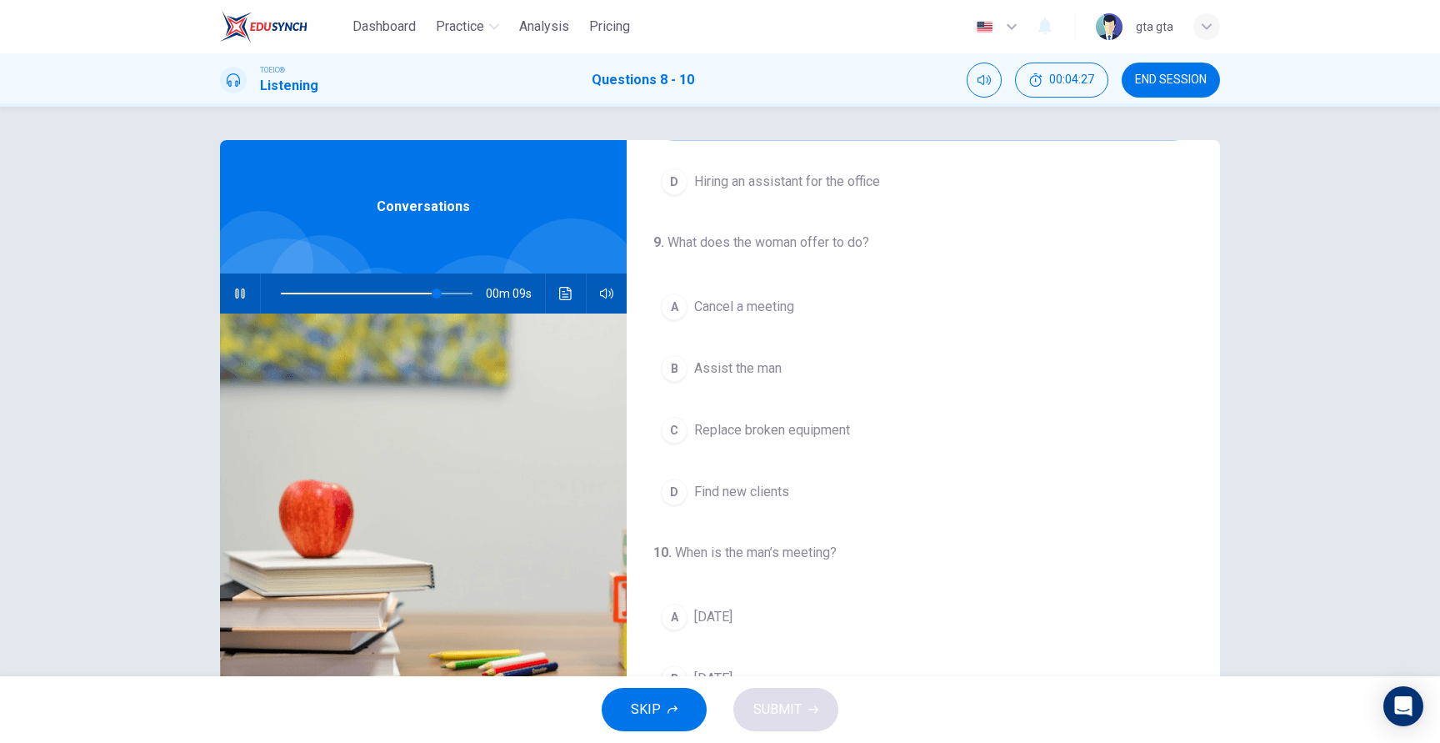
click at [738, 373] on span "Assist the man" at bounding box center [738, 368] width 88 height 20
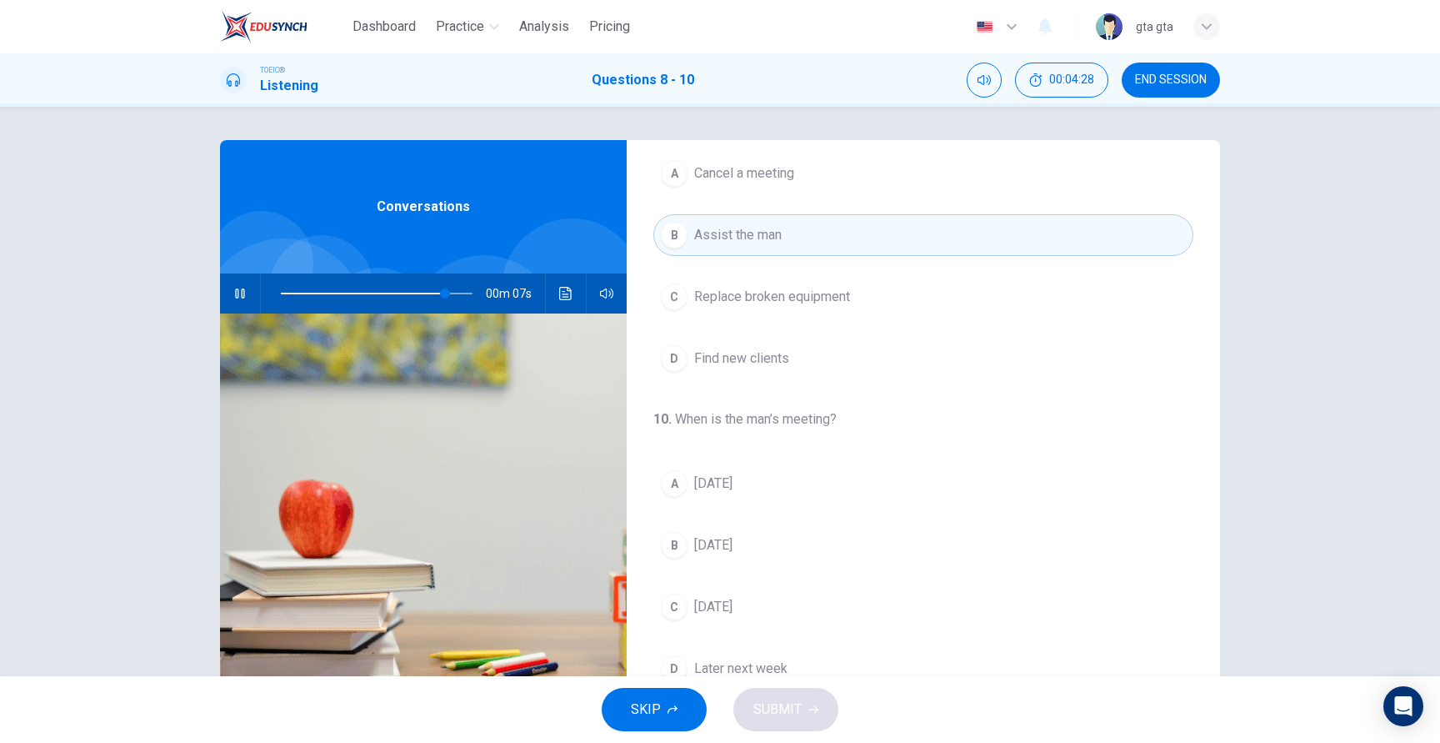
scroll to position [77, 0]
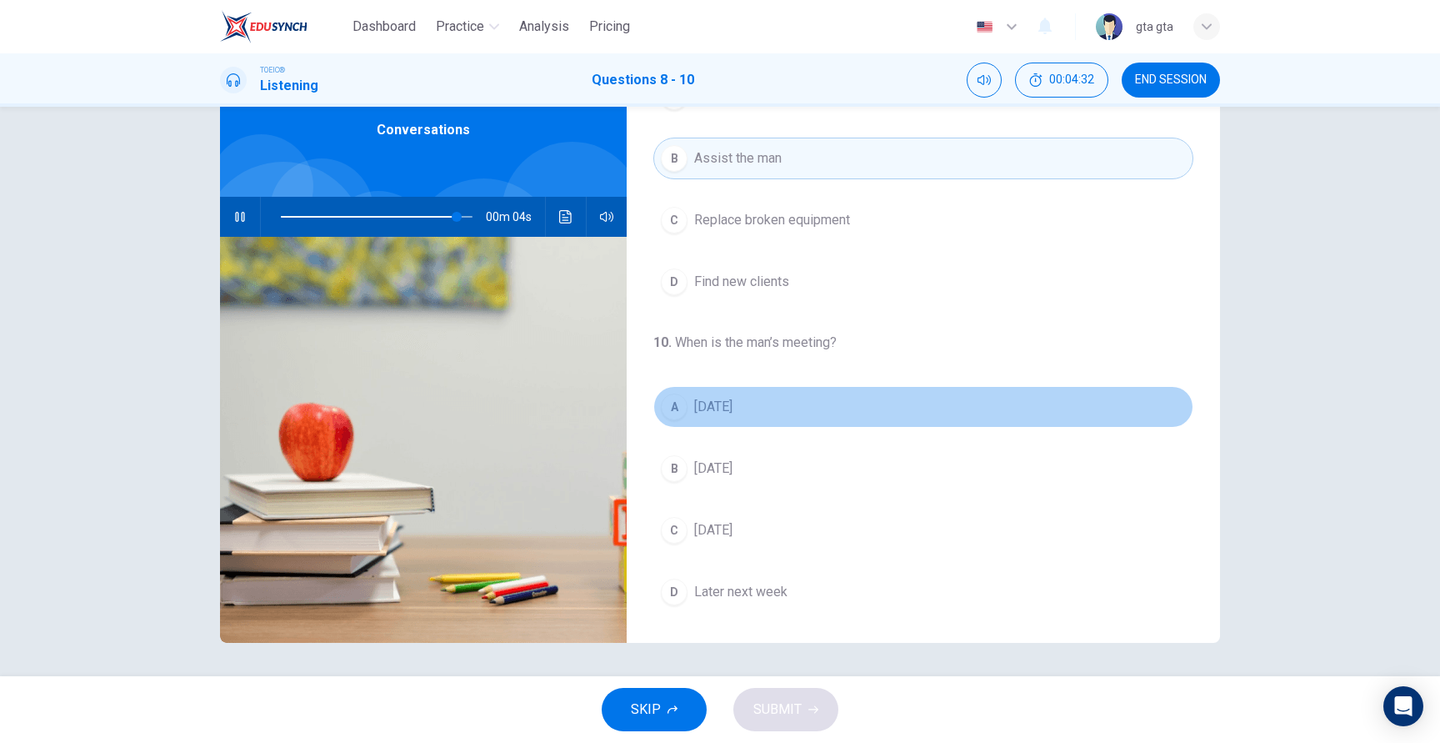
click at [733, 413] on span "Tomorrow" at bounding box center [713, 407] width 38 height 20
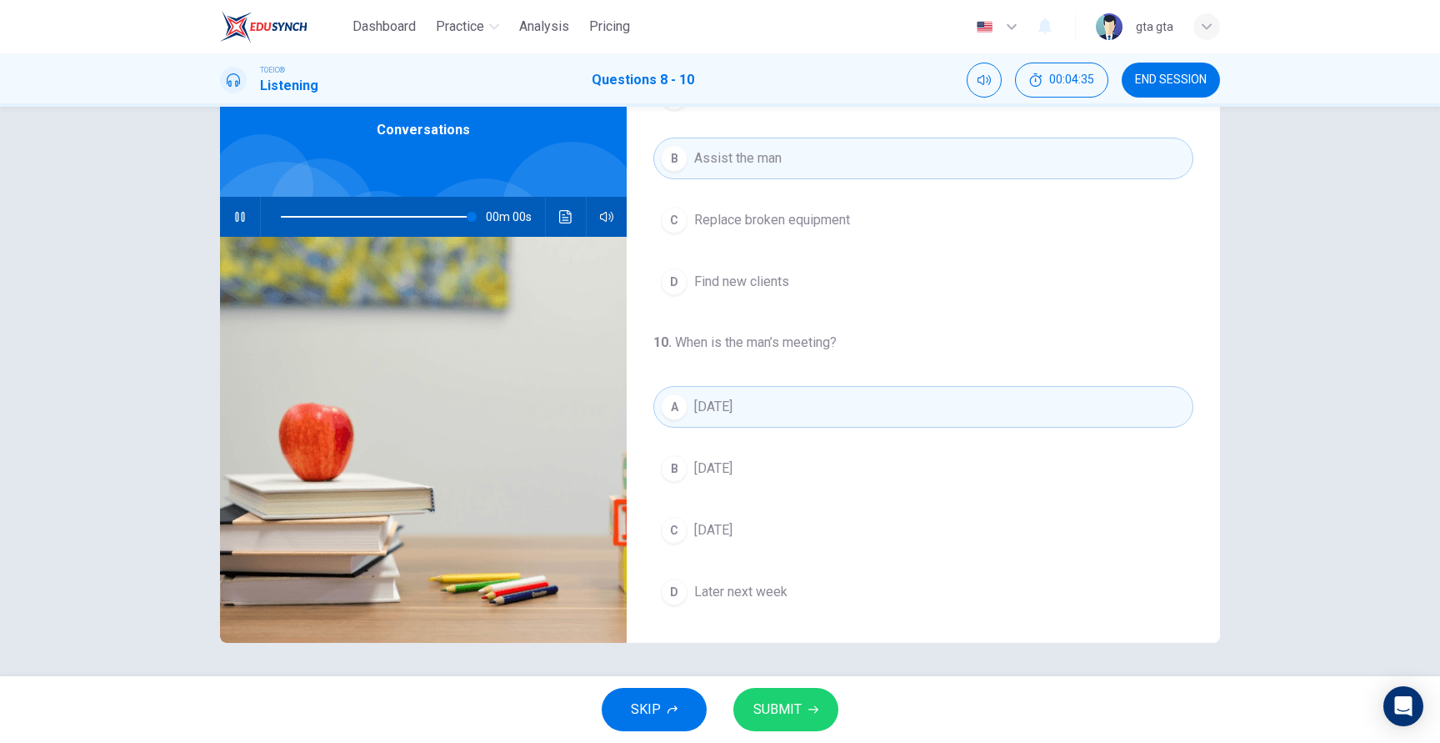
type input "0"
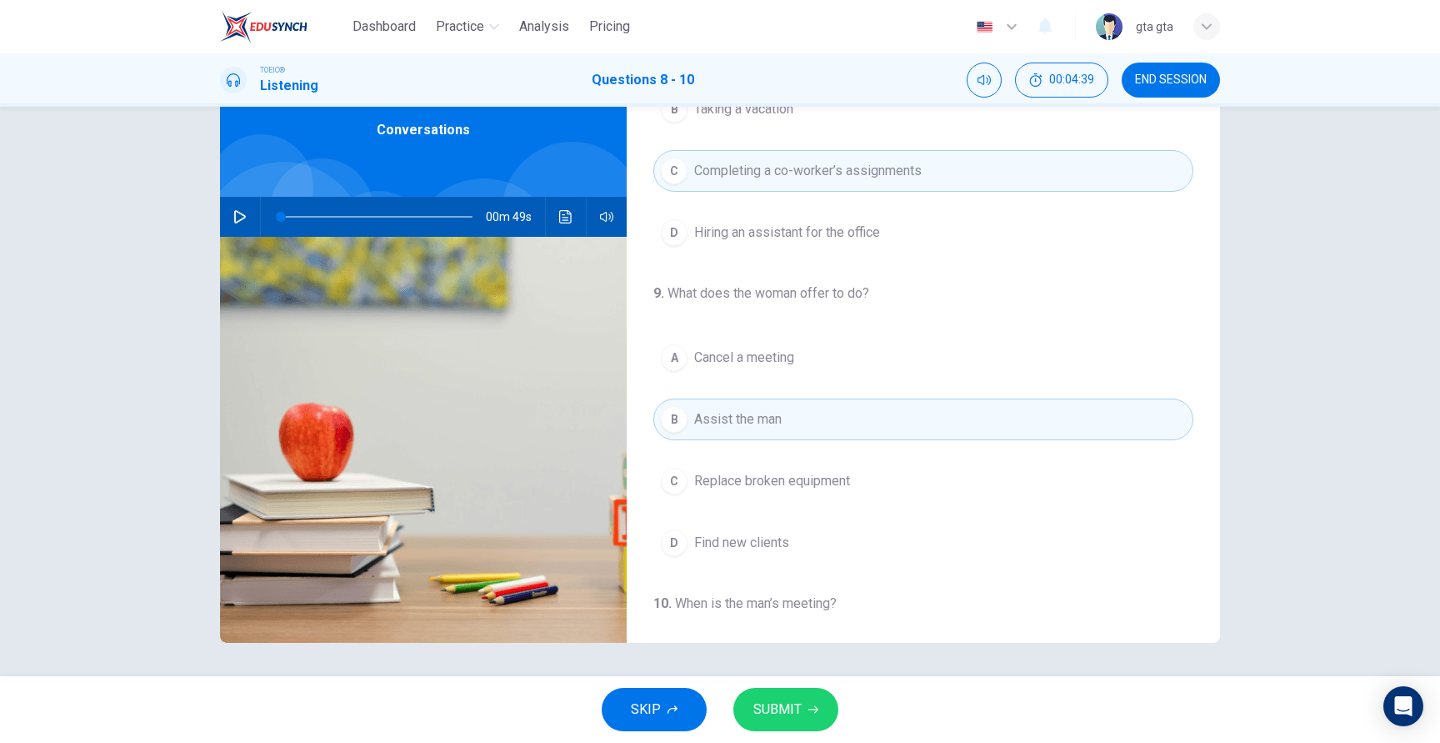
scroll to position [118, 0]
click at [783, 705] on span "SUBMIT" at bounding box center [777, 709] width 48 height 23
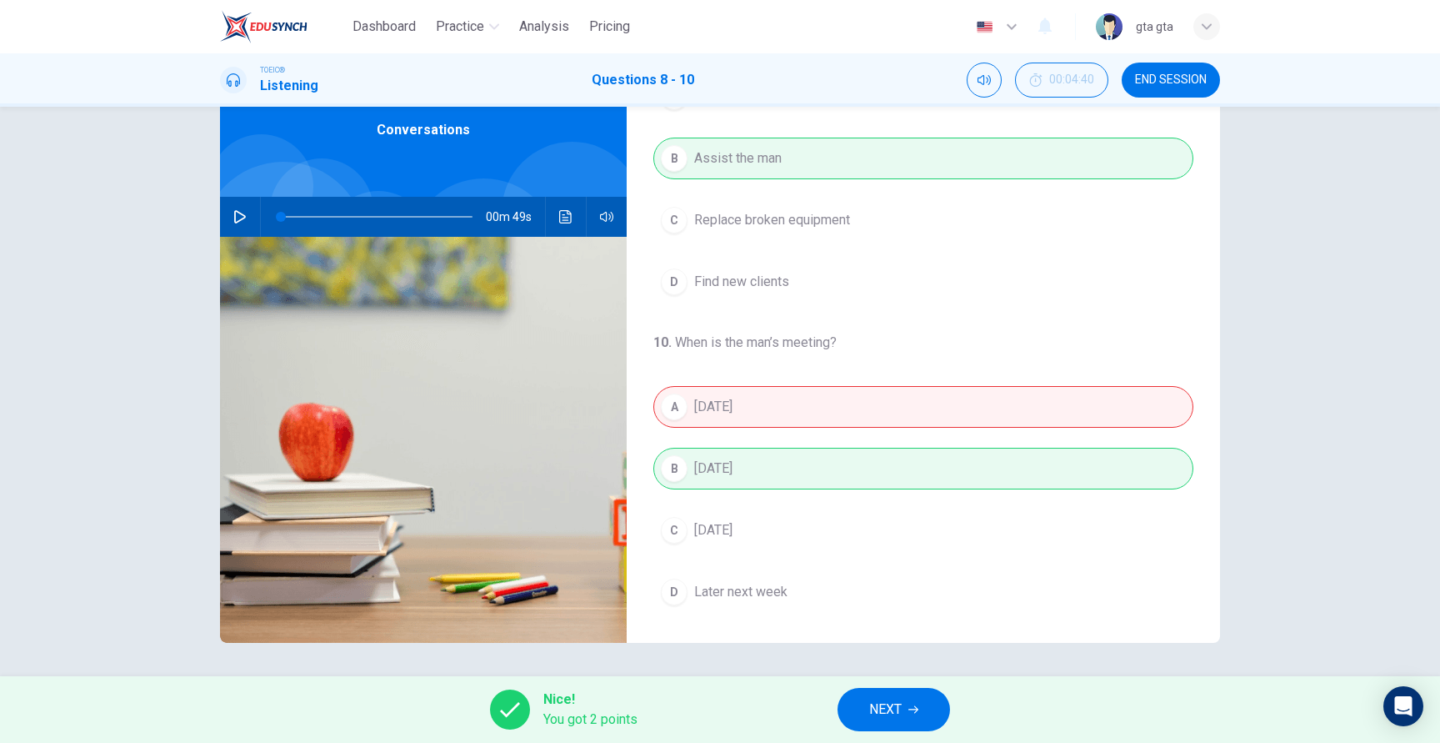
scroll to position [368, 0]
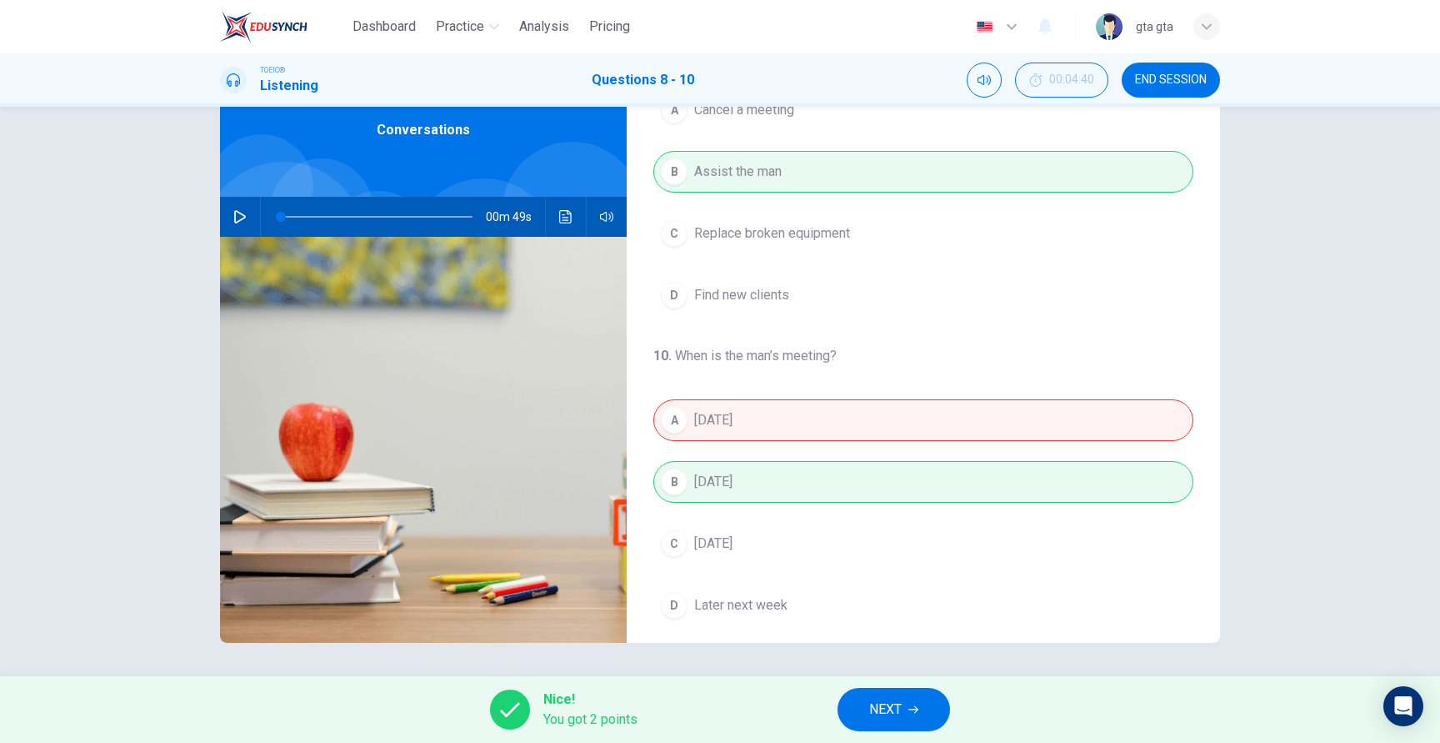
click at [753, 445] on div "A Tomorrow B Wednesday C Next Monday D Later next week" at bounding box center [923, 512] width 540 height 227
click at [755, 479] on div "A Tomorrow B Wednesday C Next Monday D Later next week" at bounding box center [923, 512] width 540 height 227
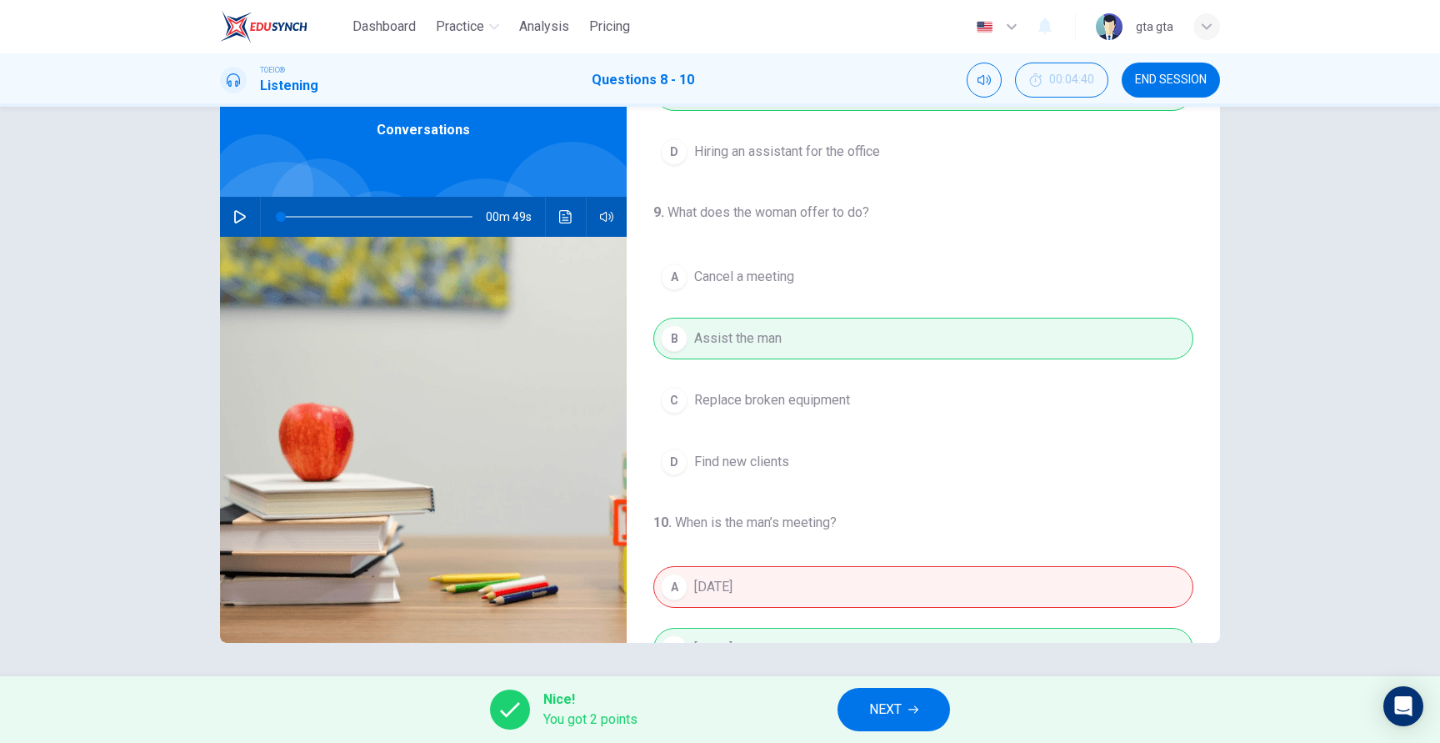
scroll to position [0, 0]
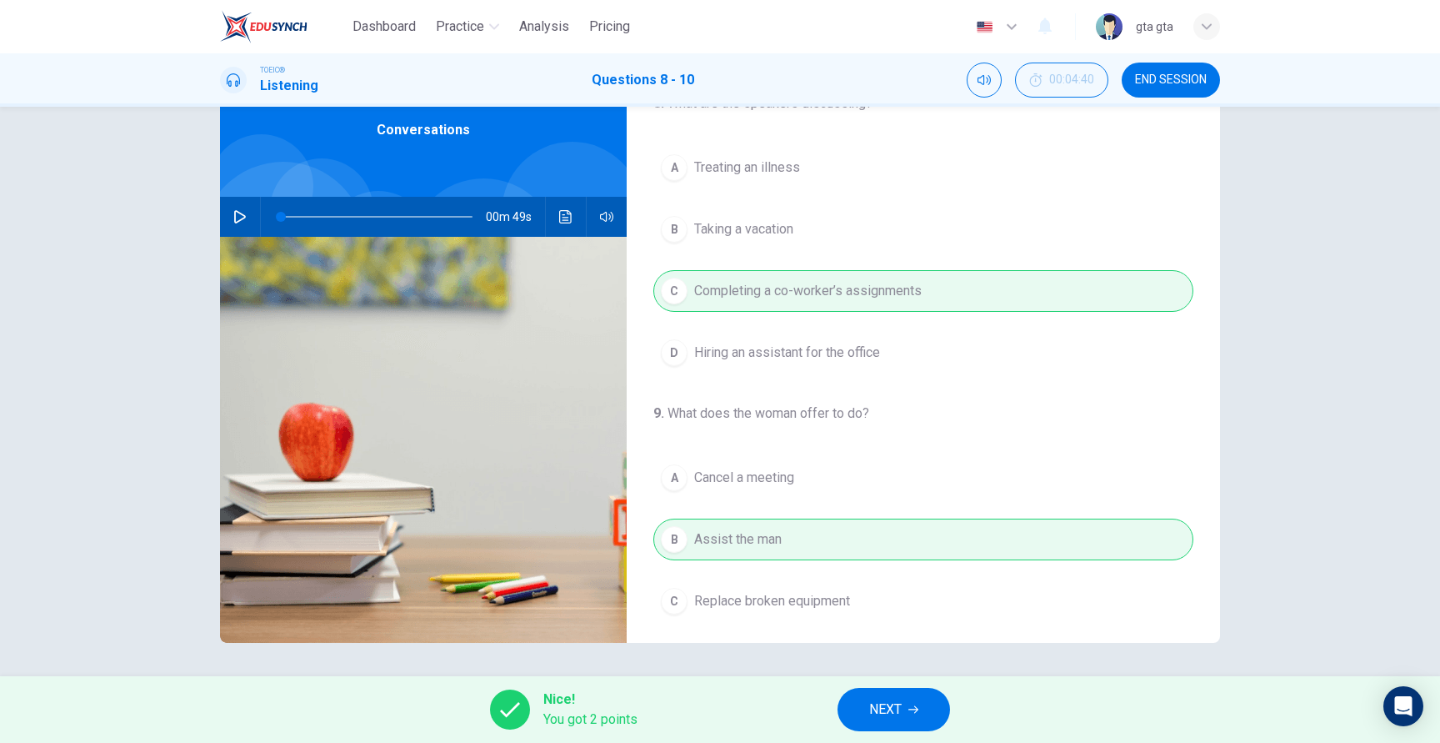
click at [885, 728] on button "NEXT" at bounding box center [894, 709] width 113 height 43
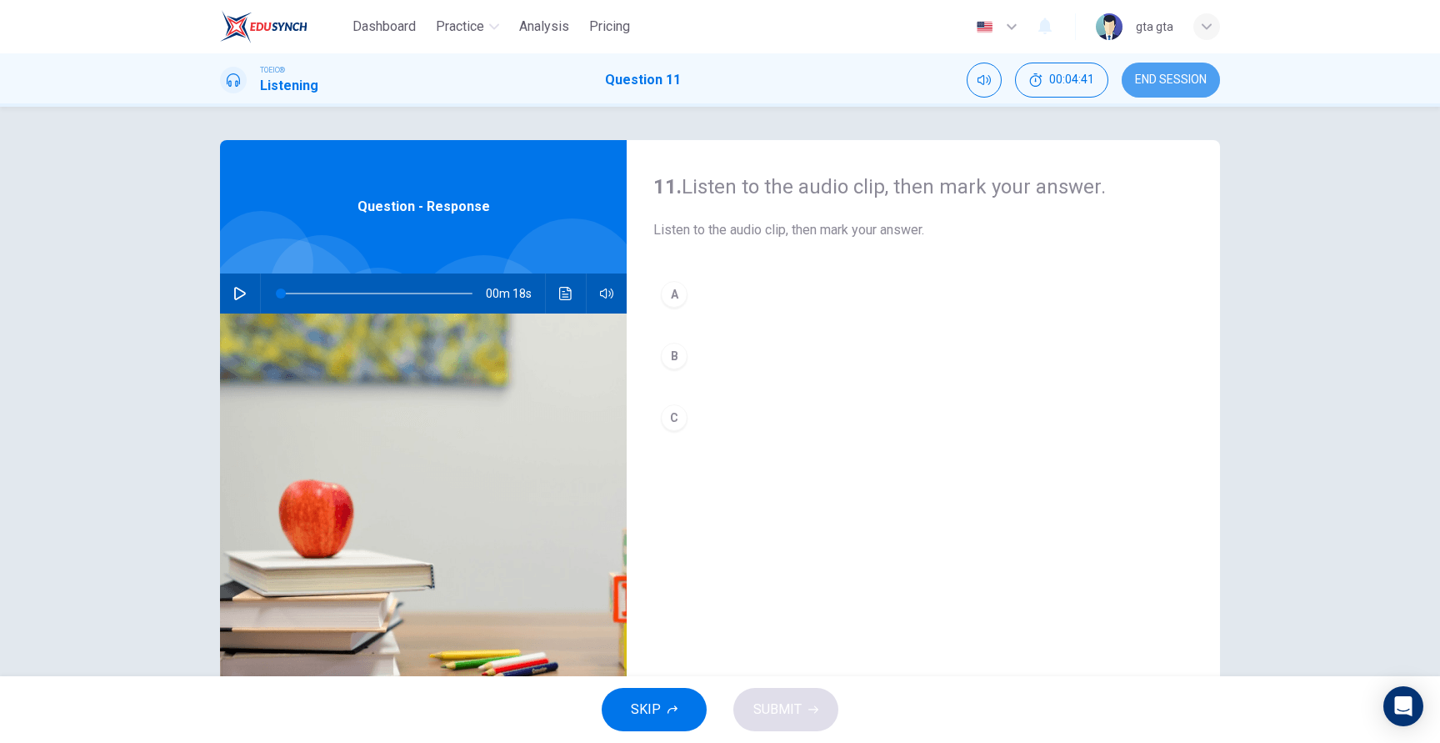
click at [1176, 73] on span "END SESSION" at bounding box center [1171, 79] width 72 height 13
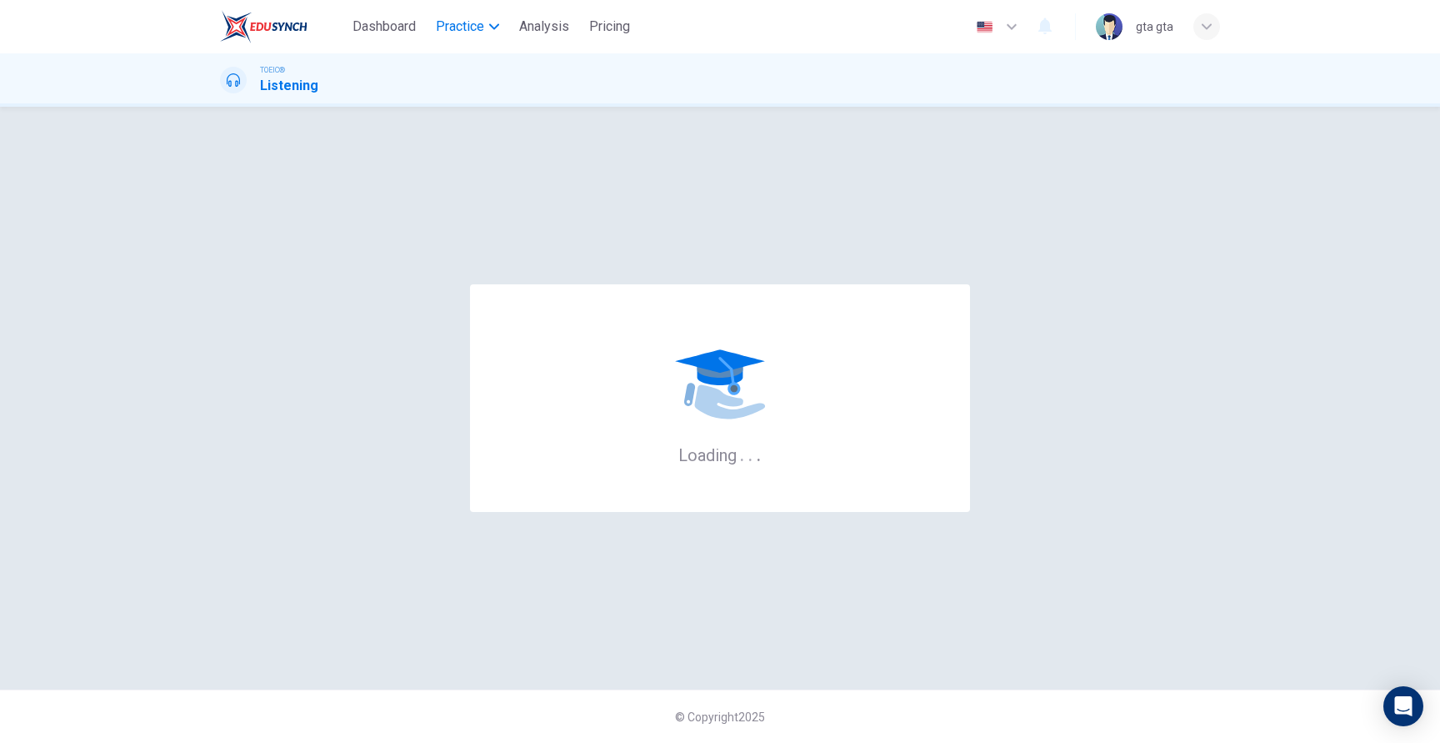
click at [478, 31] on span "Practice" at bounding box center [460, 27] width 48 height 20
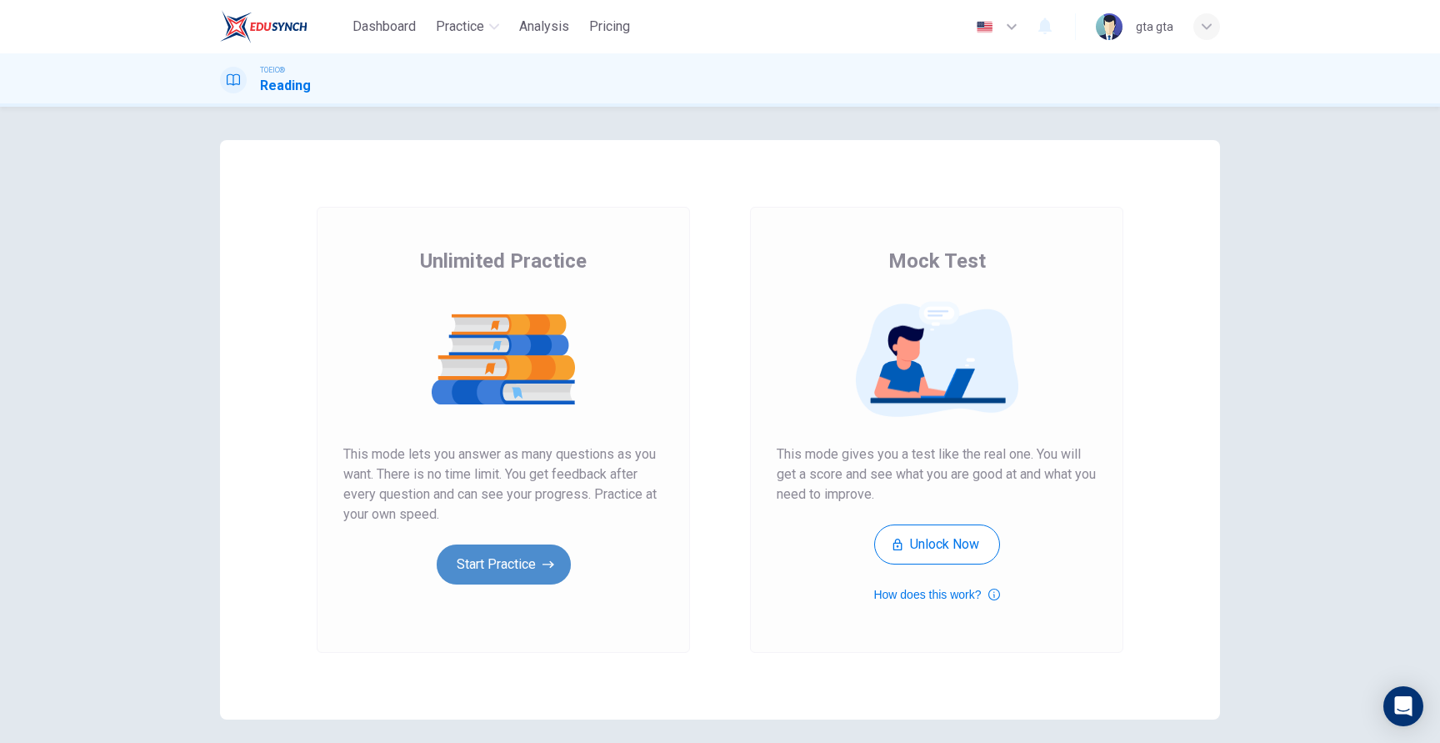
click at [461, 582] on button "Start Practice" at bounding box center [504, 564] width 134 height 40
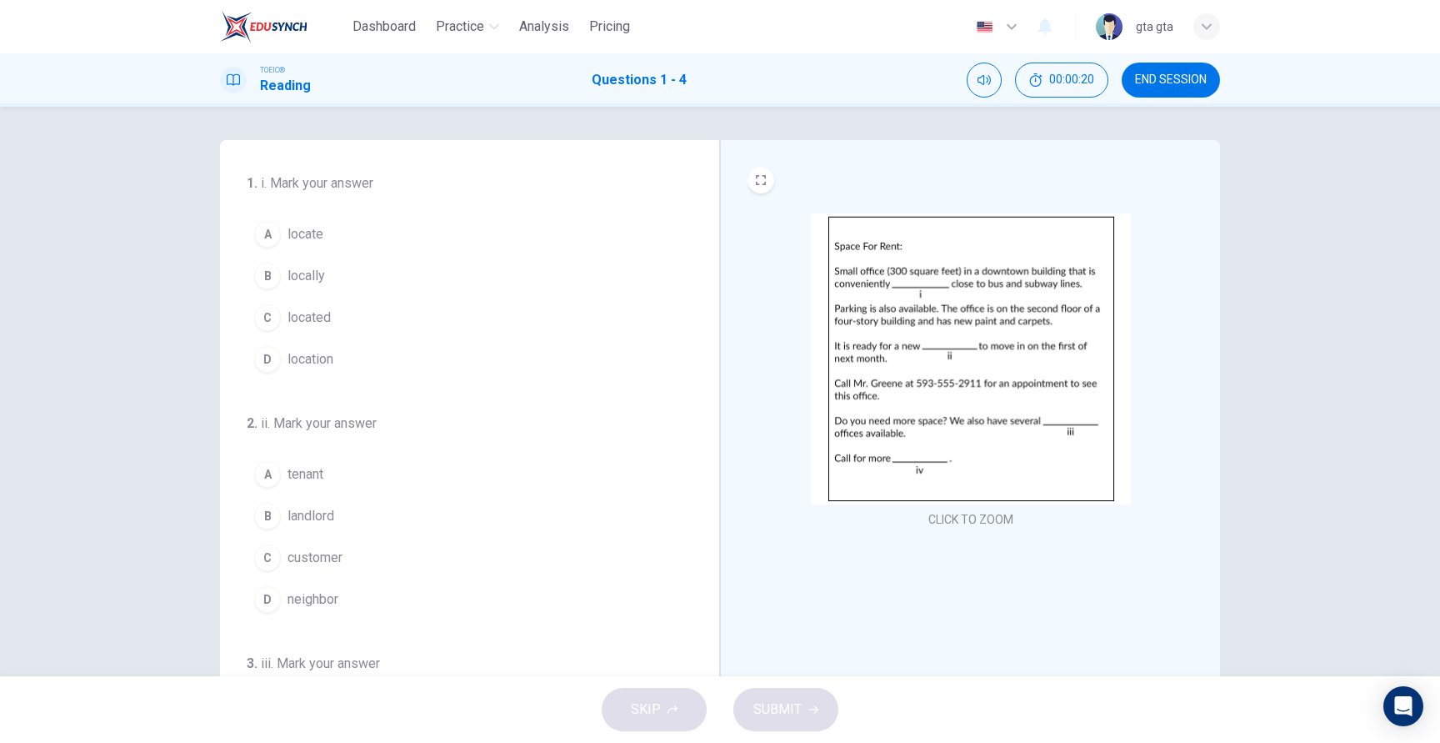
click at [649, 368] on button "D location" at bounding box center [460, 359] width 426 height 42
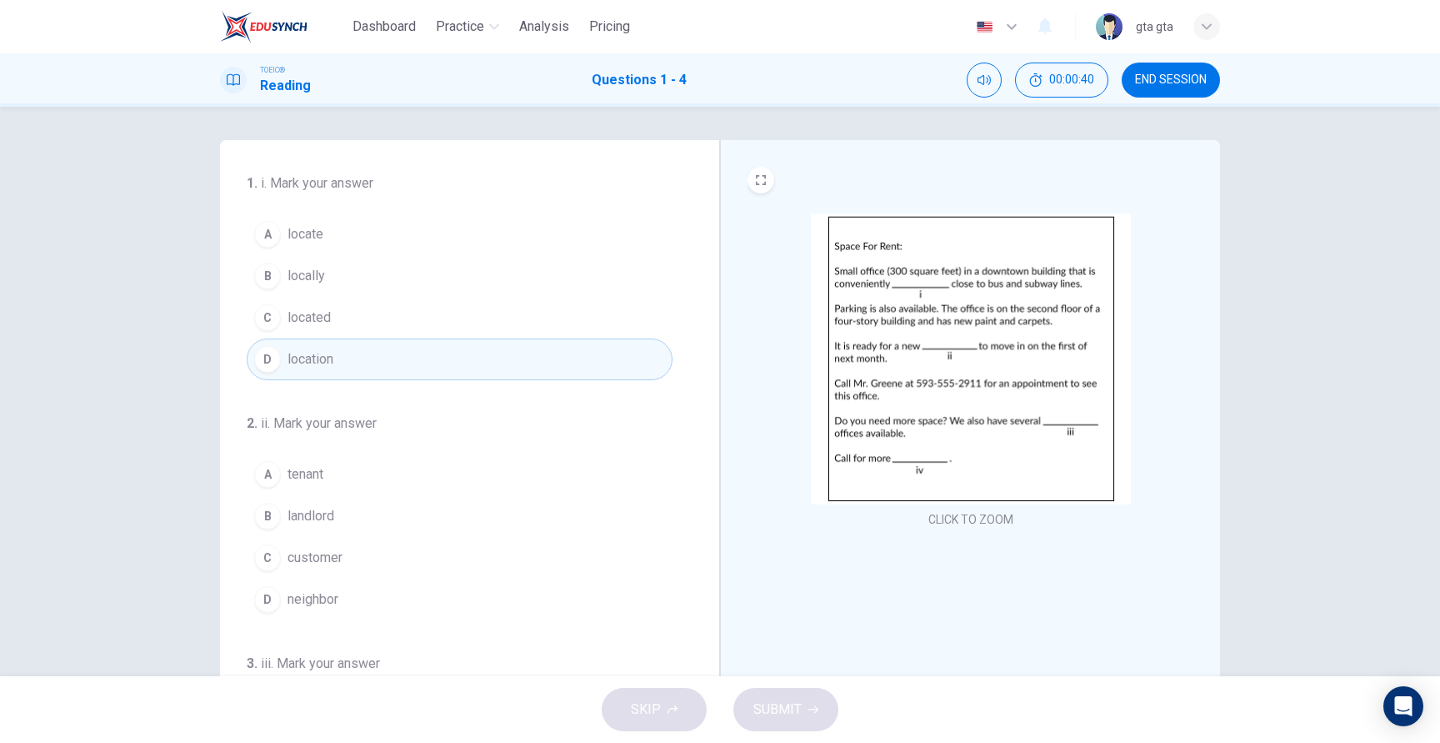
click at [372, 233] on button "A locate" at bounding box center [460, 234] width 426 height 42
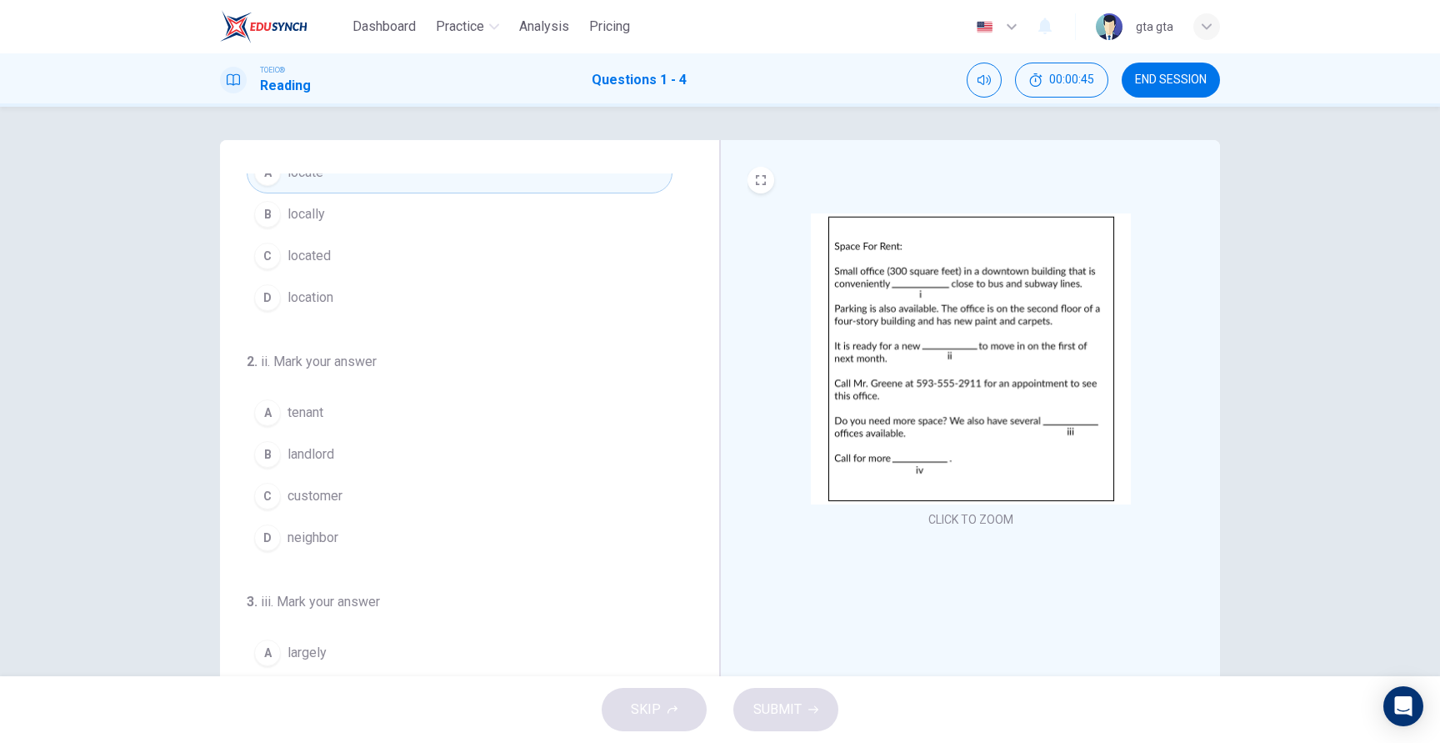
scroll to position [78, 0]
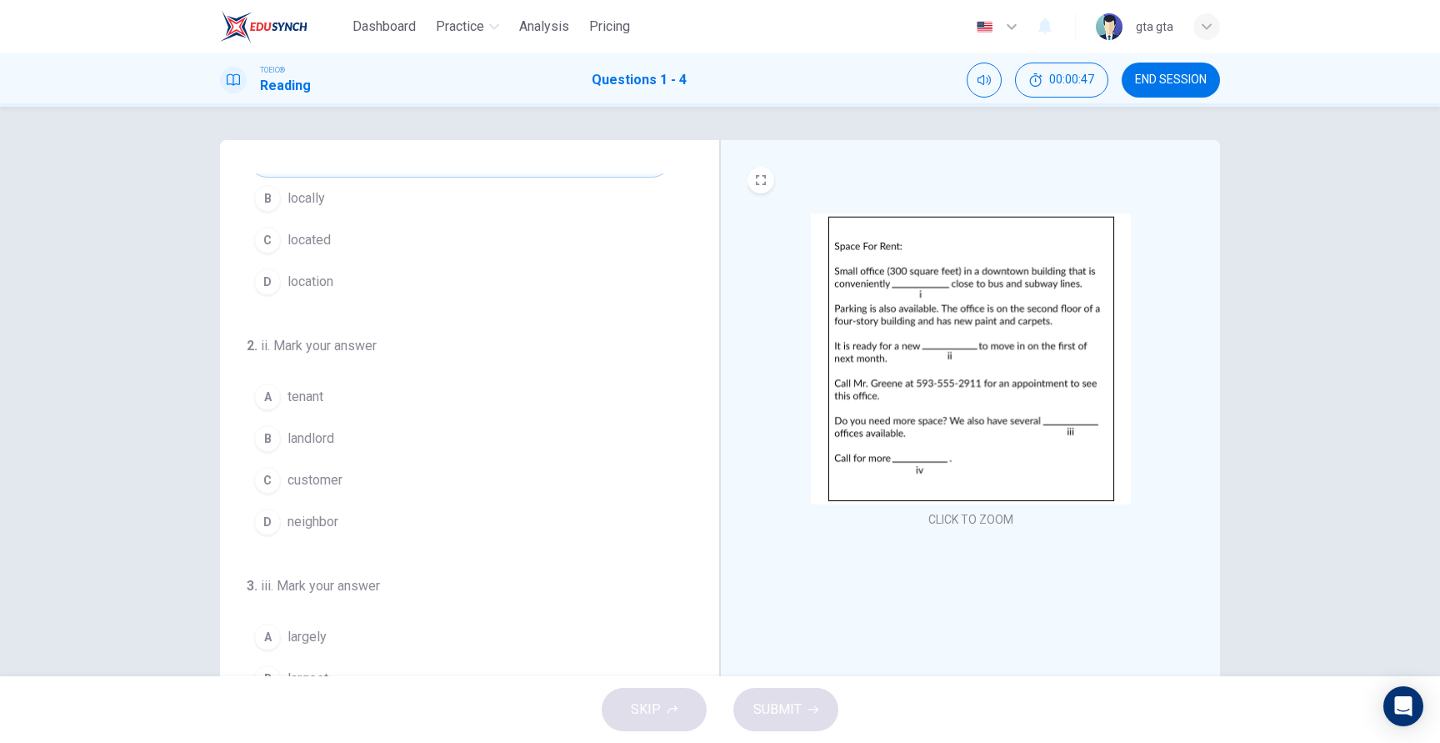
drag, startPoint x: 273, startPoint y: 344, endPoint x: 368, endPoint y: 343, distance: 95.9
click at [368, 343] on span "ii. Mark your answer" at bounding box center [319, 346] width 116 height 16
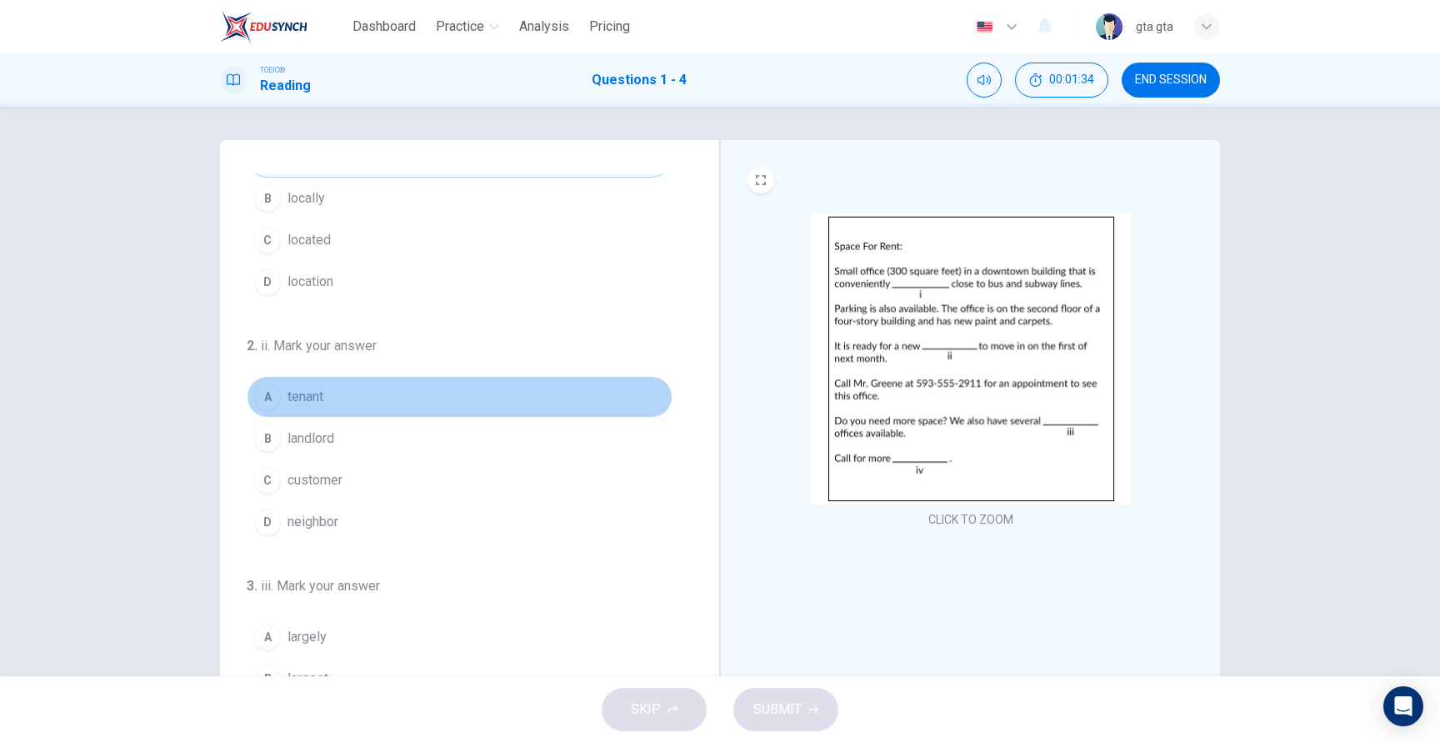
click at [316, 397] on span "tenant" at bounding box center [306, 397] width 36 height 20
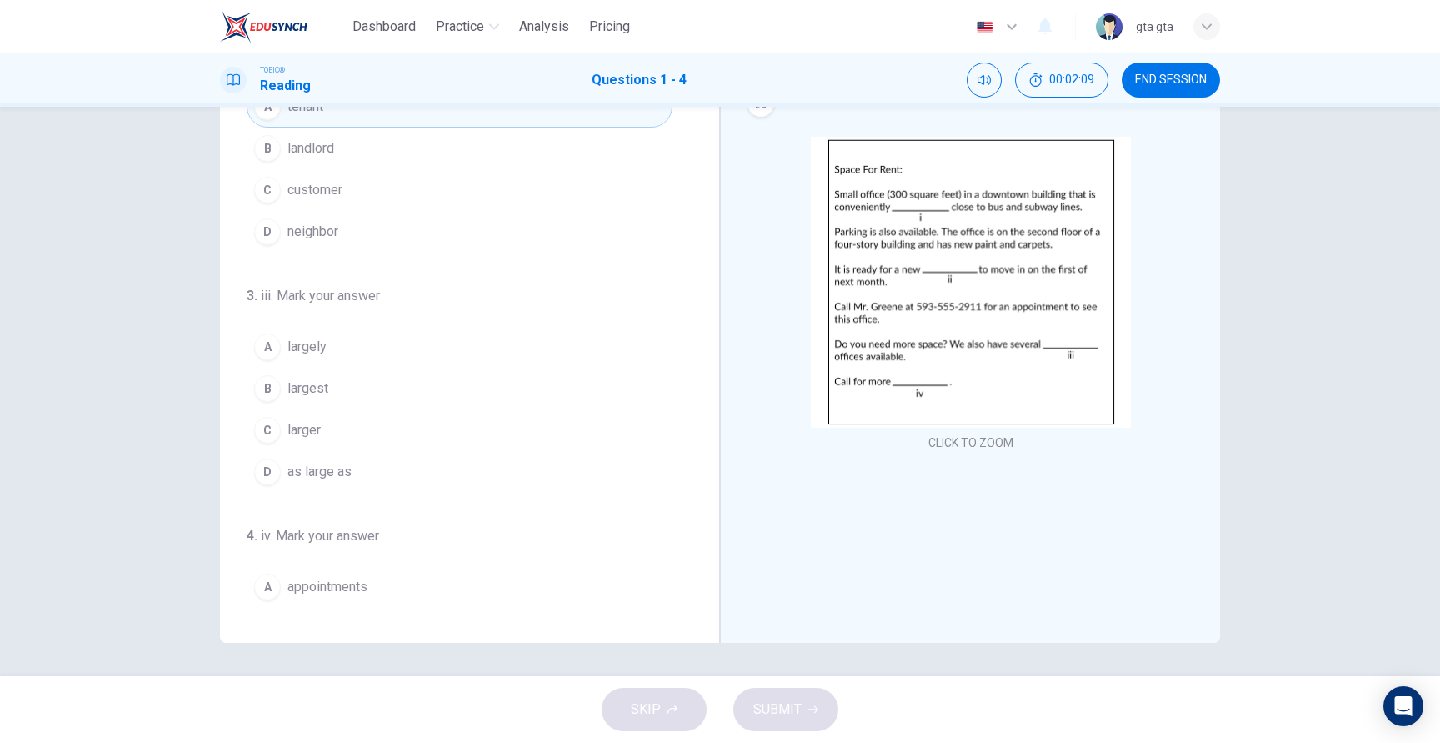
scroll to position [297, 0]
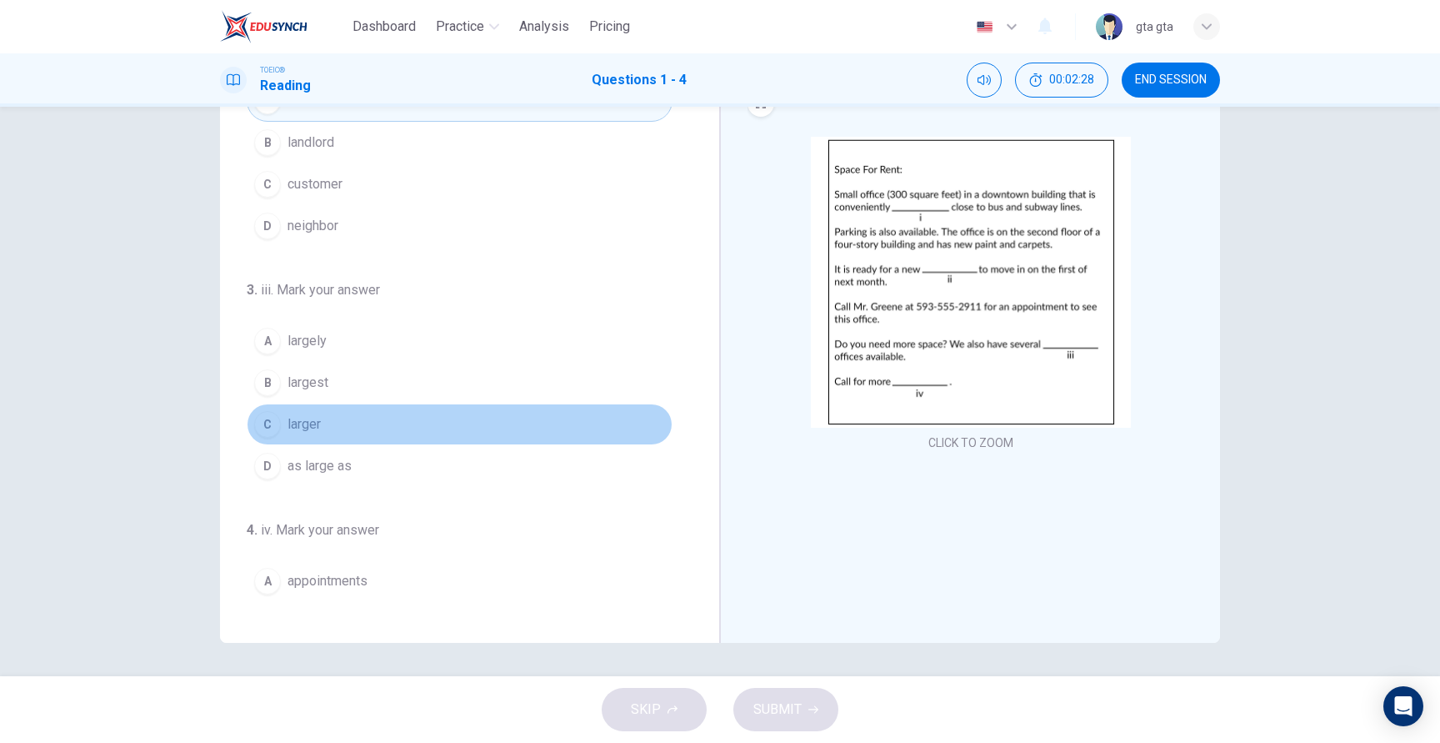
click at [290, 428] on span "larger" at bounding box center [304, 424] width 33 height 20
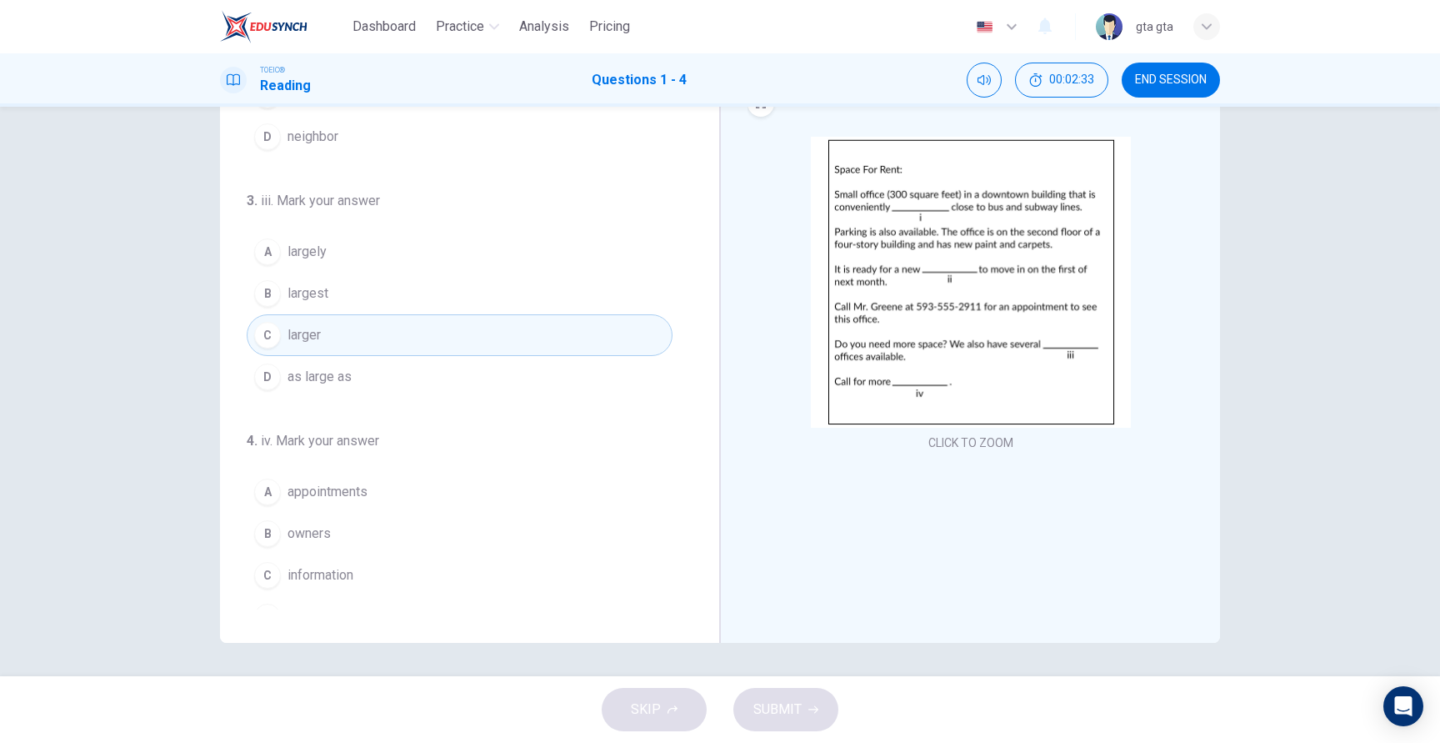
scroll to position [414, 0]
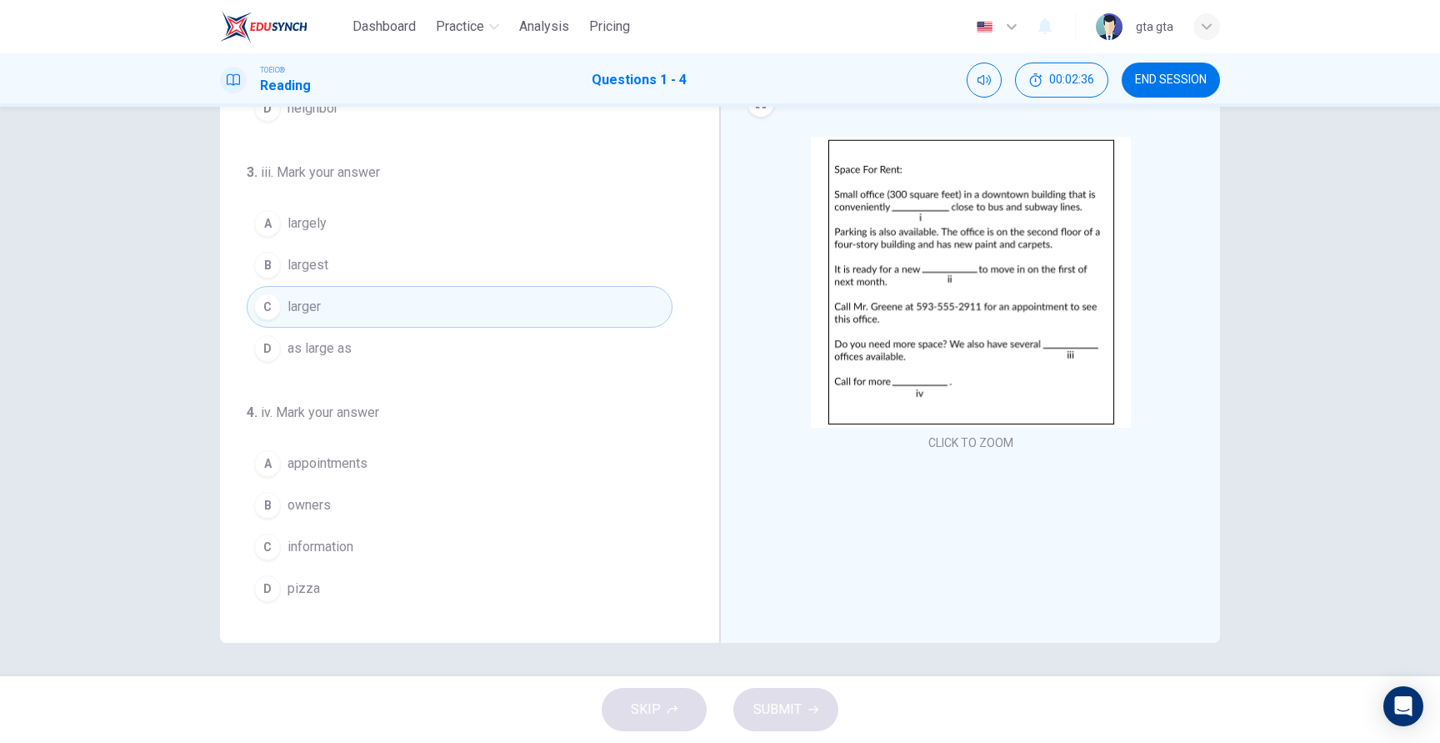
click at [316, 589] on span "pizza" at bounding box center [304, 588] width 33 height 20
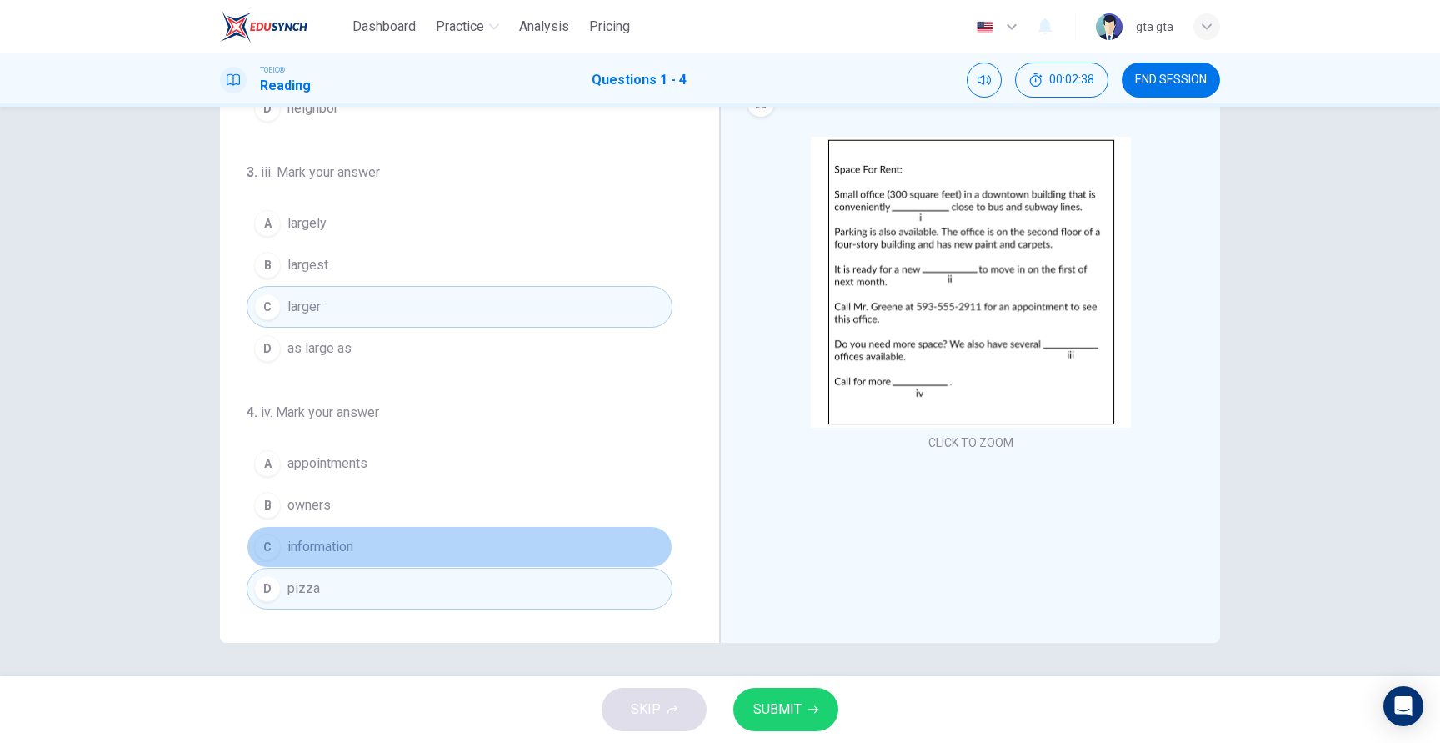
click at [358, 545] on button "C information" at bounding box center [460, 547] width 426 height 42
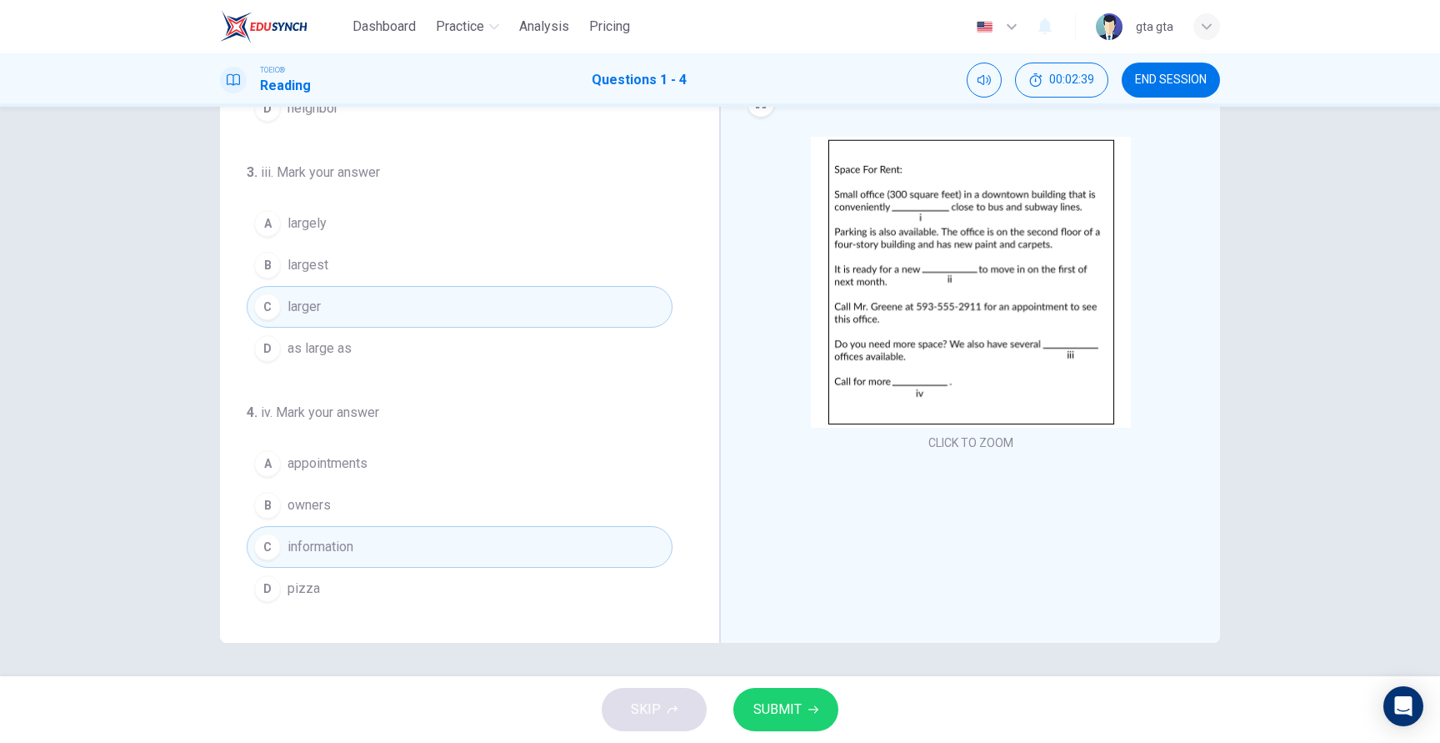
click at [808, 702] on button "SUBMIT" at bounding box center [785, 709] width 105 height 43
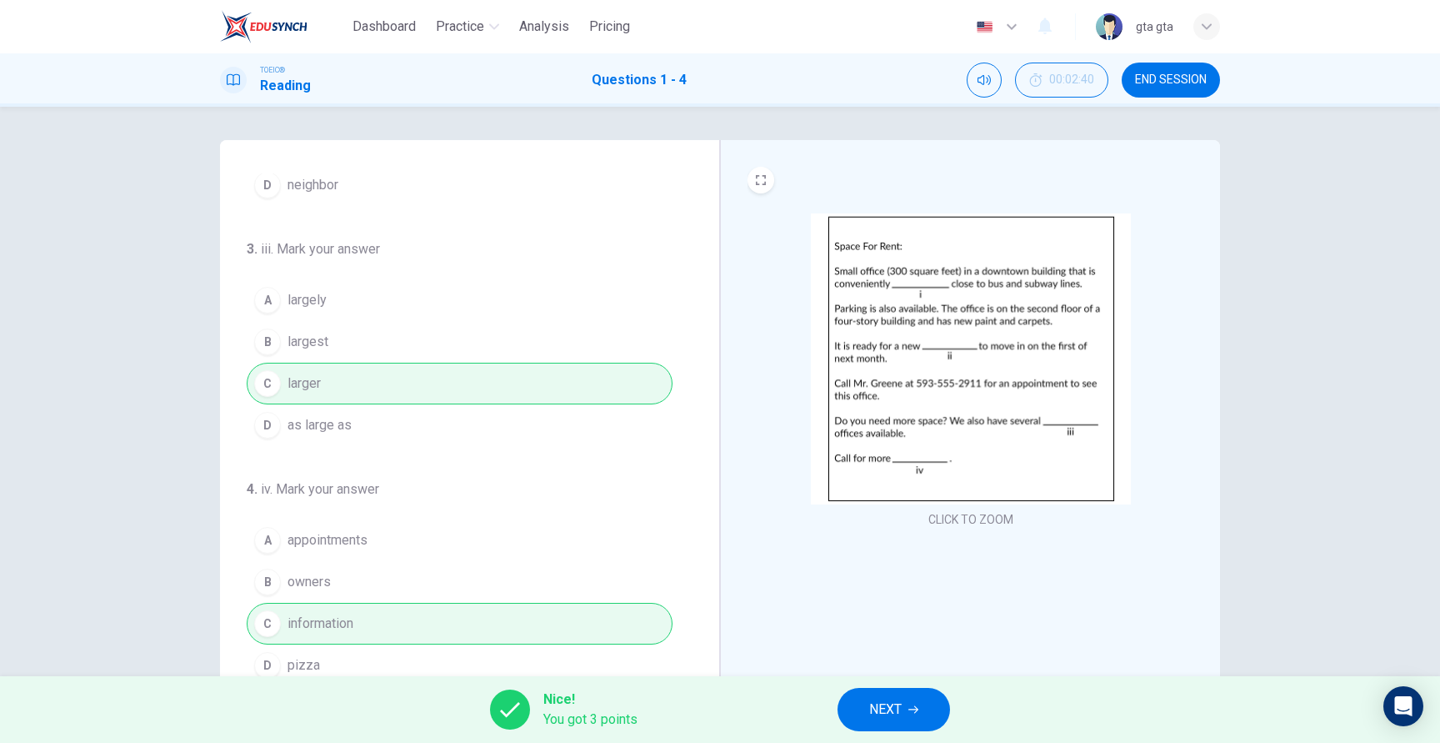
scroll to position [77, 0]
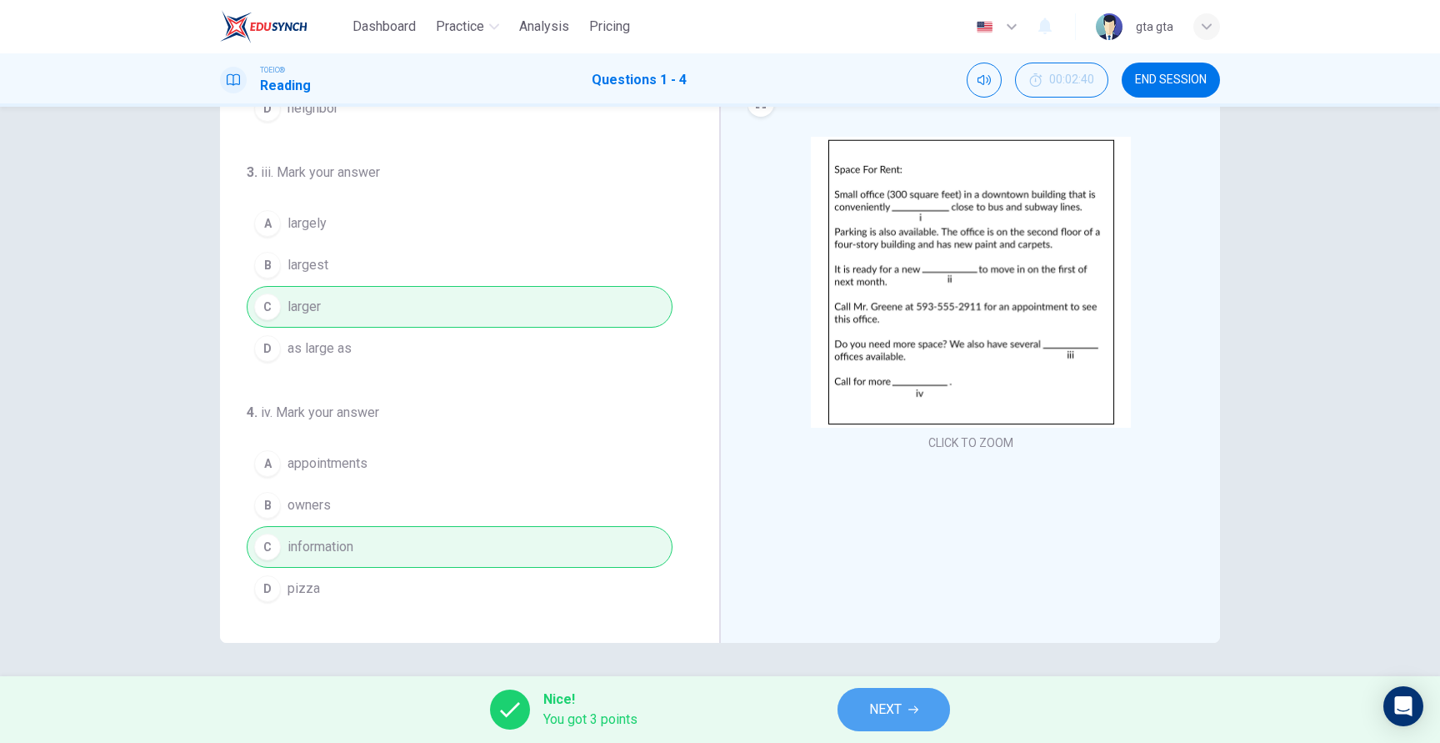
click at [930, 719] on button "NEXT" at bounding box center [894, 709] width 113 height 43
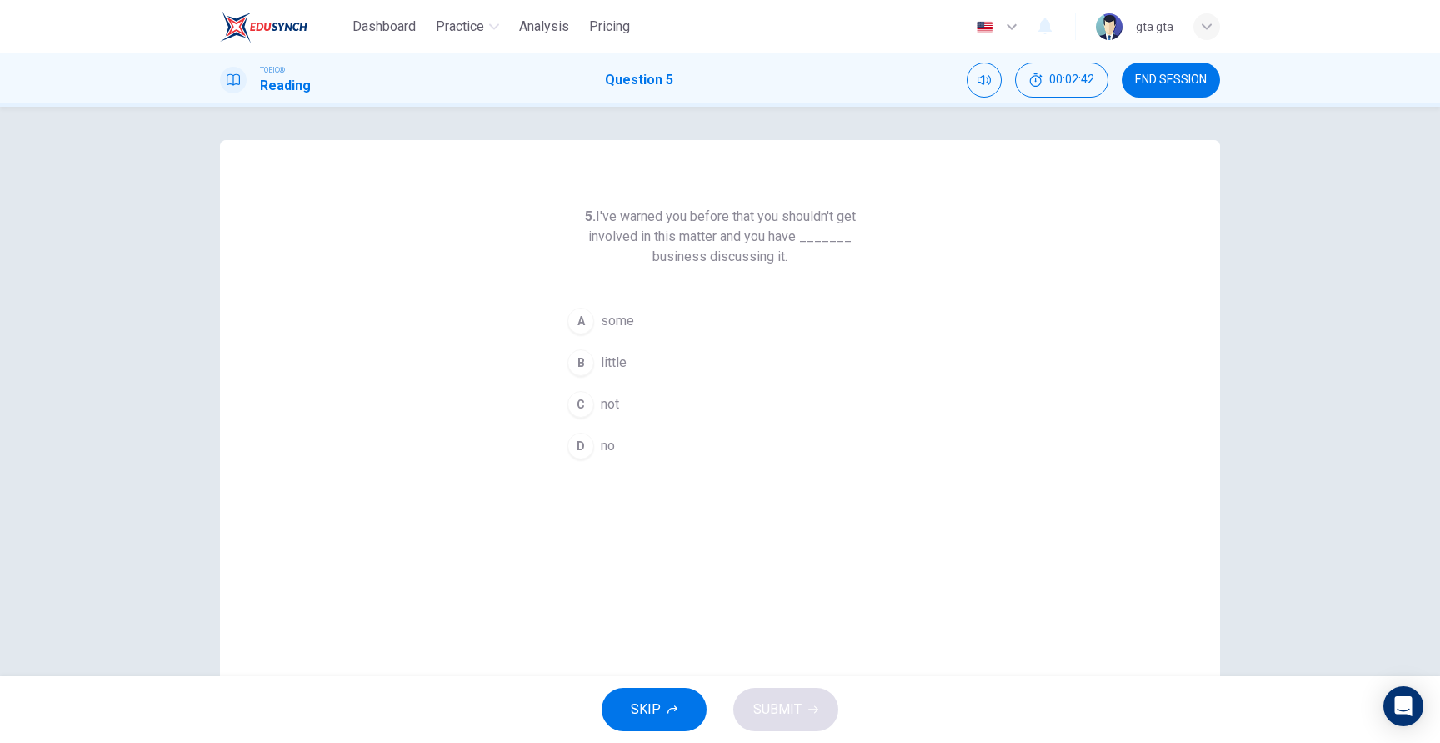
drag, startPoint x: 609, startPoint y: 218, endPoint x: 719, endPoint y: 216, distance: 110.0
click at [713, 216] on h6 "5. I've warned you before that you shouldn't get involved in this matter and yo…" at bounding box center [720, 237] width 320 height 60
drag, startPoint x: 723, startPoint y: 233, endPoint x: 768, endPoint y: 232, distance: 45.0
click at [768, 232] on h6 "5. I've warned you before that you shouldn't get involved in this matter and yo…" at bounding box center [720, 237] width 320 height 60
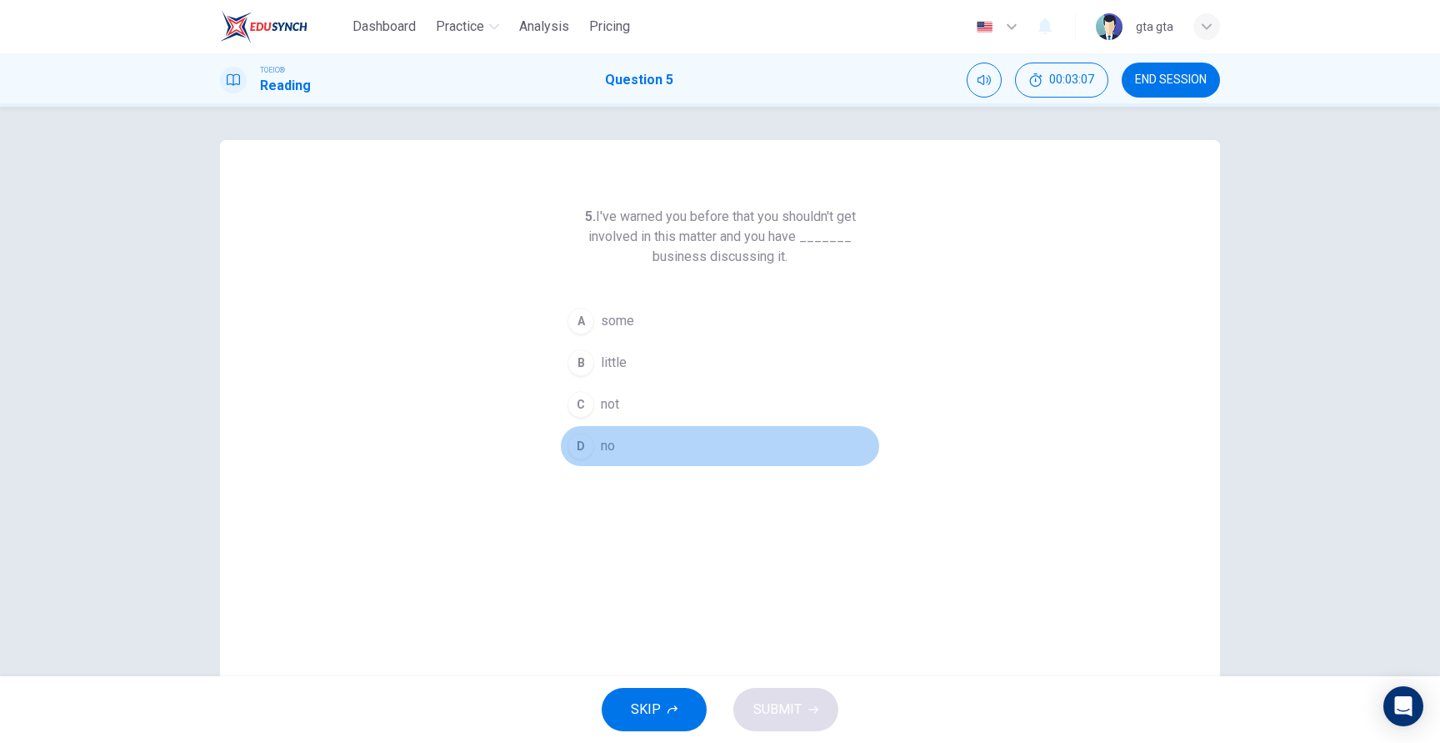
click at [576, 456] on div "D" at bounding box center [581, 446] width 27 height 27
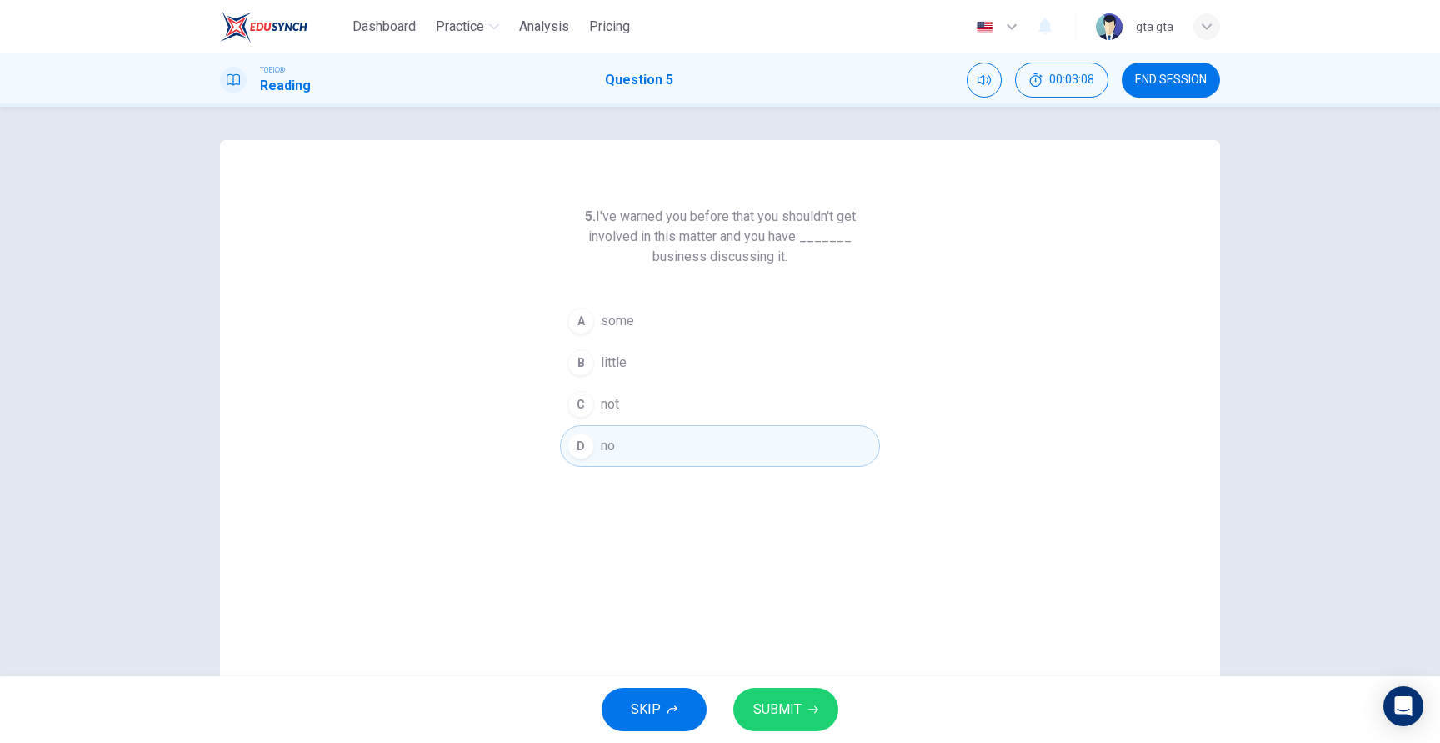
click at [810, 706] on icon "button" at bounding box center [813, 709] width 10 height 10
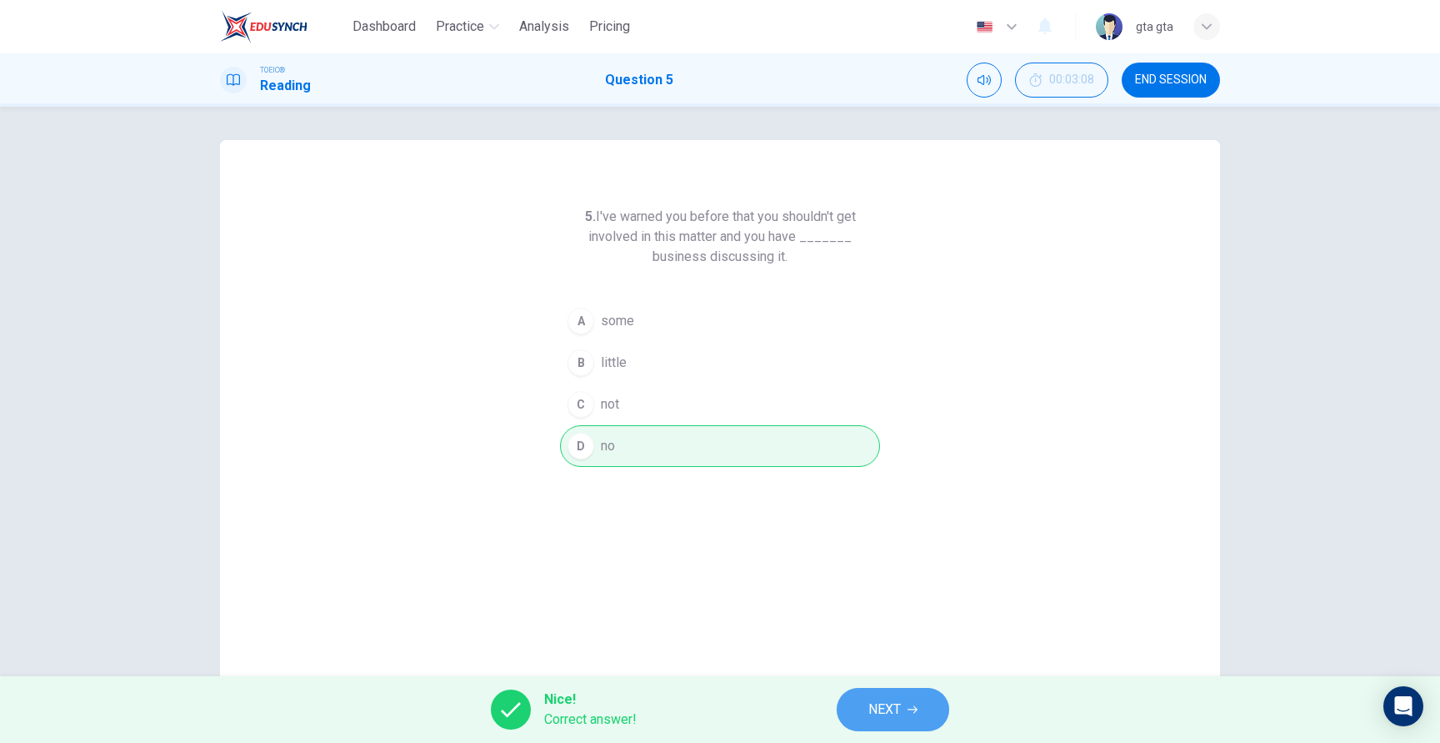
click at [912, 721] on button "NEXT" at bounding box center [893, 709] width 113 height 43
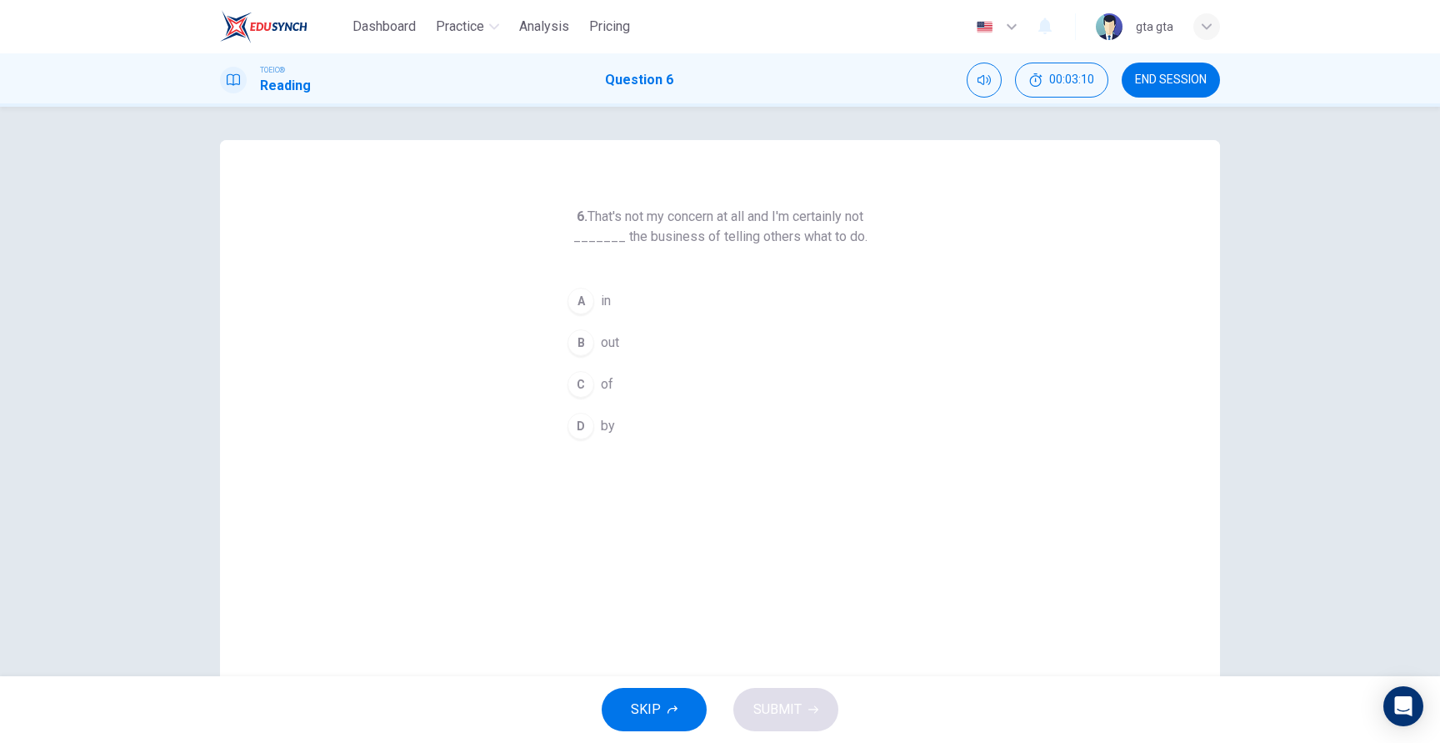
drag, startPoint x: 586, startPoint y: 214, endPoint x: 684, endPoint y: 222, distance: 98.6
click at [684, 223] on h6 "6. That's not my concern at all and I'm certainly not _______ the business of t…" at bounding box center [720, 227] width 320 height 40
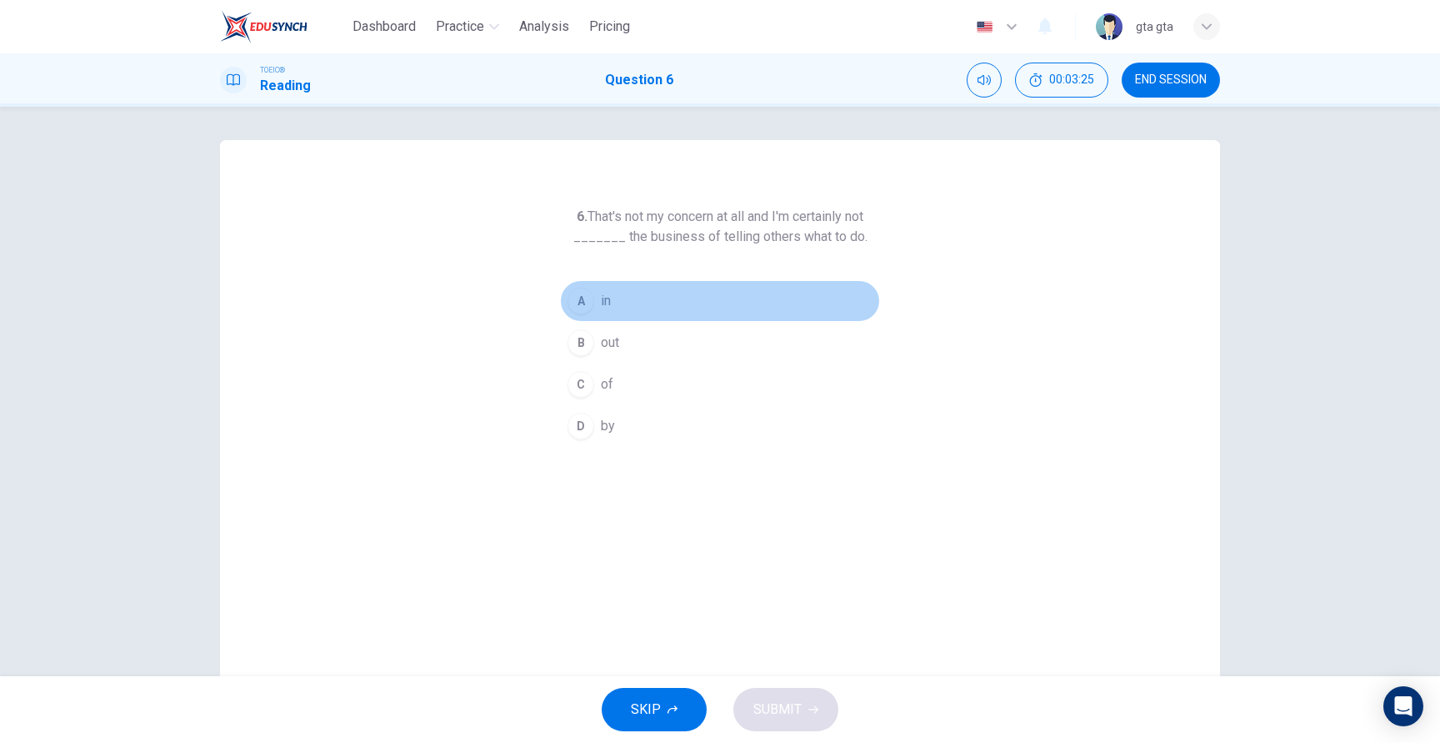
click at [597, 293] on button "A in" at bounding box center [720, 301] width 320 height 42
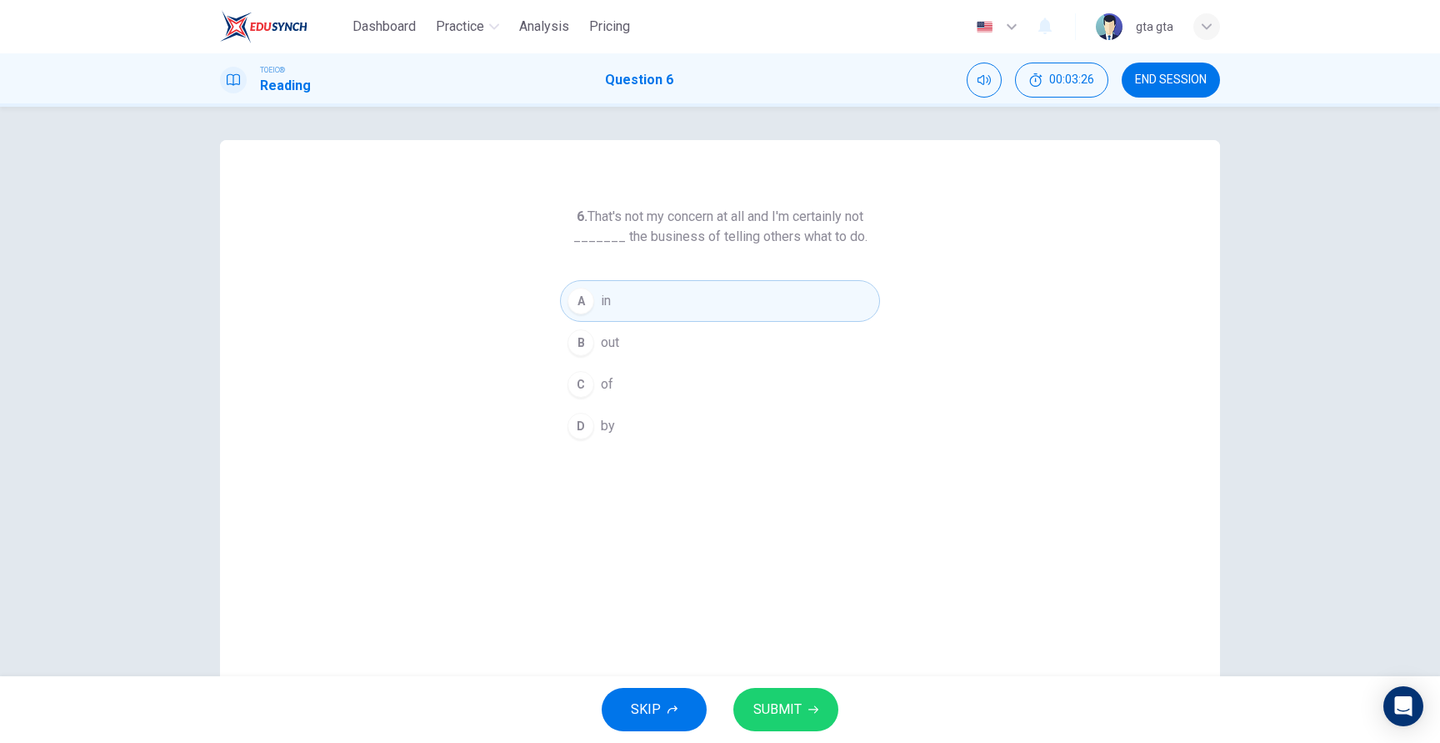
click at [794, 721] on button "SUBMIT" at bounding box center [785, 709] width 105 height 43
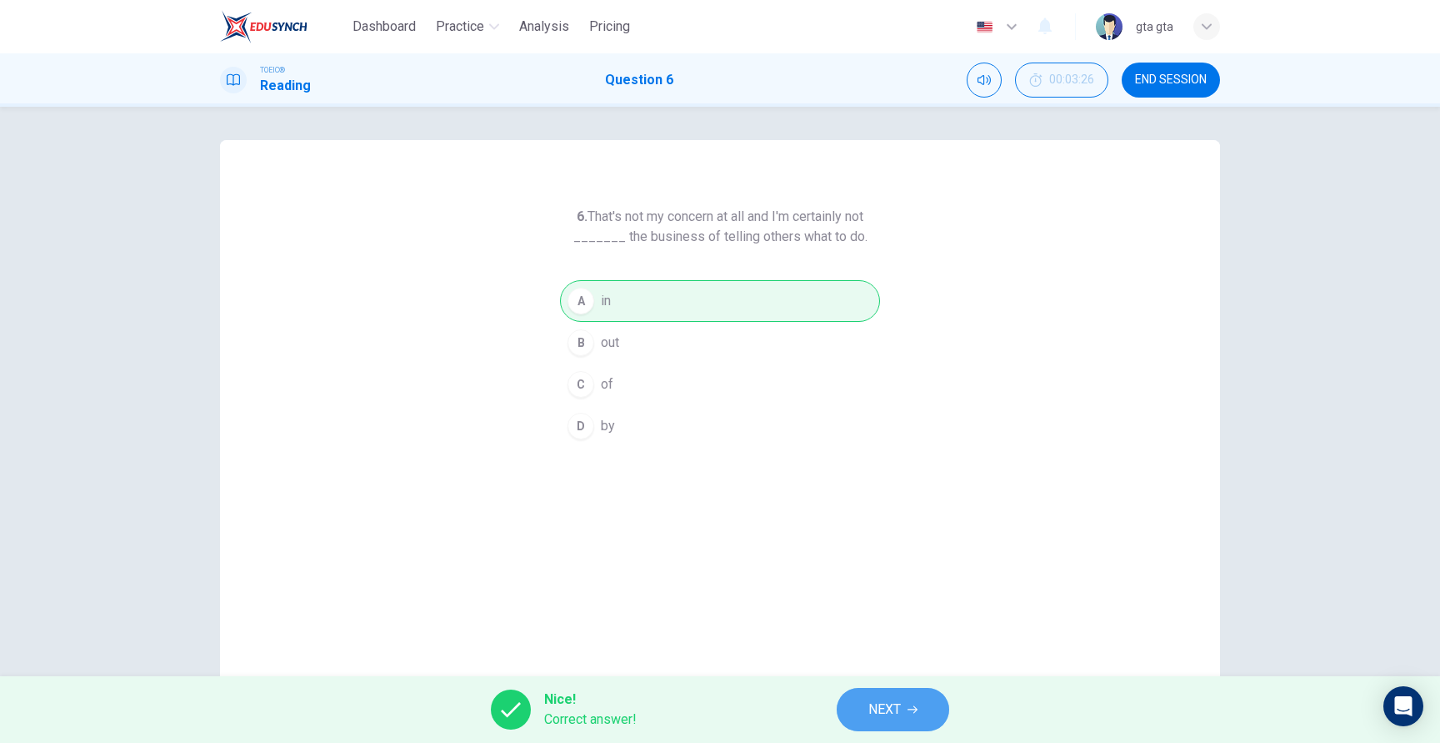
click at [863, 713] on button "NEXT" at bounding box center [893, 709] width 113 height 43
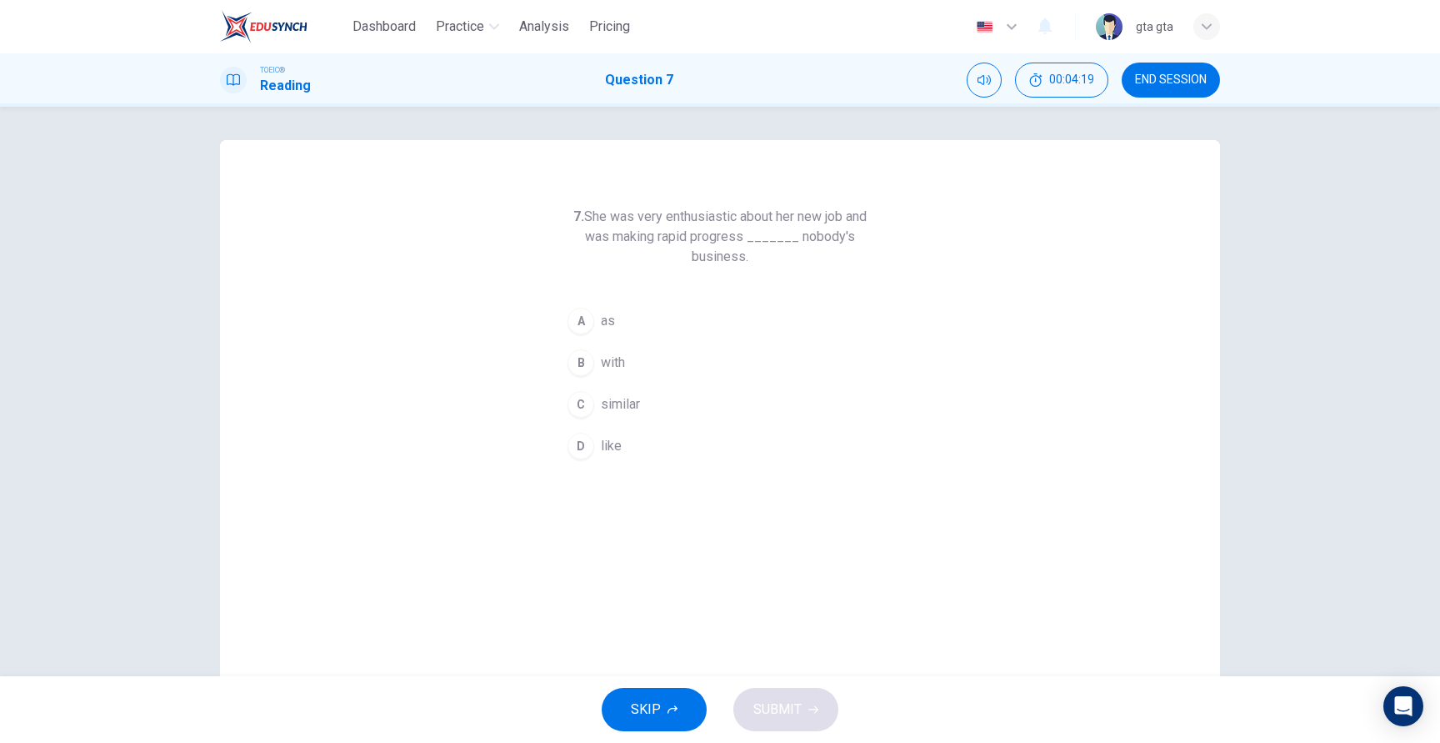
click at [599, 485] on div "7. She was very enthusiastic about her new job and was making rapid progress __…" at bounding box center [720, 429] width 1000 height 579
click at [599, 454] on button "D like" at bounding box center [720, 446] width 320 height 42
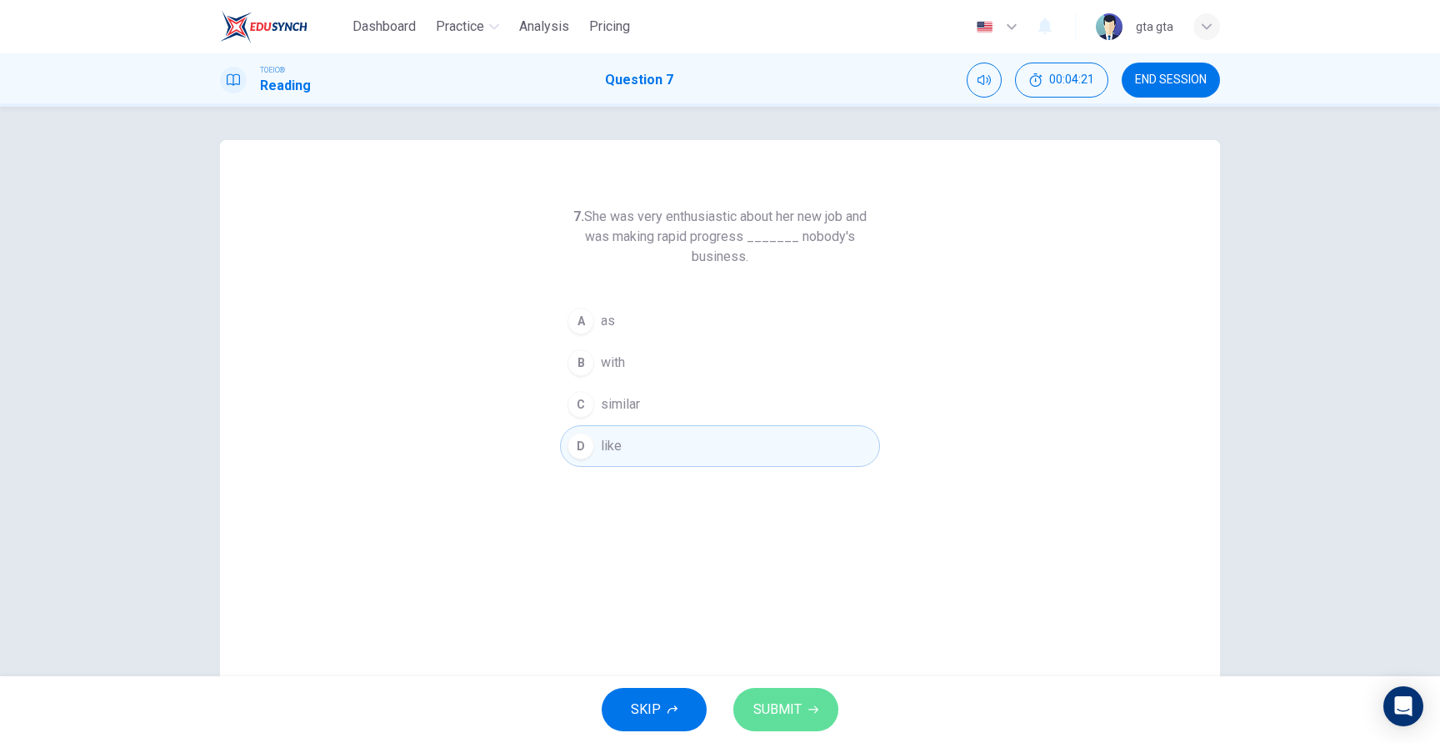
click at [820, 714] on button "SUBMIT" at bounding box center [785, 709] width 105 height 43
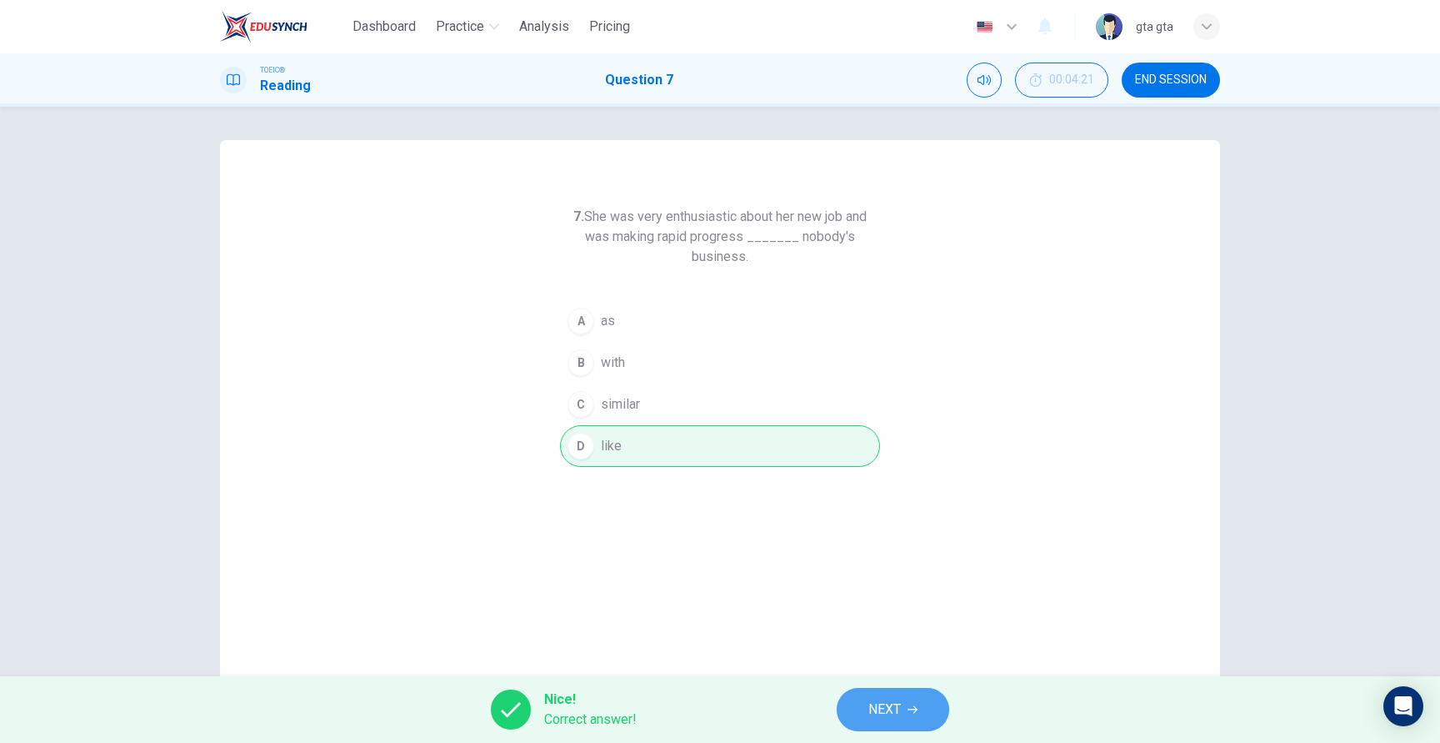
click at [860, 721] on button "NEXT" at bounding box center [893, 709] width 113 height 43
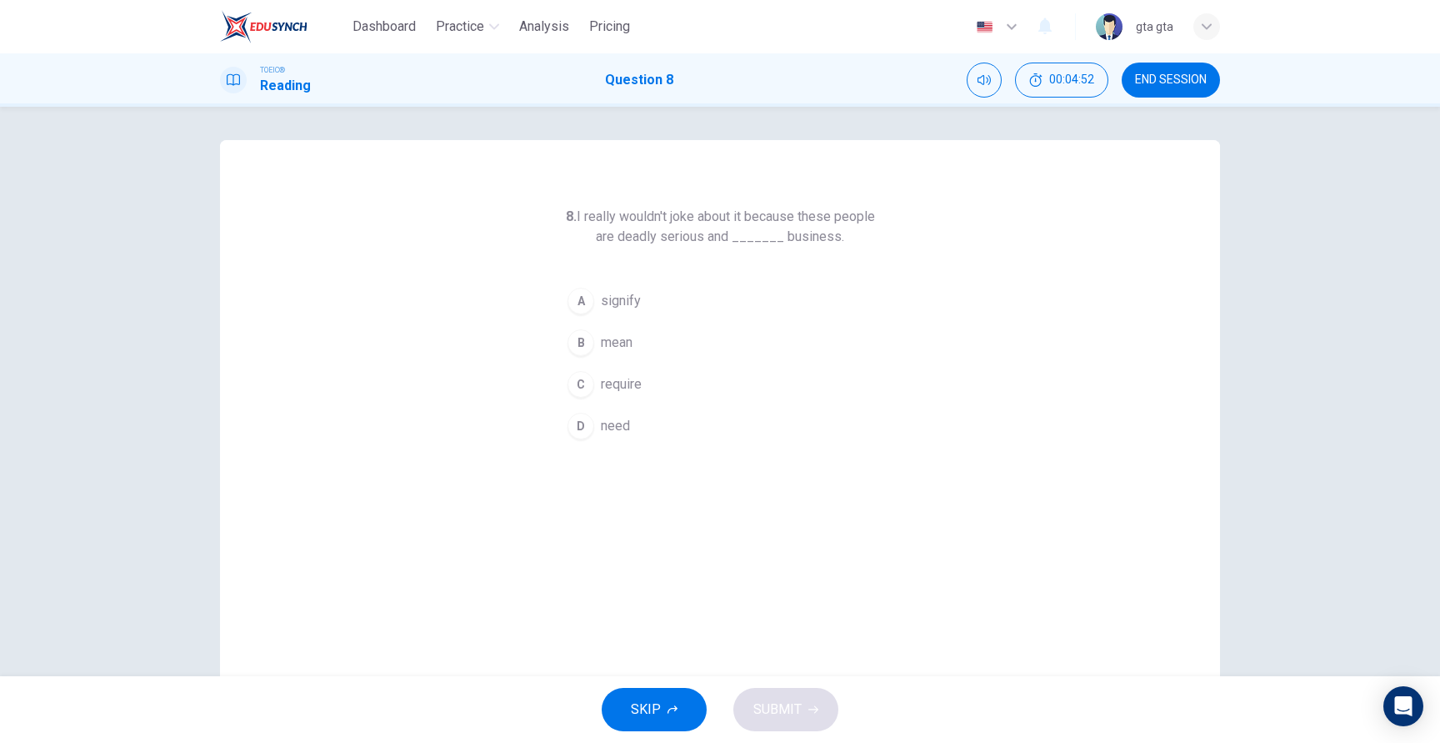
click at [629, 341] on span "mean" at bounding box center [617, 343] width 32 height 20
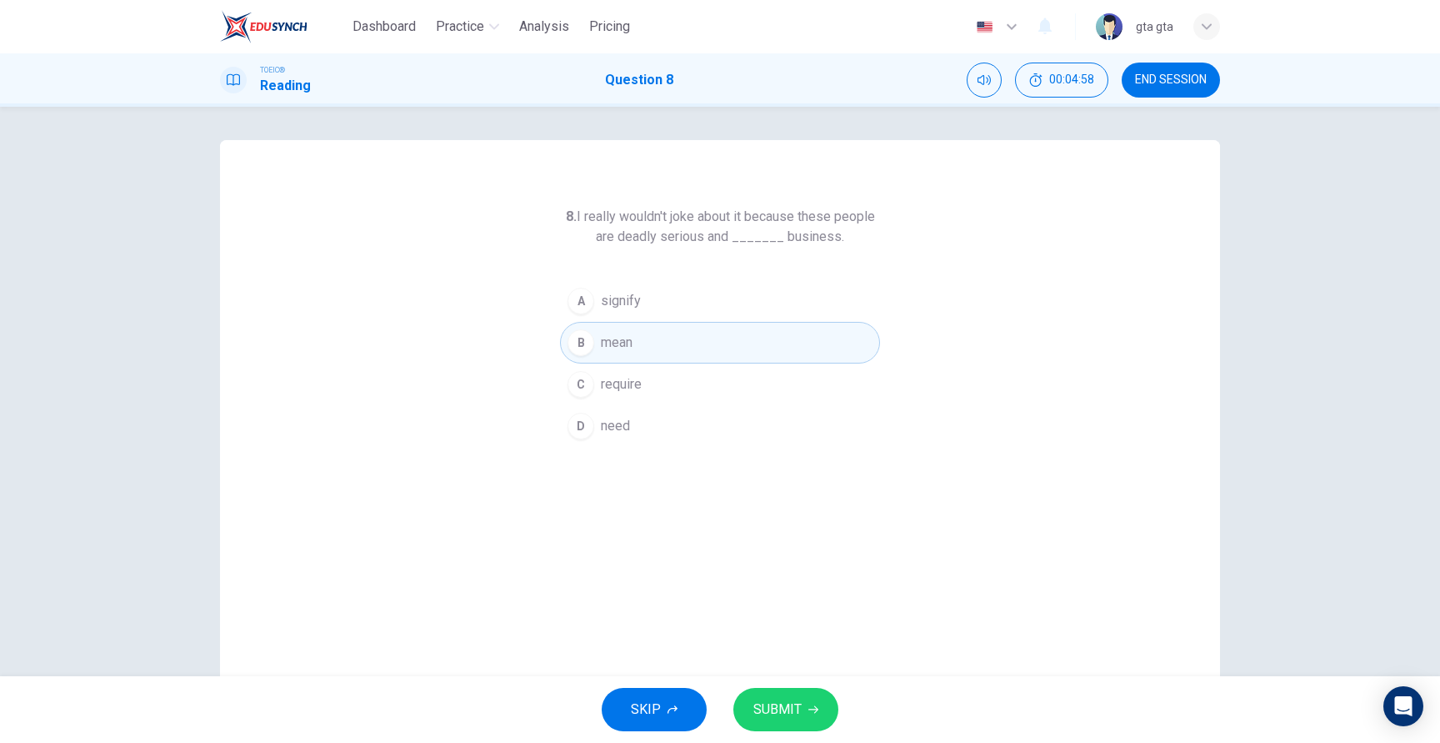
drag, startPoint x: 622, startPoint y: 231, endPoint x: 708, endPoint y: 241, distance: 87.3
click at [708, 241] on h6 "8. I really wouldn't joke about it because these people are deadly serious and …" at bounding box center [720, 227] width 320 height 40
click at [803, 695] on button "SUBMIT" at bounding box center [785, 709] width 105 height 43
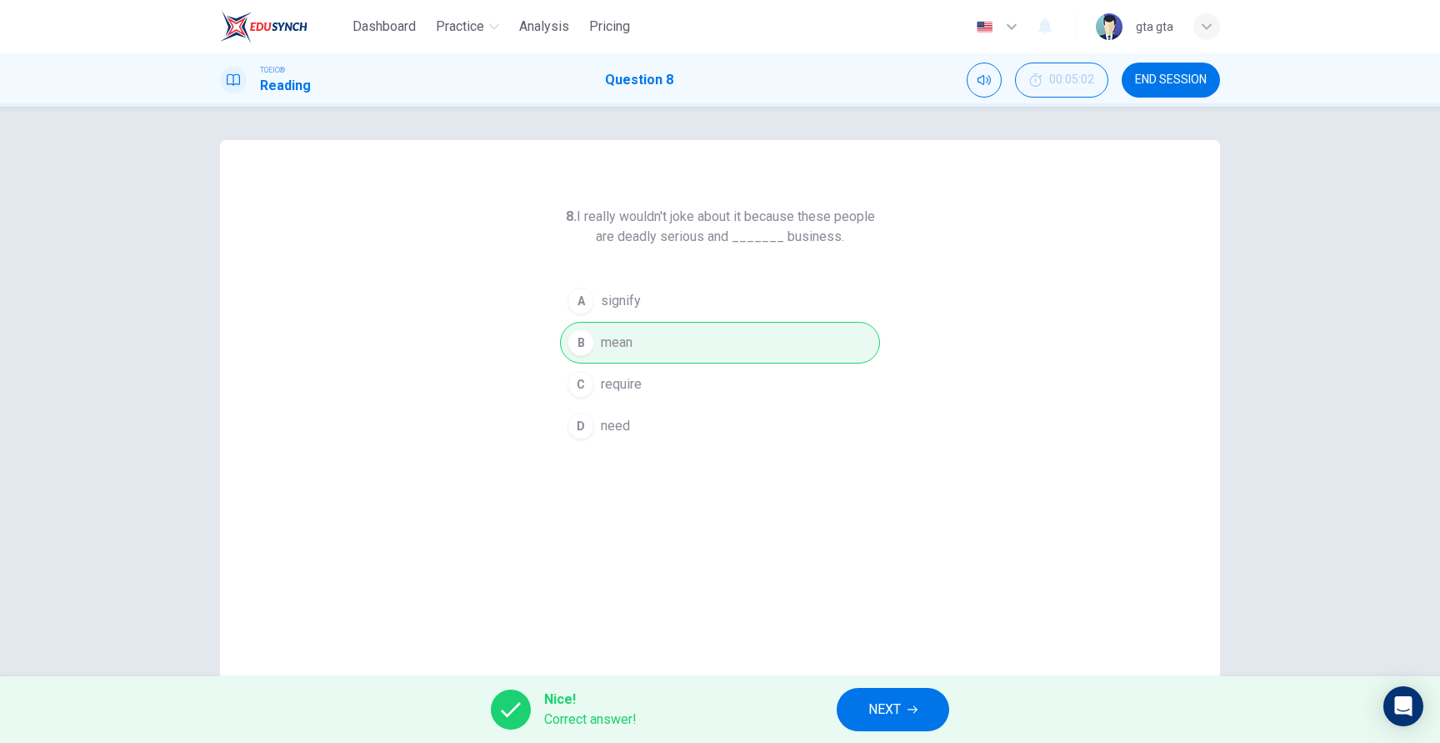
drag, startPoint x: 912, startPoint y: 713, endPoint x: 1186, endPoint y: 218, distance: 565.9
click at [1184, 218] on div "Dashboard Practice Analysis Pricing English en ​ gta gta TOEIC® Reading Questio…" at bounding box center [720, 371] width 1440 height 743
drag, startPoint x: 738, startPoint y: 239, endPoint x: 835, endPoint y: 242, distance: 97.5
click at [835, 242] on h6 "8. I really wouldn't joke about it because these people are deadly serious and …" at bounding box center [720, 227] width 320 height 40
click at [900, 713] on span "NEXT" at bounding box center [884, 709] width 33 height 23
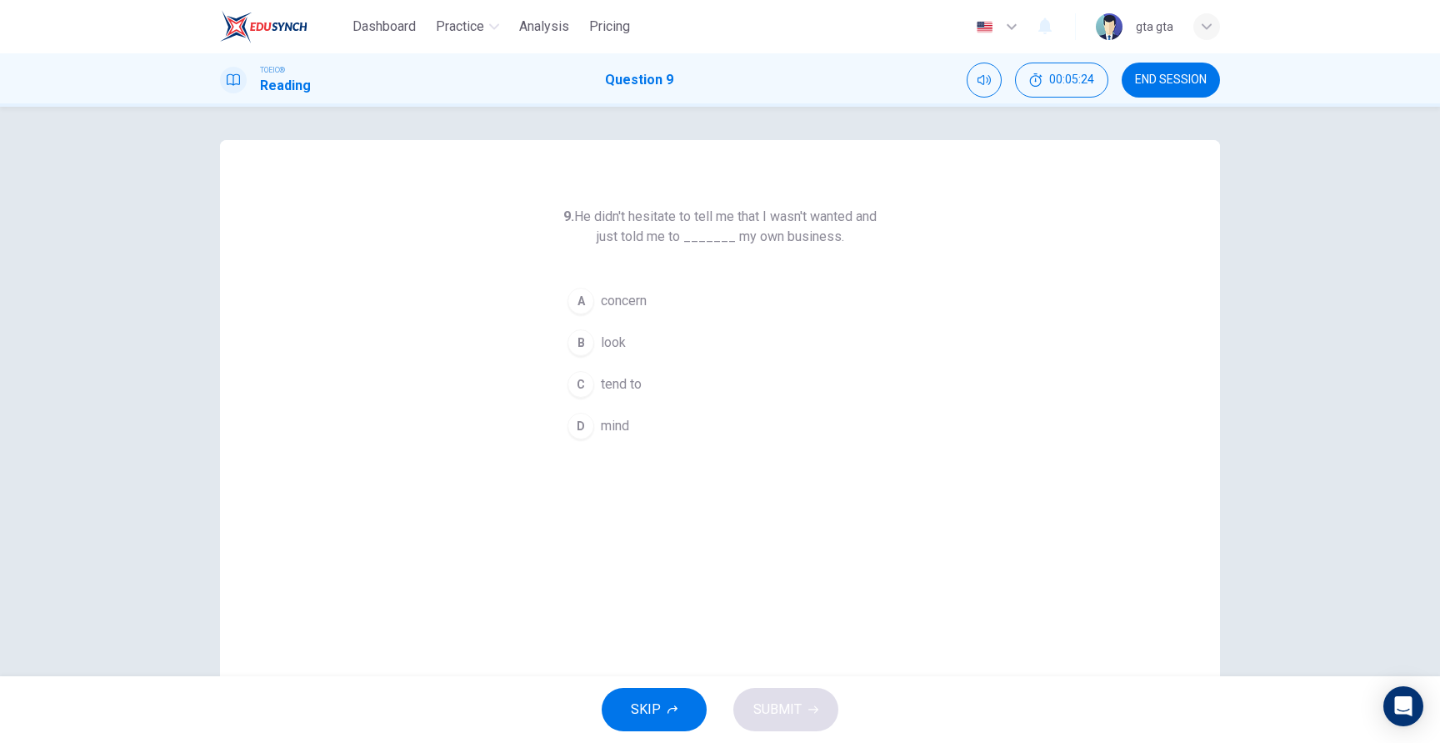
drag, startPoint x: 583, startPoint y: 213, endPoint x: 710, endPoint y: 229, distance: 127.7
click at [711, 230] on h6 "9. He didn't hesitate to tell me that I wasn't wanted and just told me to _____…" at bounding box center [720, 227] width 320 height 40
drag, startPoint x: 698, startPoint y: 235, endPoint x: 768, endPoint y: 245, distance: 70.7
click at [768, 246] on h6 "9. He didn't hesitate to tell me that I wasn't wanted and just told me to _____…" at bounding box center [720, 227] width 320 height 40
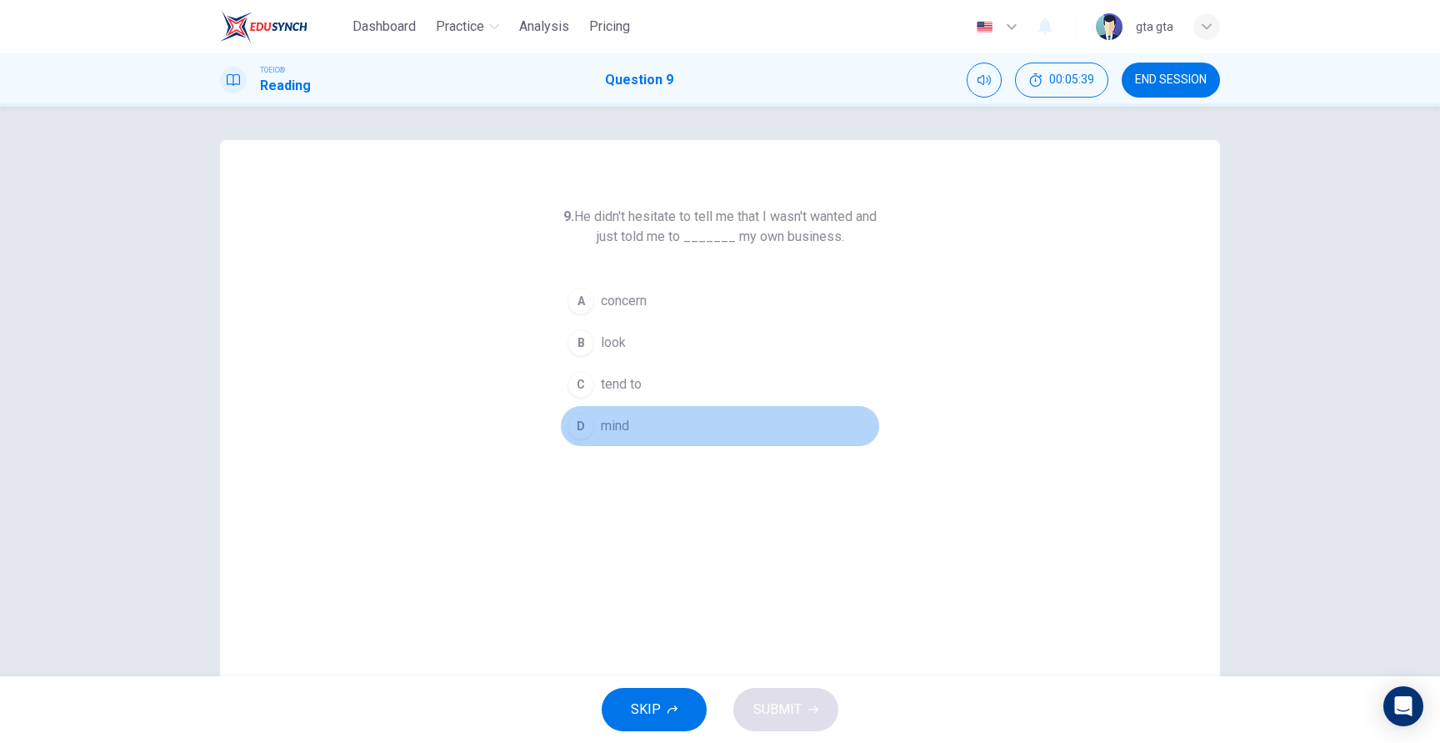
click at [607, 418] on span "mind" at bounding box center [615, 426] width 28 height 20
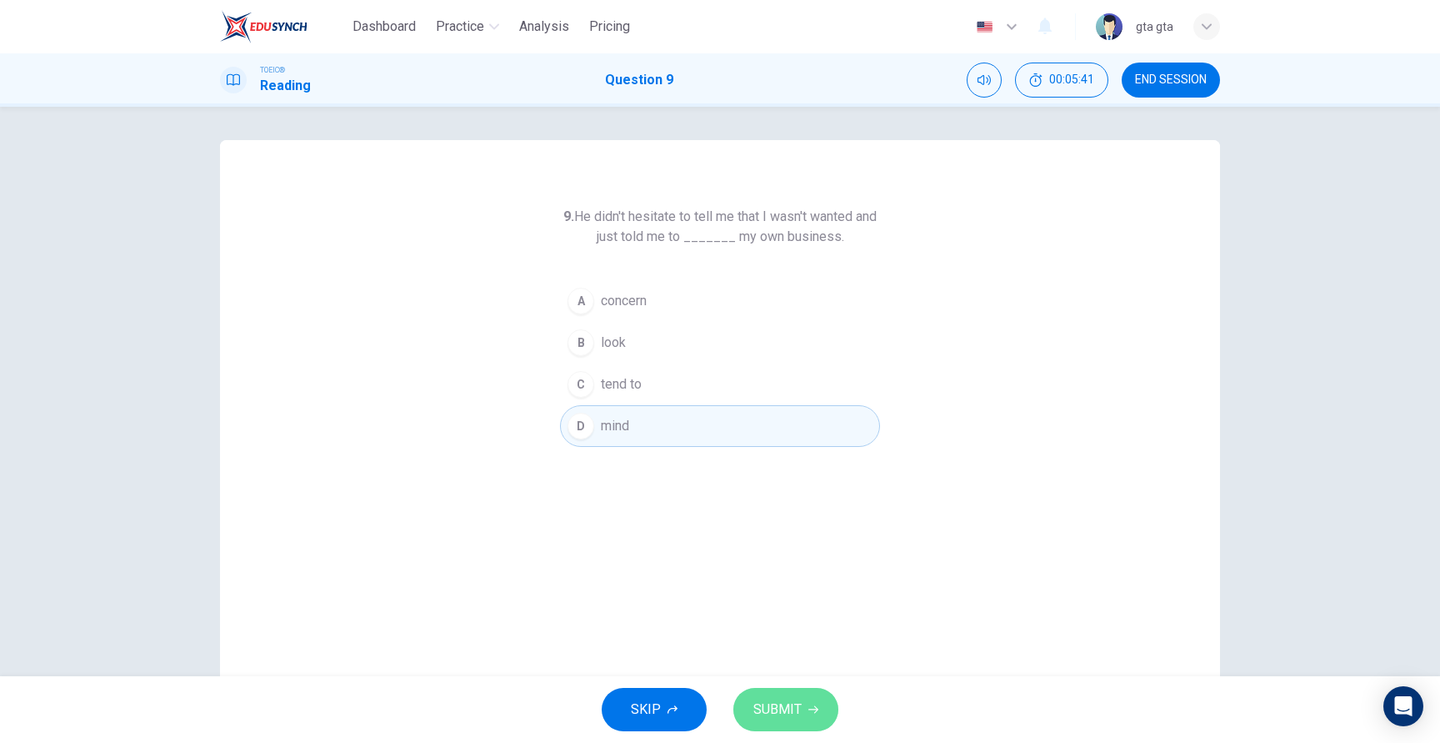
click at [787, 725] on button "SUBMIT" at bounding box center [785, 709] width 105 height 43
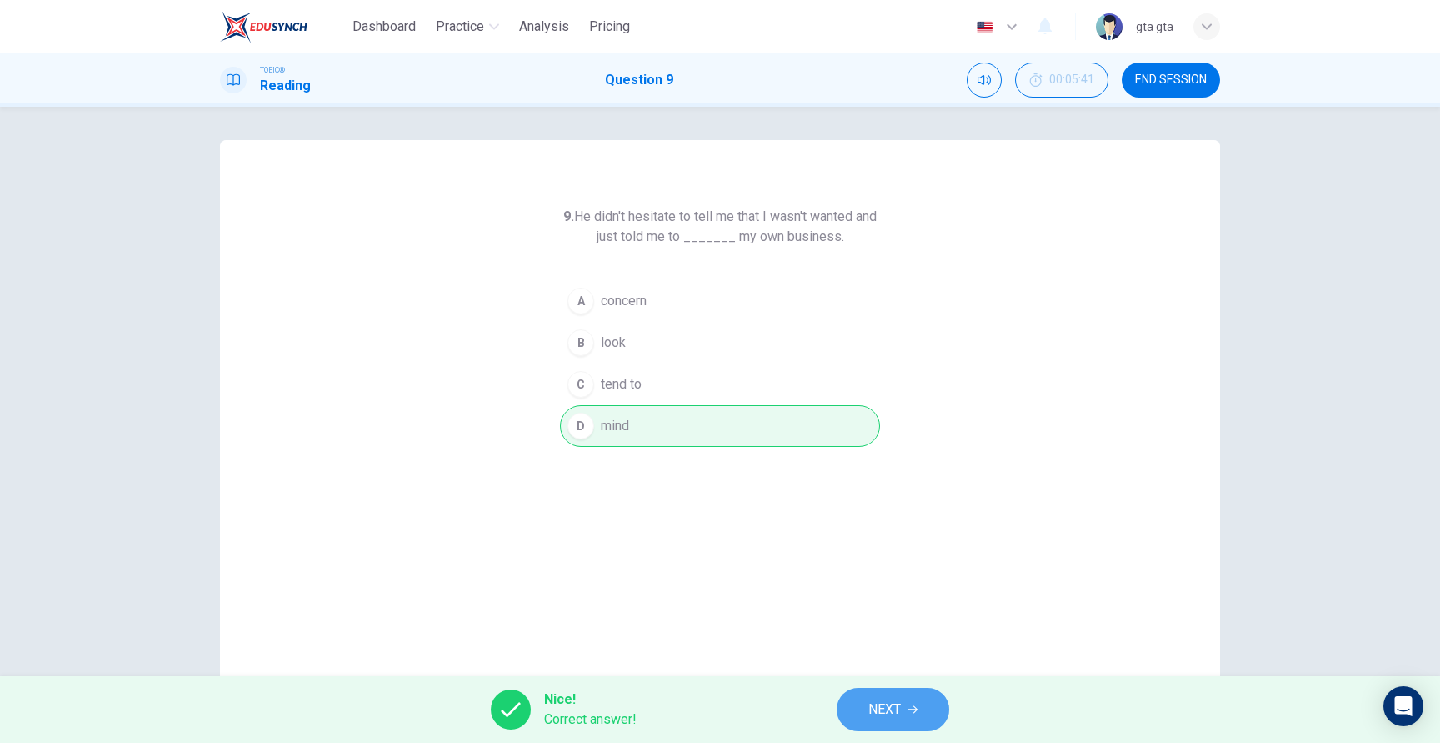
click at [917, 697] on button "NEXT" at bounding box center [893, 709] width 113 height 43
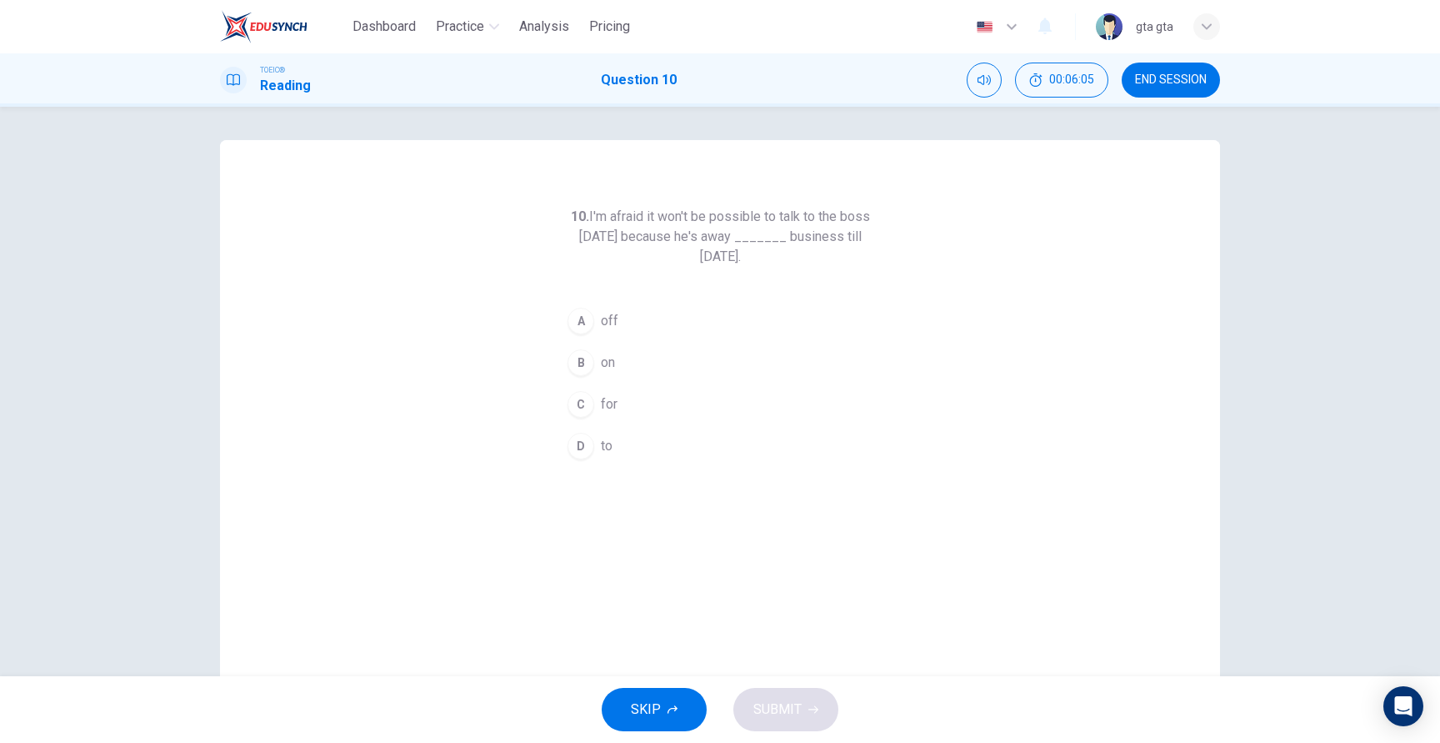
click at [608, 311] on span "off" at bounding box center [610, 321] width 18 height 20
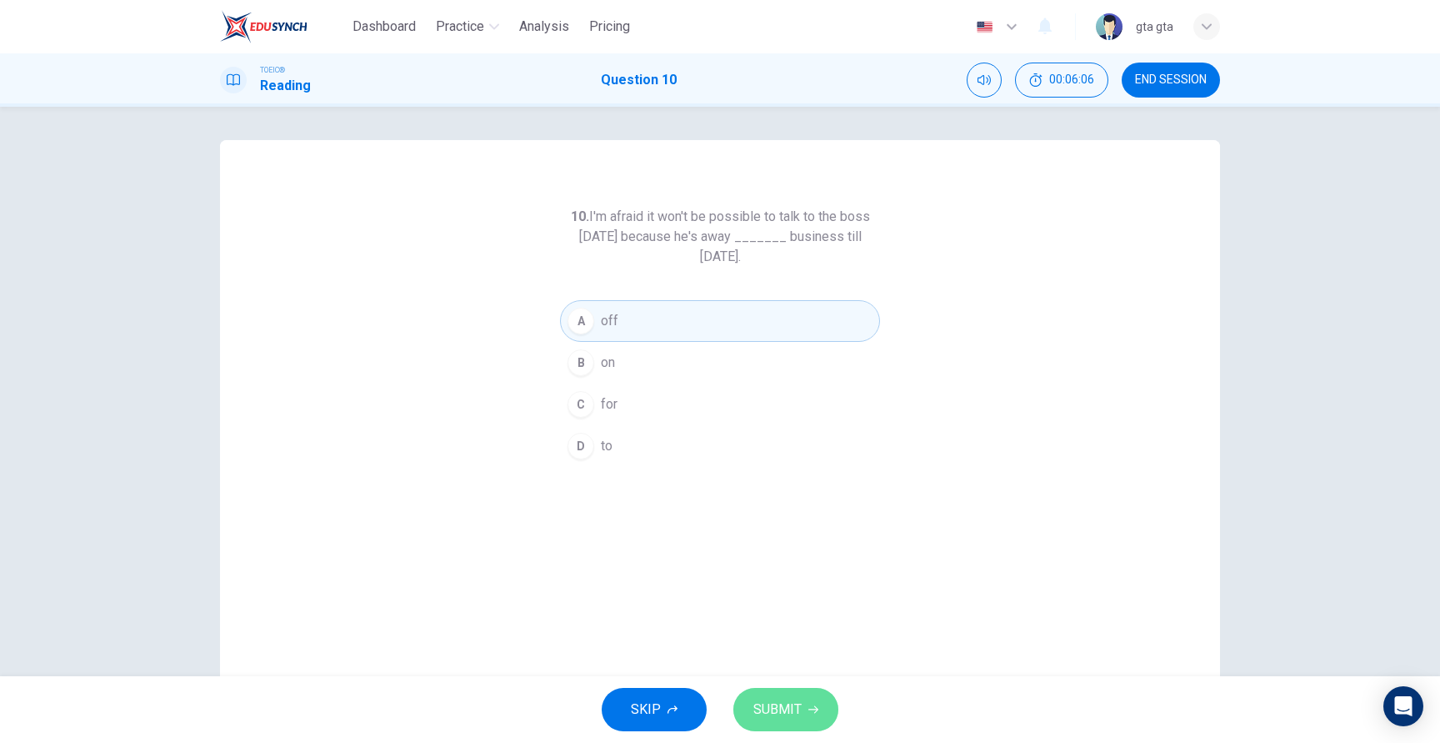
click at [778, 695] on button "SUBMIT" at bounding box center [785, 709] width 105 height 43
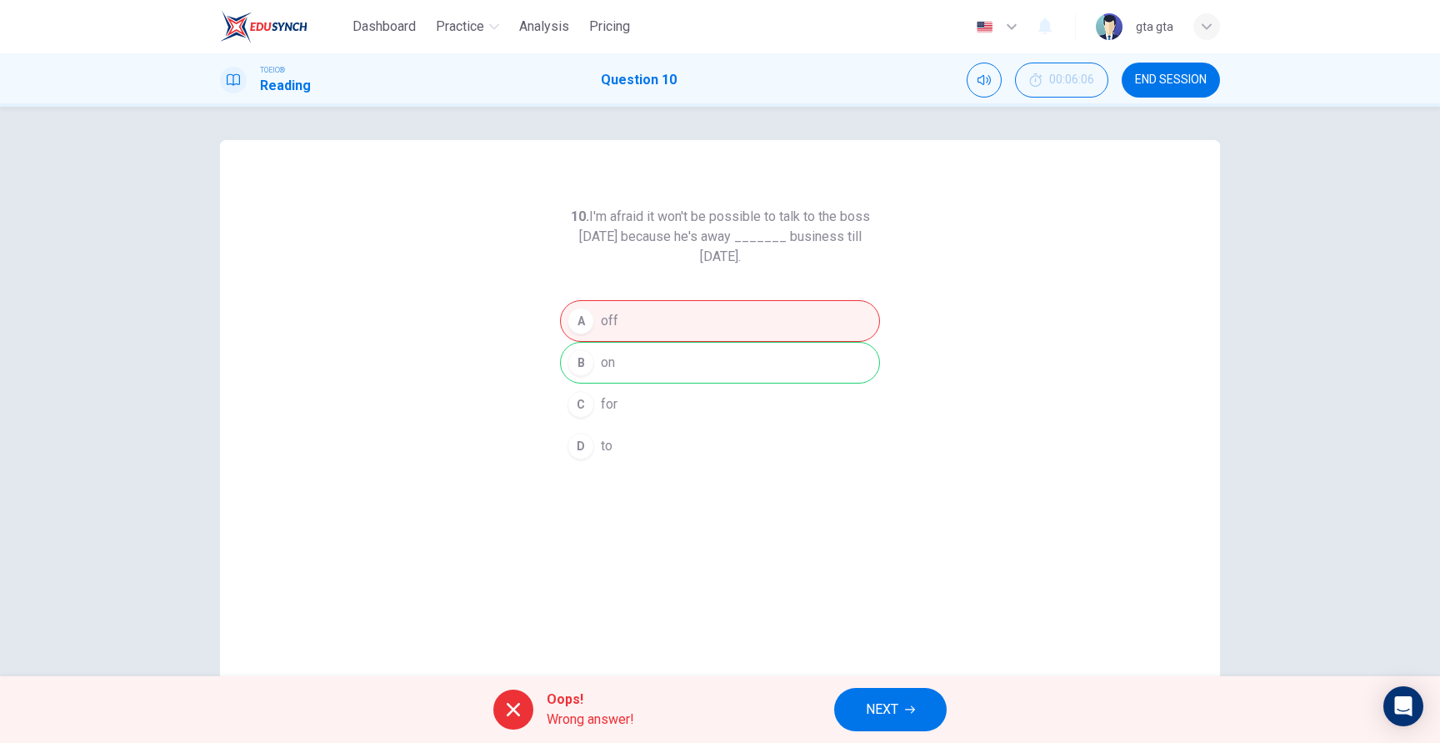
drag, startPoint x: 588, startPoint y: 360, endPoint x: 613, endPoint y: 360, distance: 25.8
click at [614, 360] on div "A off B on C for D to" at bounding box center [720, 383] width 320 height 167
drag, startPoint x: 779, startPoint y: 238, endPoint x: 770, endPoint y: 249, distance: 14.8
click at [770, 249] on h6 "10. I'm afraid it won't be possible to talk to the boss [DATE] because he's awa…" at bounding box center [720, 237] width 320 height 60
drag, startPoint x: 765, startPoint y: 215, endPoint x: 780, endPoint y: 237, distance: 26.4
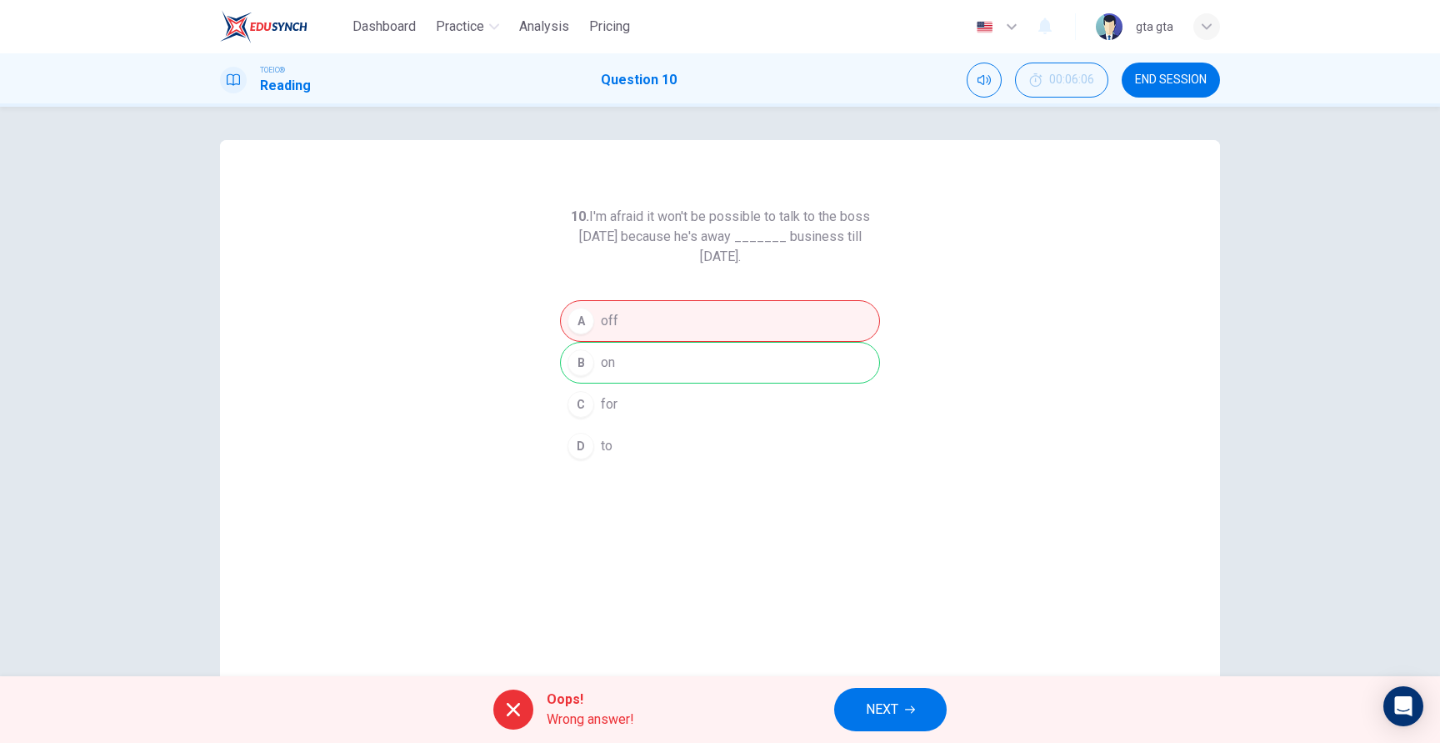
click at [780, 236] on h6 "10. I'm afraid it won't be possible to talk to the boss [DATE] because he's awa…" at bounding box center [720, 237] width 320 height 60
click at [777, 243] on h6 "10. I'm afraid it won't be possible to talk to the boss [DATE] because he's awa…" at bounding box center [720, 237] width 320 height 60
drag, startPoint x: 848, startPoint y: 721, endPoint x: 822, endPoint y: 25, distance: 696.5
click at [818, 27] on div "Dashboard Practice Analysis Pricing English en ​ gta gta TOEIC® Reading Questio…" at bounding box center [720, 371] width 1440 height 743
click at [1196, 101] on div "TOEIC® Reading Question 10 00:06:06 END SESSION" at bounding box center [720, 79] width 1440 height 53
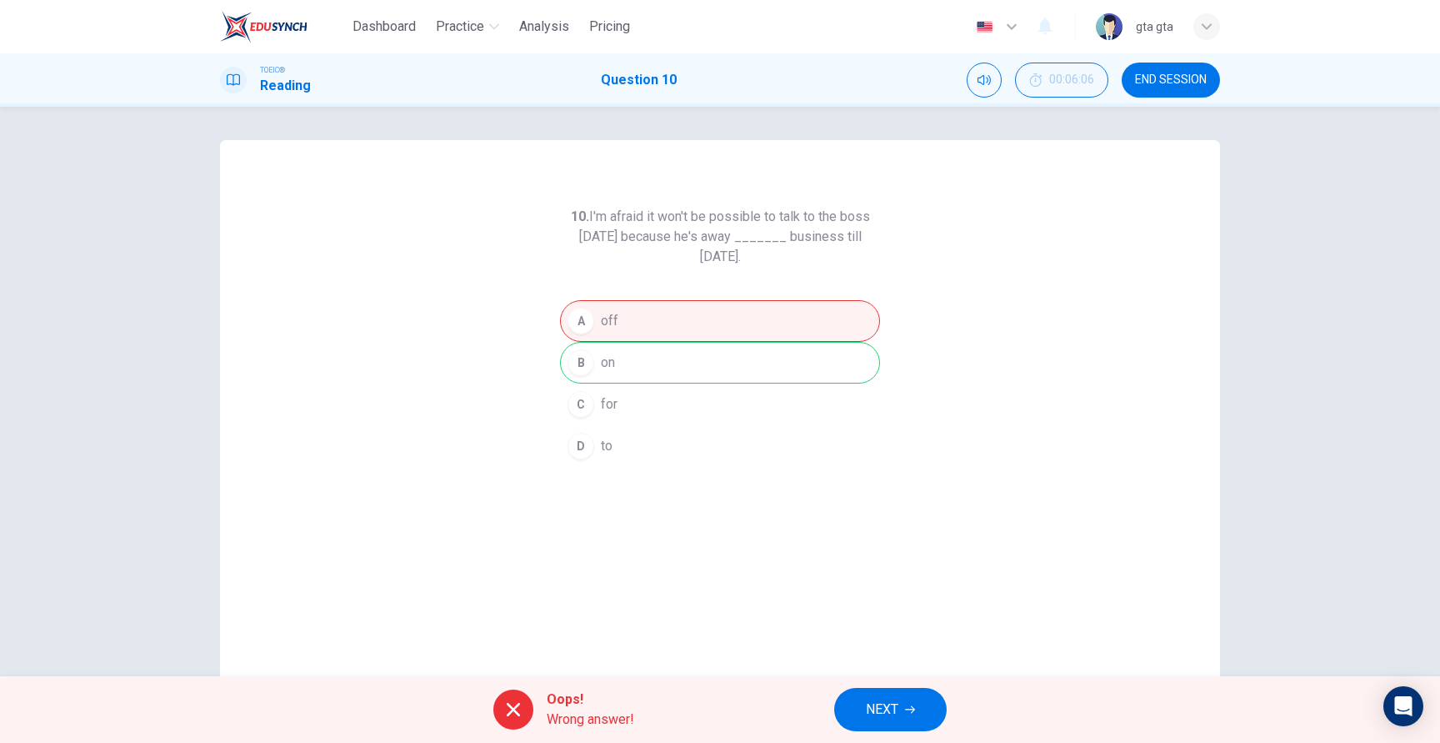
click at [1196, 86] on span "END SESSION" at bounding box center [1171, 79] width 72 height 13
